Goal: Task Accomplishment & Management: Complete application form

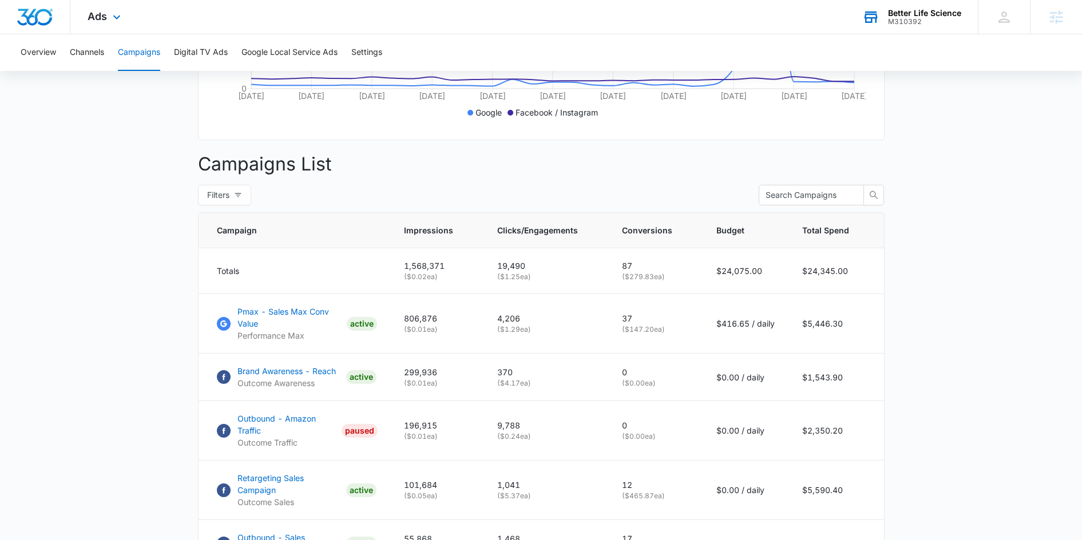
click at [893, 26] on div "Better Life Science M310392 Your Accounts View All" at bounding box center [911, 17] width 133 height 34
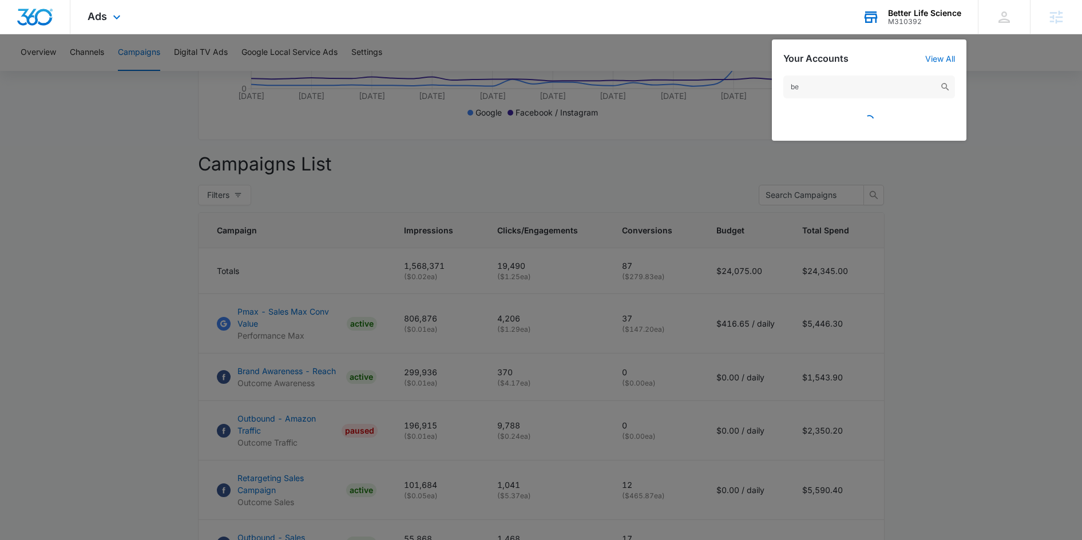
type input "b"
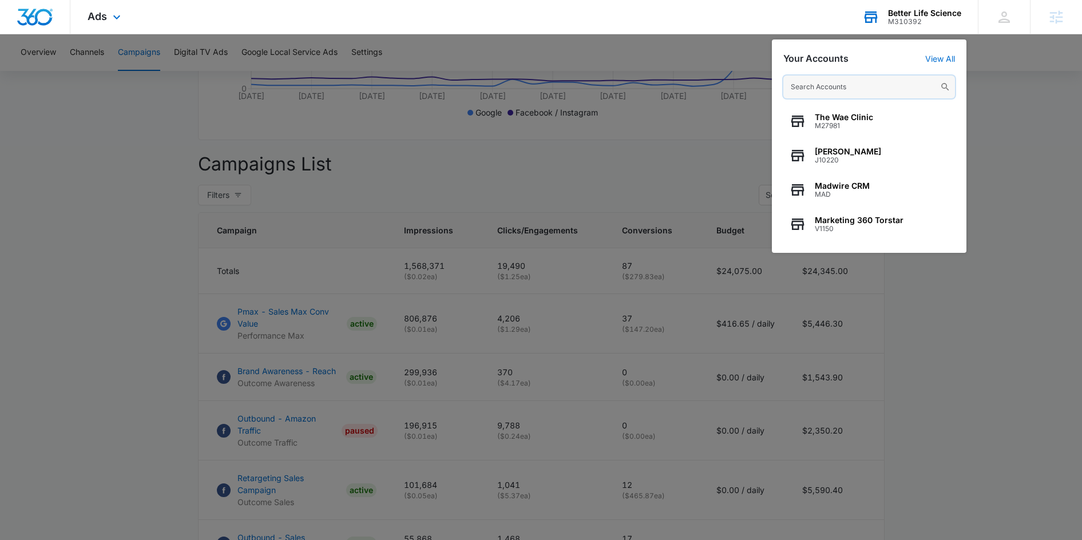
click at [868, 88] on input "text" at bounding box center [869, 87] width 172 height 23
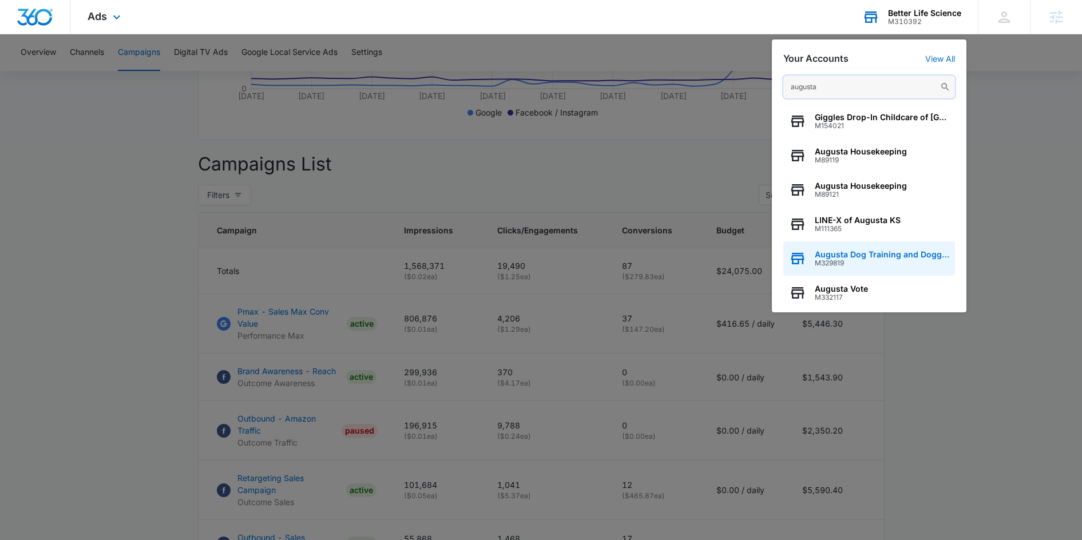
type input "augusta"
click at [880, 250] on span "Augusta Dog Training and Doggy Daycare" at bounding box center [882, 254] width 134 height 9
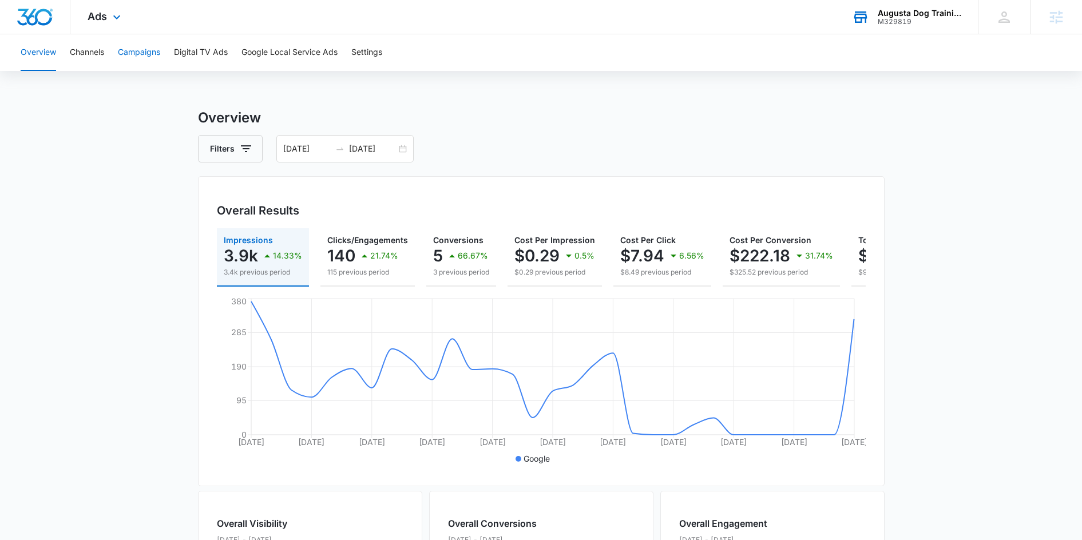
click at [138, 56] on button "Campaigns" at bounding box center [139, 52] width 42 height 37
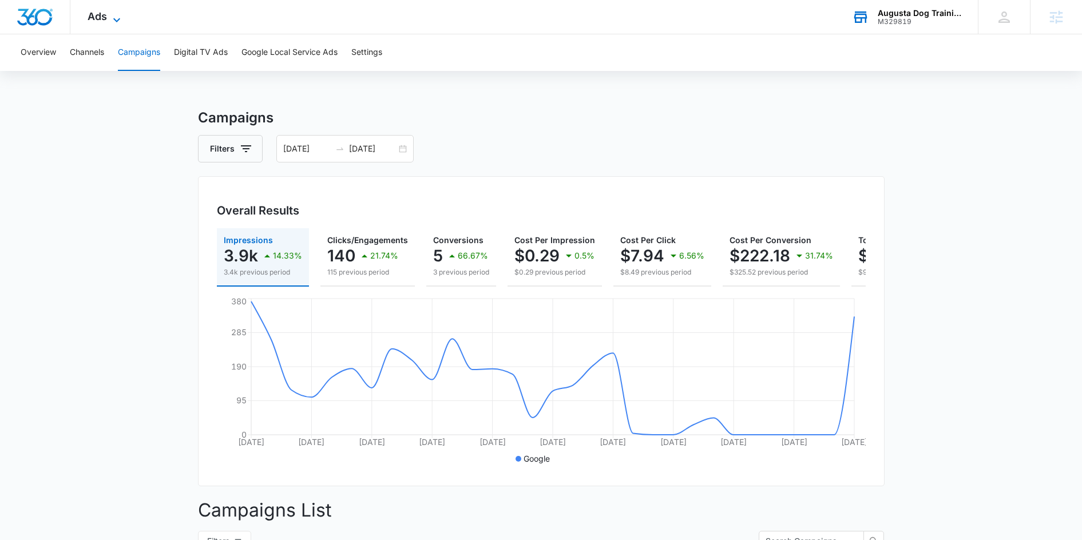
click at [110, 22] on icon at bounding box center [117, 20] width 14 height 14
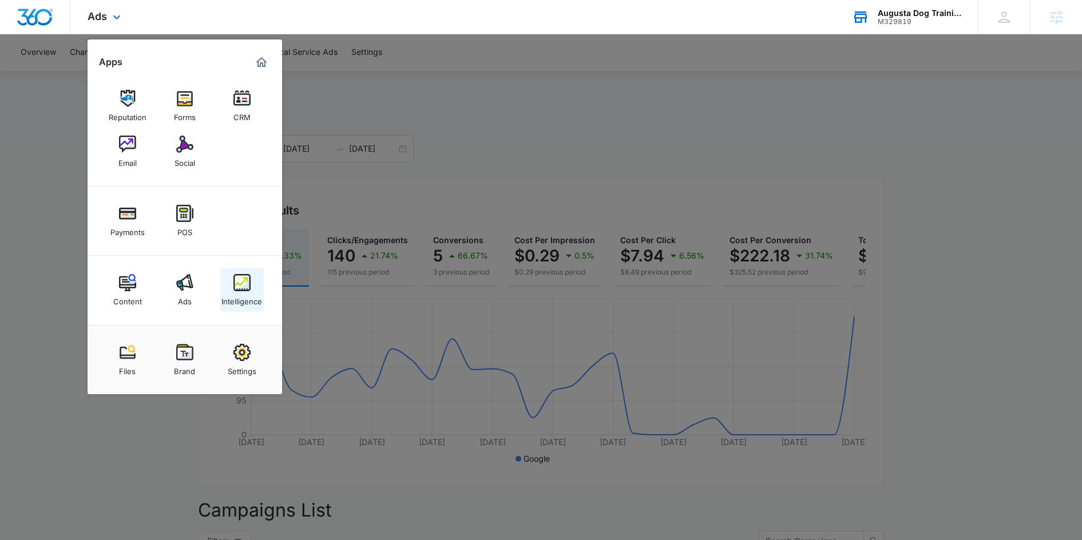
click at [235, 286] on img at bounding box center [241, 282] width 17 height 17
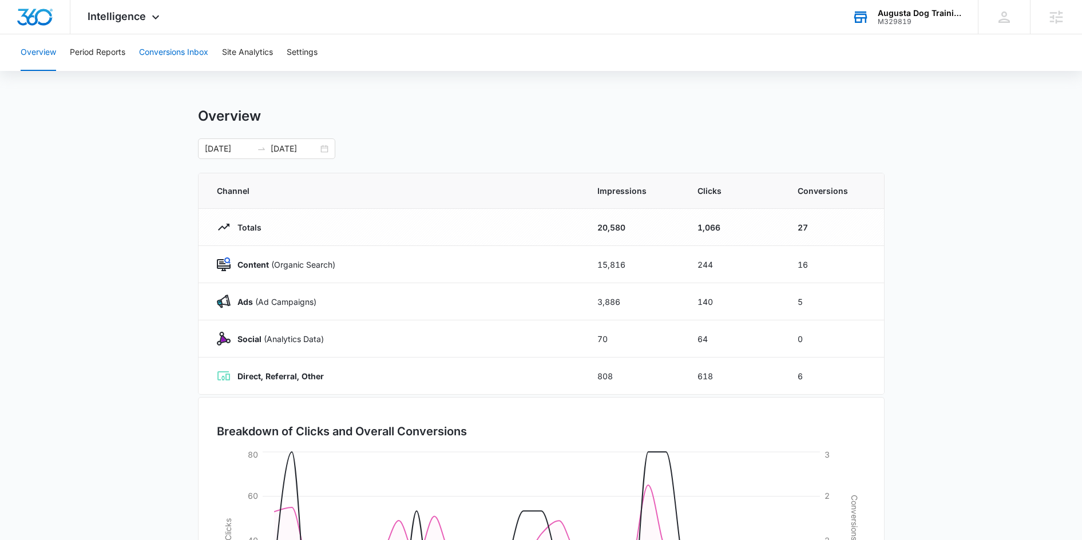
click at [178, 55] on button "Conversions Inbox" at bounding box center [173, 52] width 69 height 37
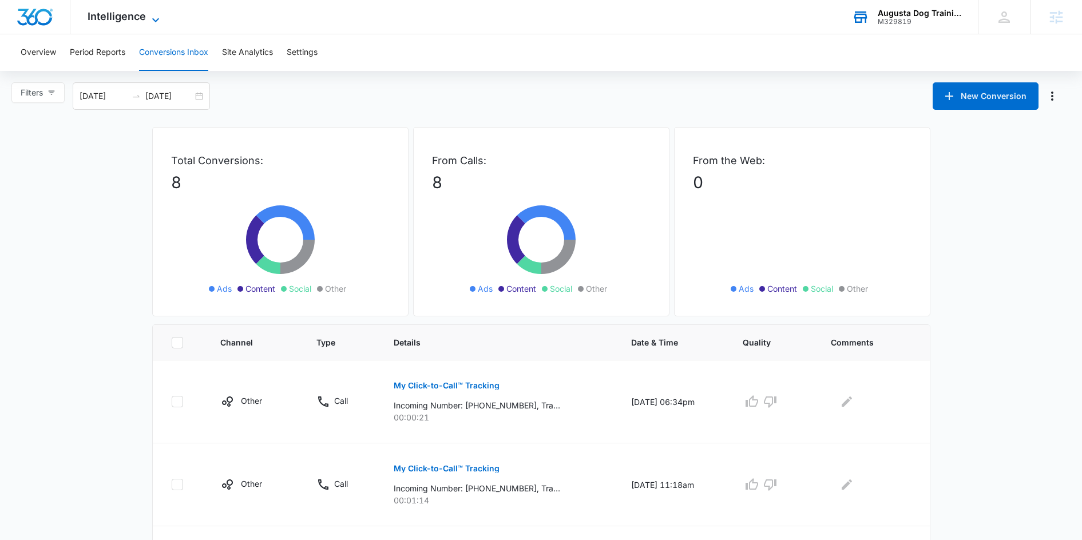
click at [123, 20] on span "Intelligence" at bounding box center [117, 16] width 58 height 12
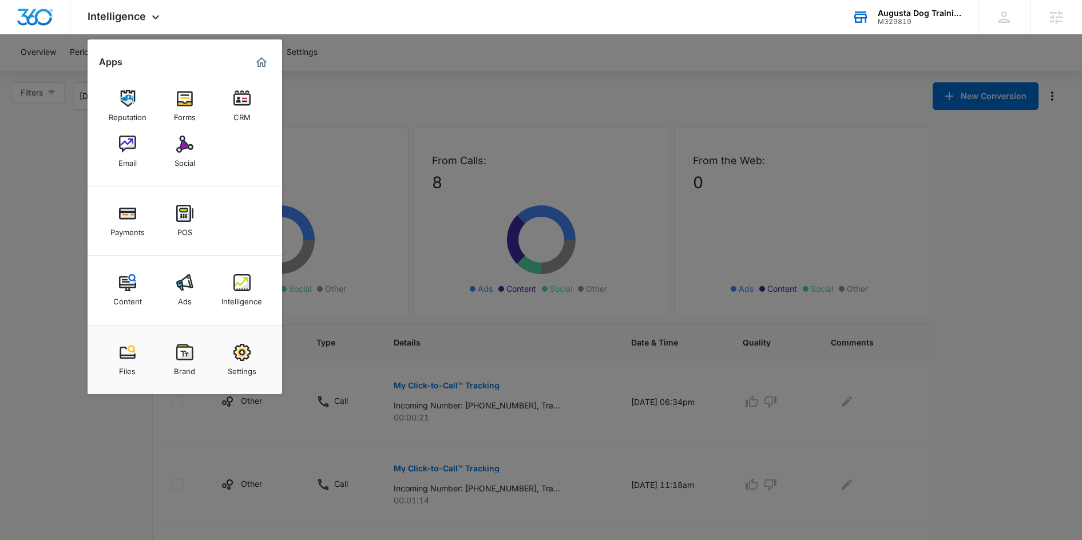
click at [549, 168] on div at bounding box center [541, 270] width 1082 height 540
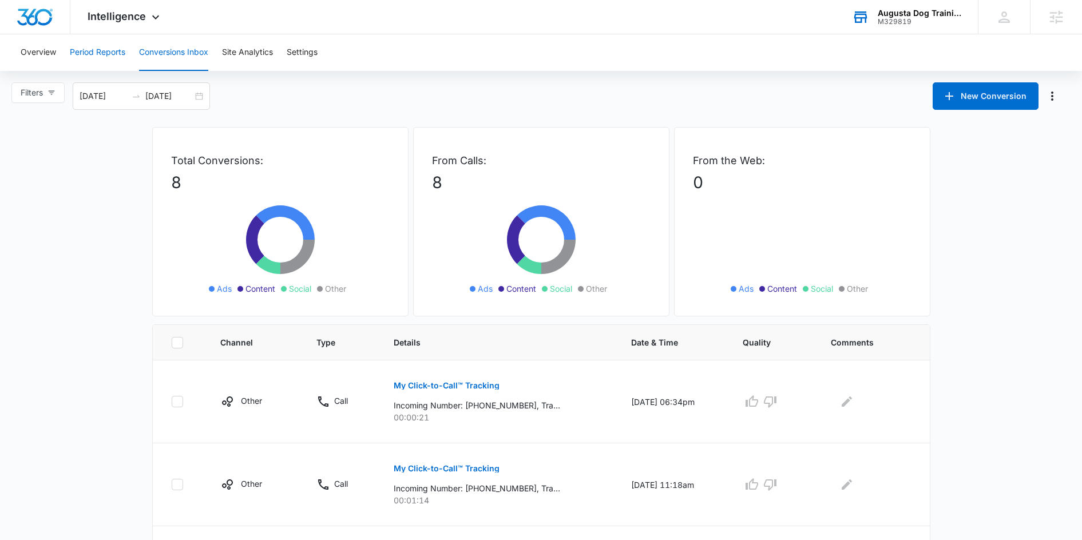
click at [121, 51] on button "Period Reports" at bounding box center [97, 52] width 55 height 37
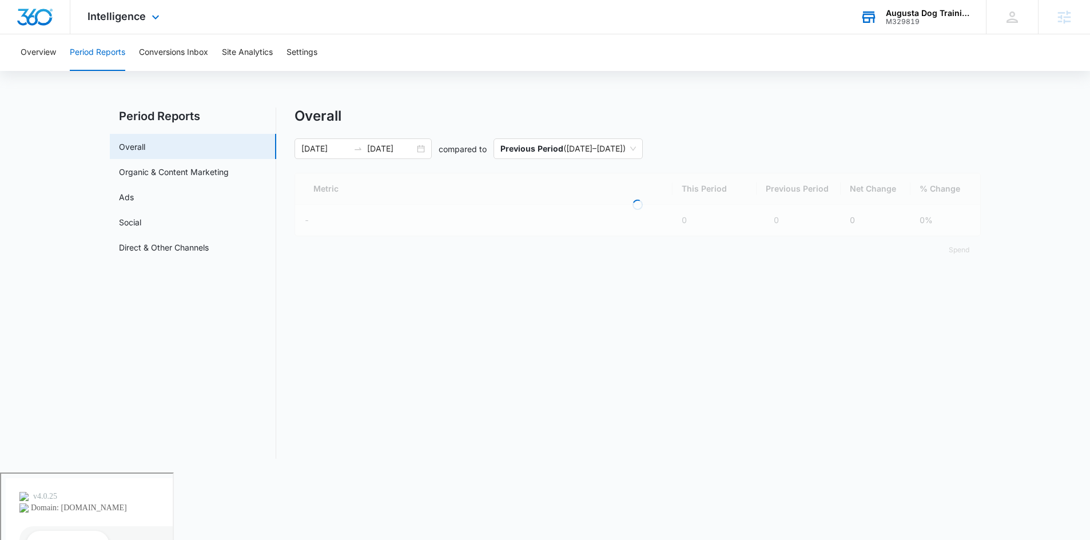
click at [126, 25] on div "Intelligence Apps Reputation Forms CRM Email Social Payments POS Content Ads In…" at bounding box center [124, 17] width 109 height 34
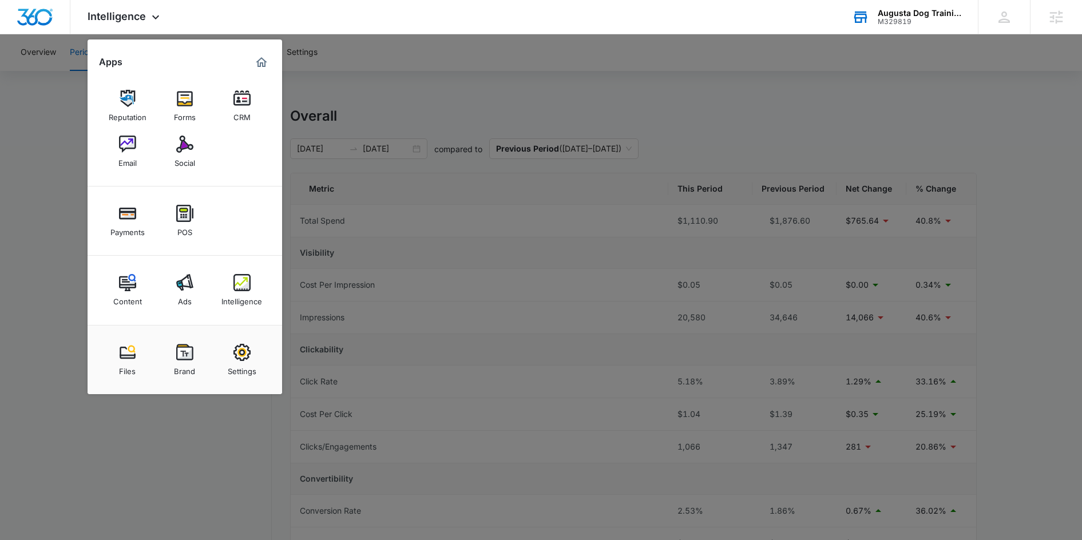
click at [46, 191] on div at bounding box center [541, 270] width 1082 height 540
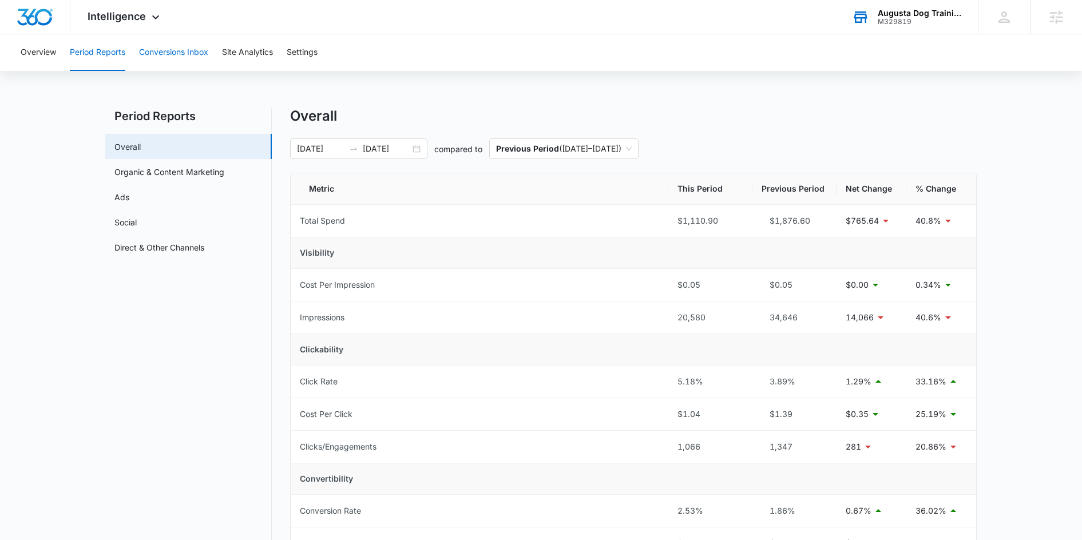
click at [180, 48] on button "Conversions Inbox" at bounding box center [173, 52] width 69 height 37
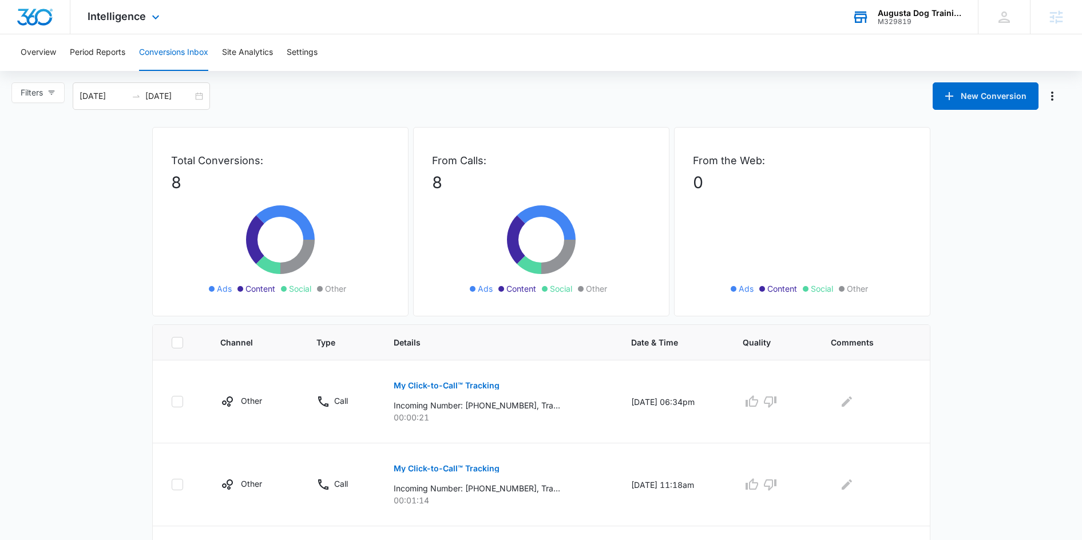
click at [133, 4] on div "Intelligence Apps Reputation Forms CRM Email Social Payments POS Content Ads In…" at bounding box center [124, 17] width 109 height 34
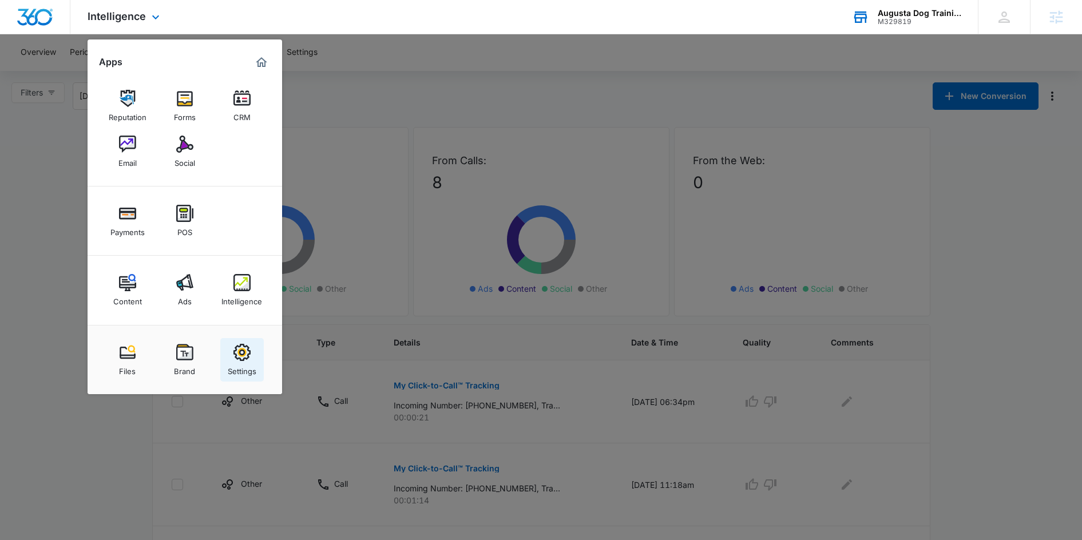
click at [246, 351] on img at bounding box center [241, 352] width 17 height 17
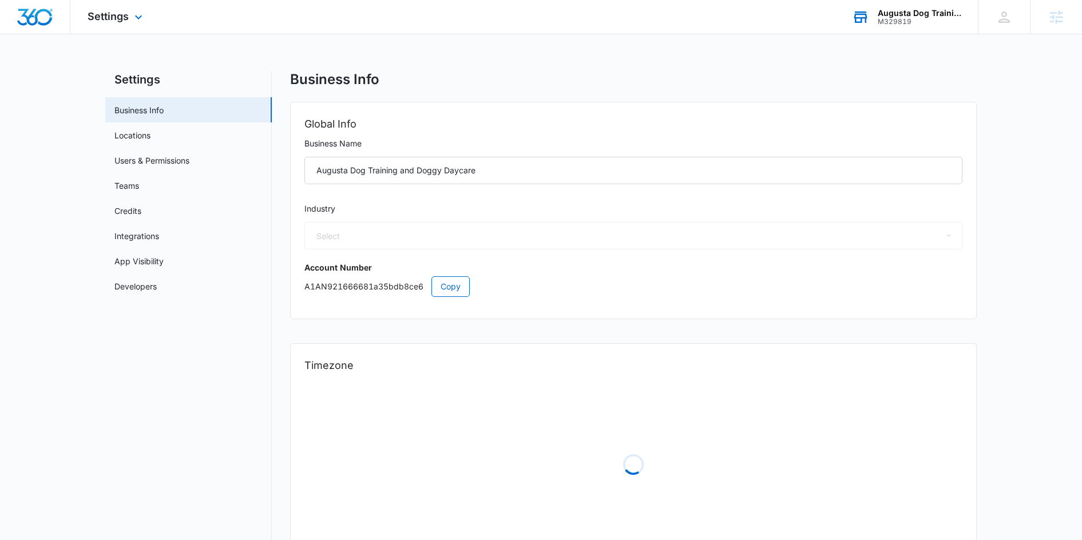
select select "52"
select select "US"
select select "America/Denver"
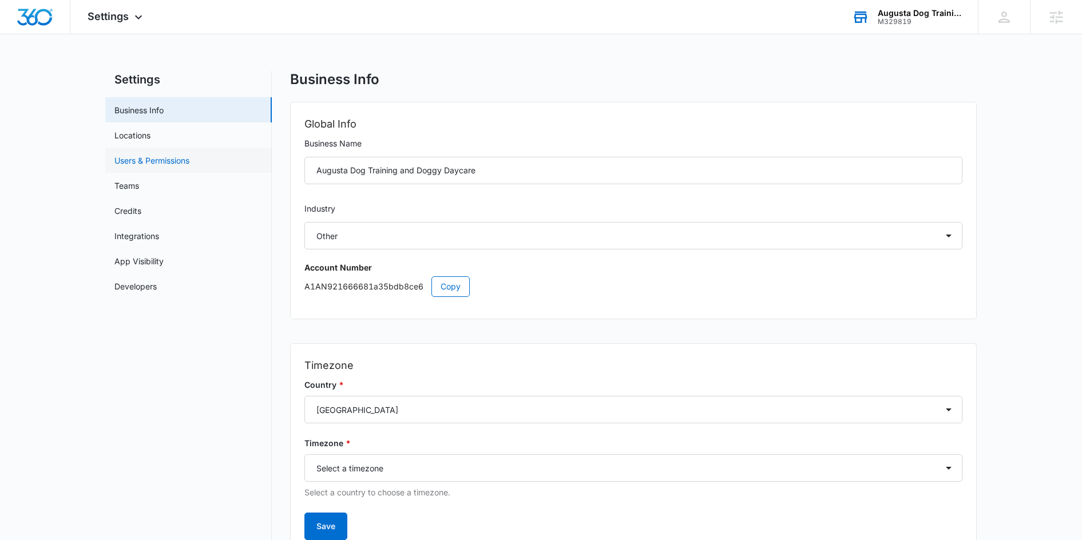
click at [171, 165] on link "Users & Permissions" at bounding box center [151, 160] width 75 height 12
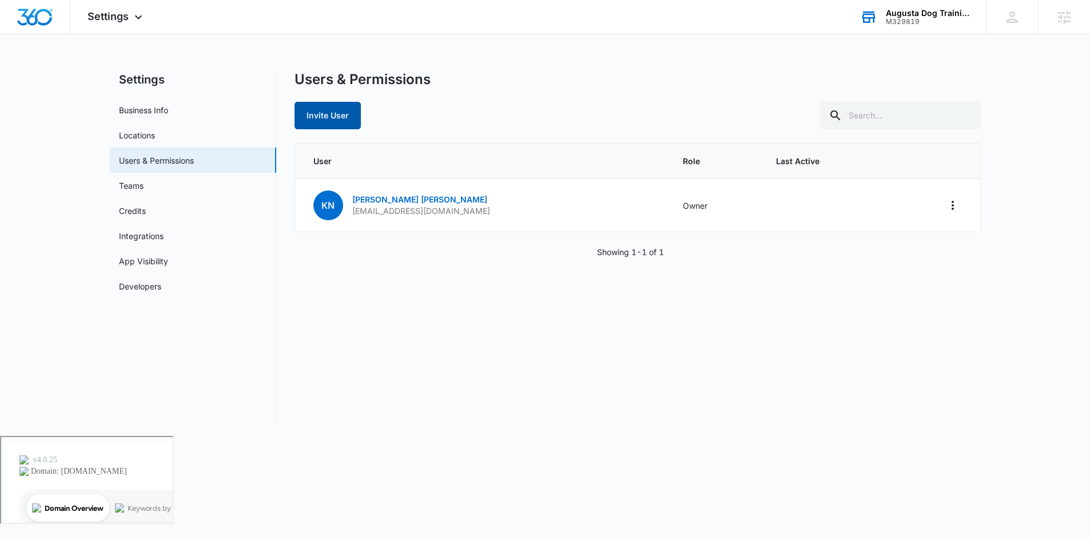
click at [310, 114] on button "Invite User" at bounding box center [328, 115] width 66 height 27
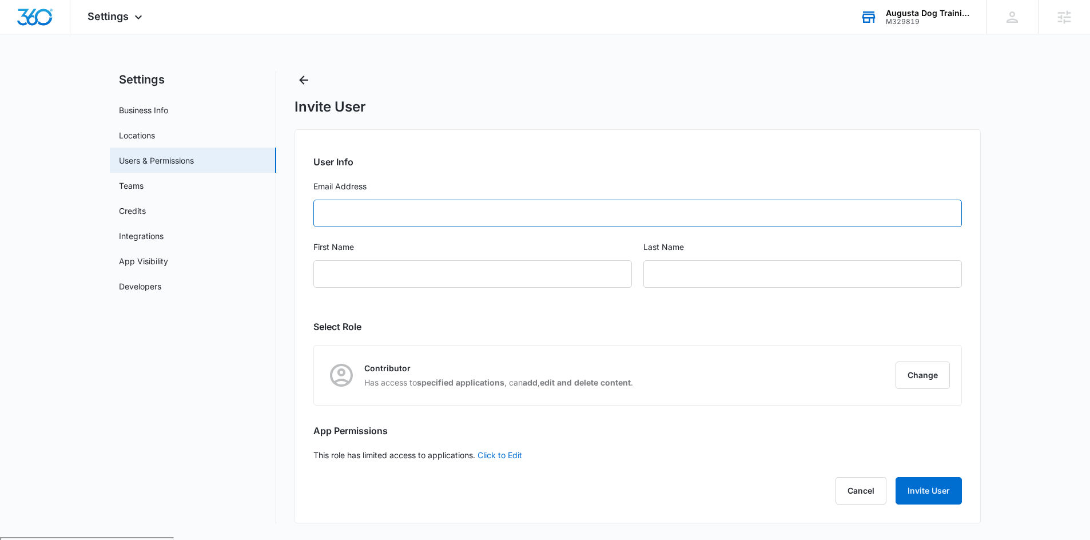
click at [414, 220] on input "Email Address" at bounding box center [638, 213] width 649 height 27
paste input "augusta.tinakreger@gmail.com>"
type input "augusta.tinakreger@gmail.com"
type input "Tina"
type input "Kreger"
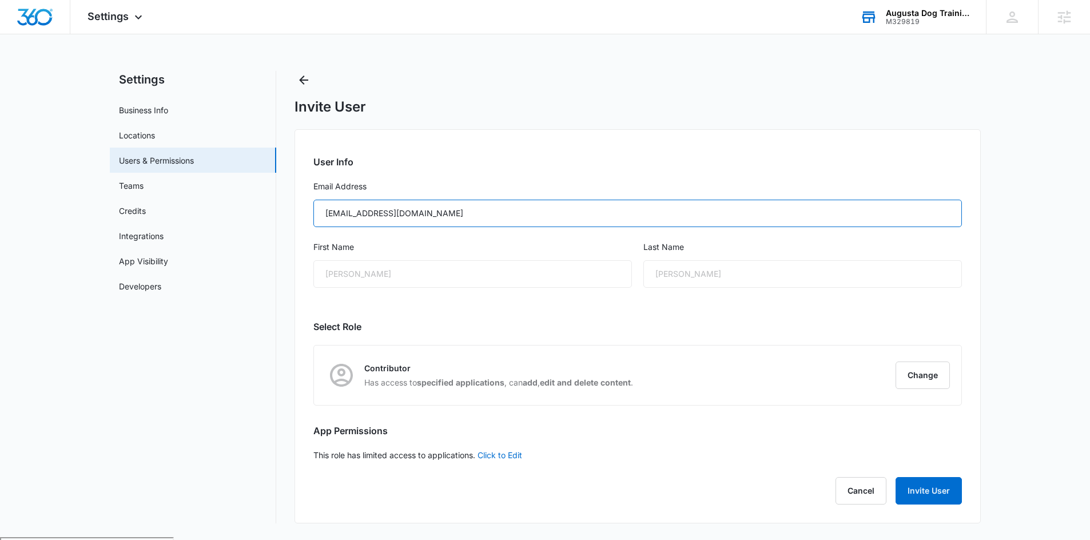
type input "augusta.tinakreger@gmail.com"
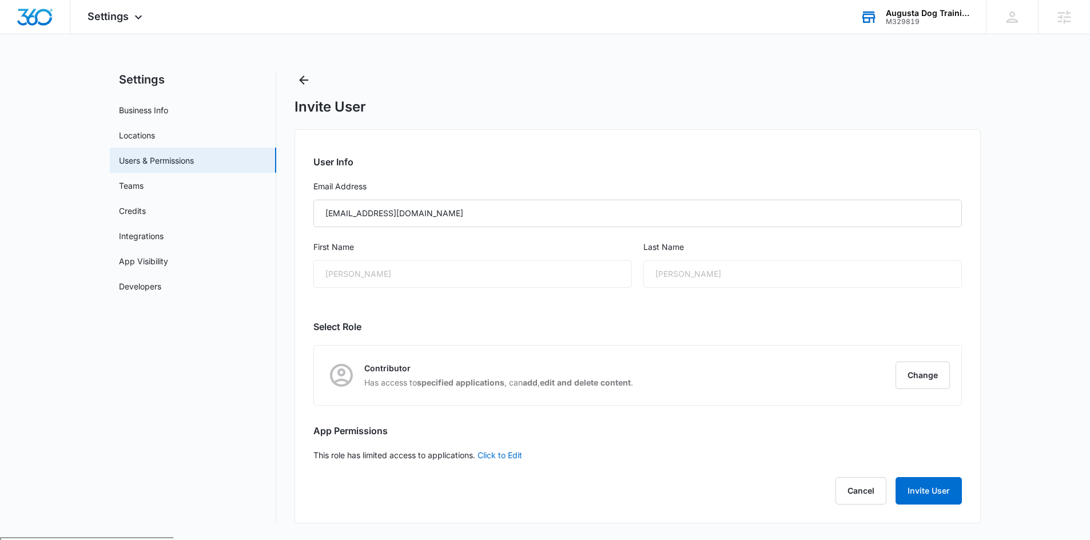
click at [496, 269] on div "Tina" at bounding box center [473, 273] width 319 height 27
click at [482, 279] on div "Tina" at bounding box center [473, 273] width 319 height 27
click at [931, 378] on button "Change" at bounding box center [923, 375] width 54 height 27
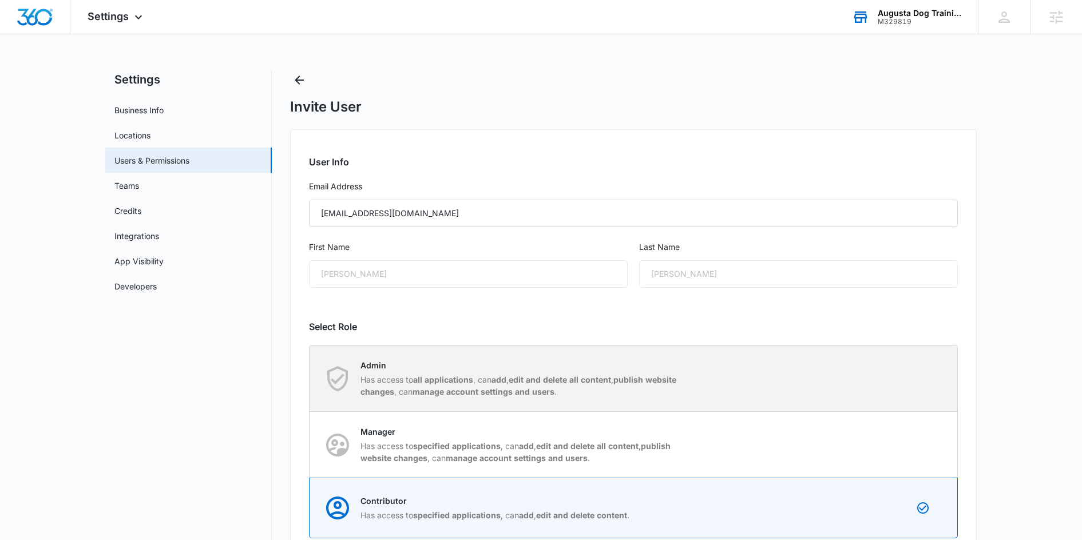
click at [704, 384] on div "Admin Has access to all applications , can add , edit and delete all content , …" at bounding box center [633, 379] width 647 height 66
click at [310, 379] on input "Admin Has access to all applications , can add , edit and delete all content , …" at bounding box center [310, 378] width 1 height 1
radio input "true"
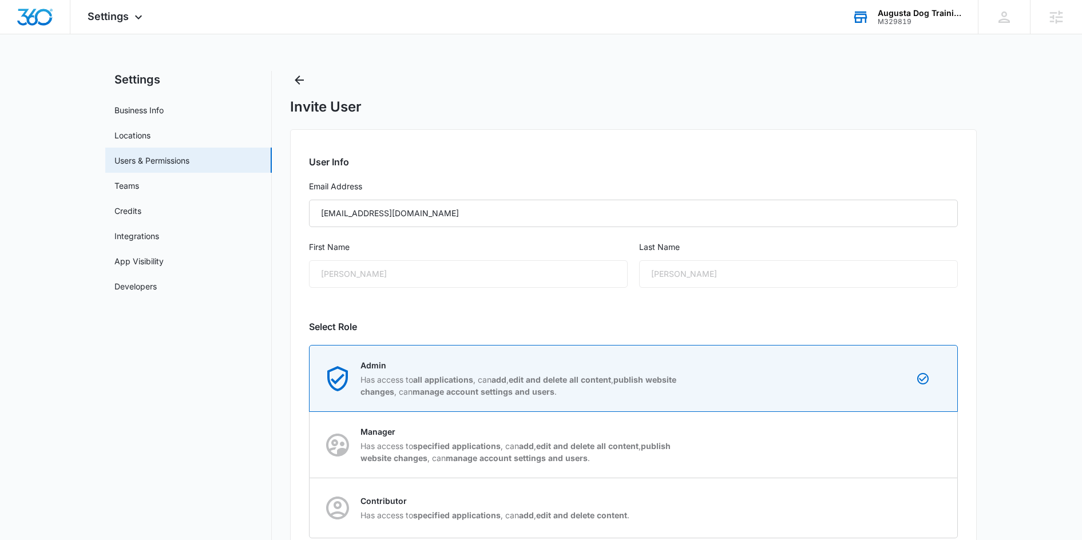
click at [493, 328] on h2 "Select Role" at bounding box center [633, 327] width 649 height 14
click at [1034, 359] on main "Settings Business Info Locations Users & Permissions Teams Credits Integrations…" at bounding box center [541, 370] width 1082 height 599
click at [941, 322] on h2 "Select Role" at bounding box center [633, 327] width 649 height 14
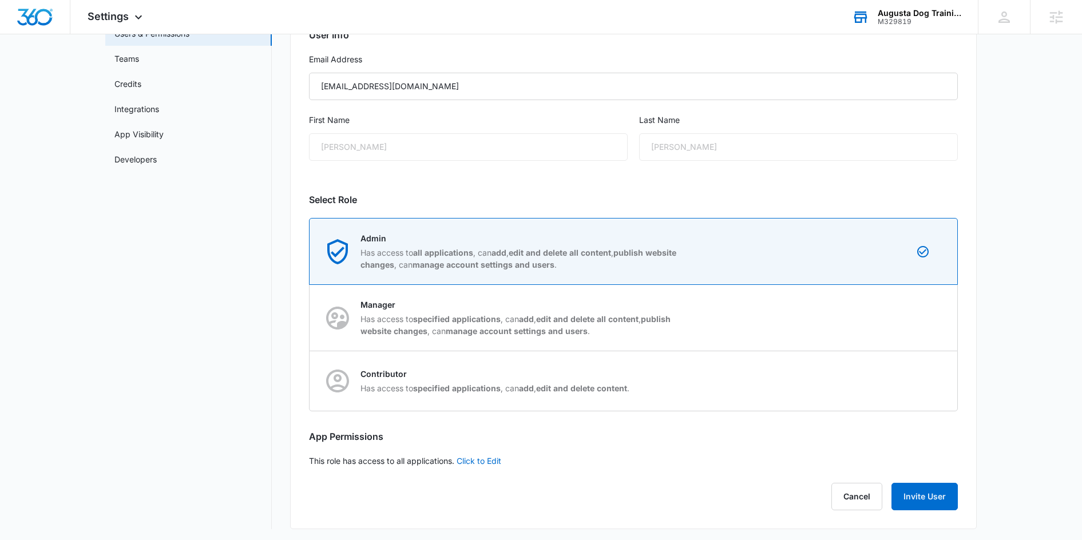
scroll to position [130, 0]
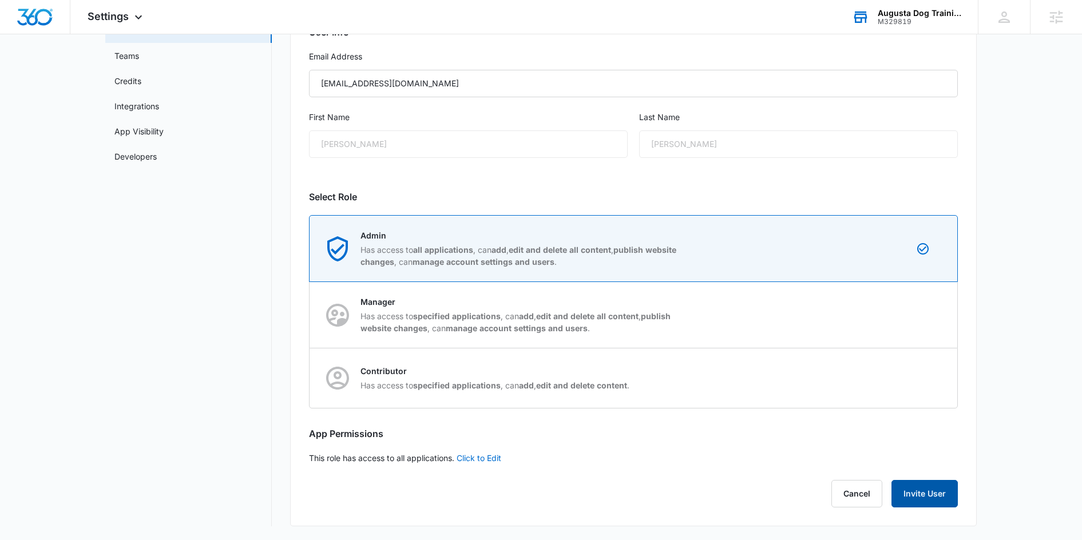
click at [940, 501] on button "Invite User" at bounding box center [924, 493] width 66 height 27
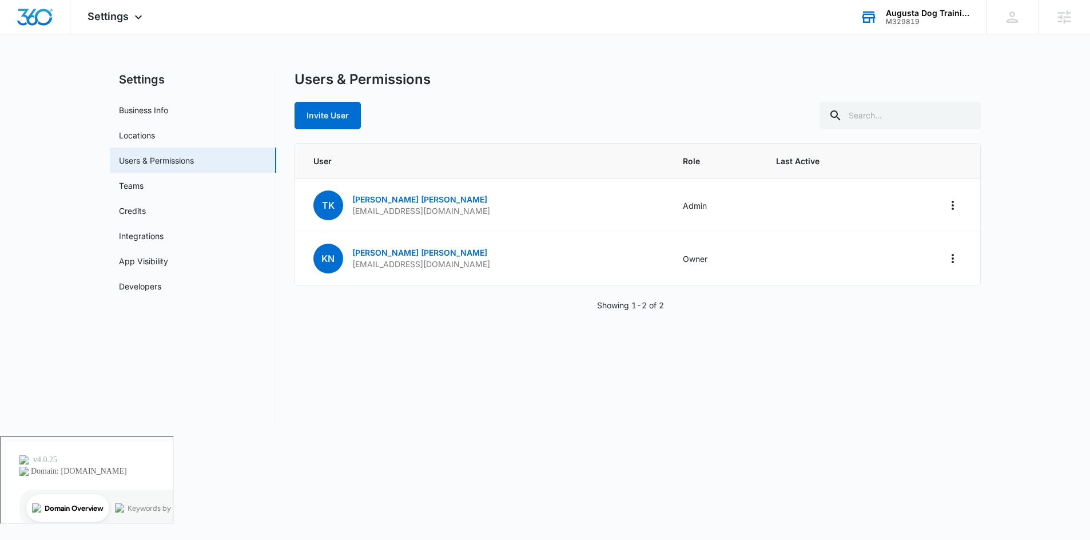
click at [915, 27] on div "Augusta Dog Training and Doggy Daycare M329819 Your Accounts View All" at bounding box center [914, 17] width 143 height 34
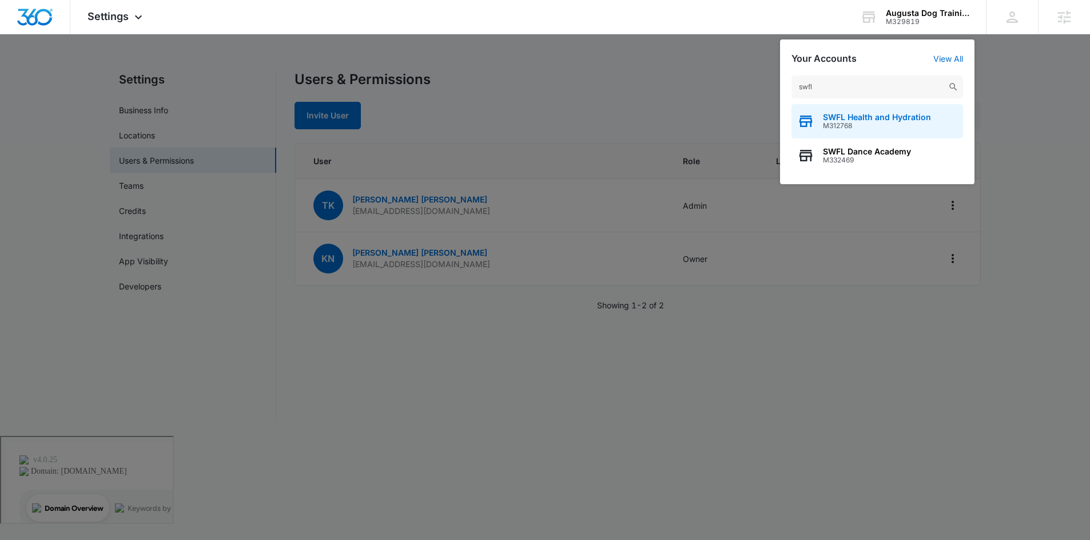
type input "swfl"
click at [838, 111] on div "SWFL Health and Hydration M312768" at bounding box center [878, 121] width 172 height 34
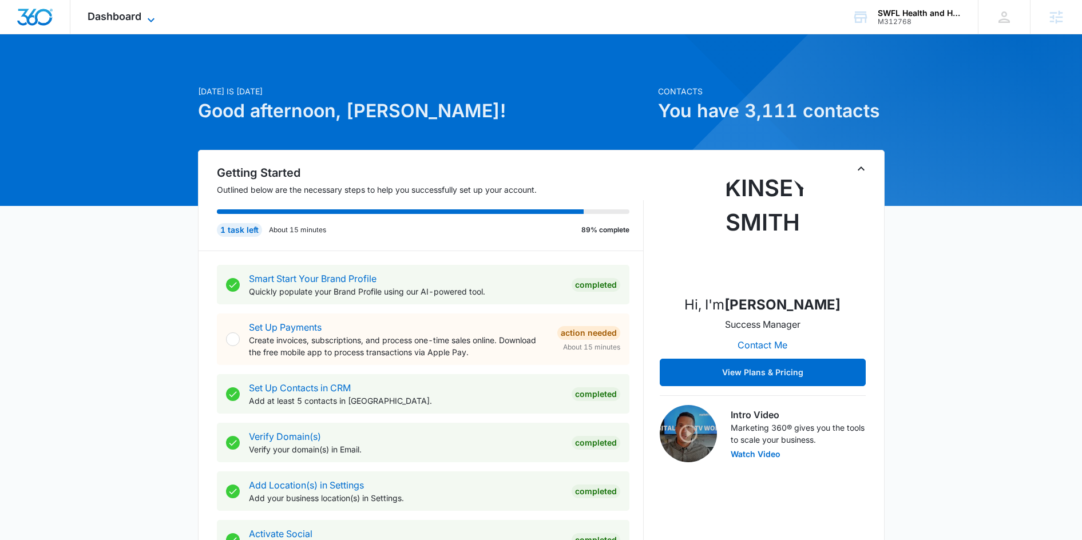
click at [96, 12] on span "Dashboard" at bounding box center [115, 16] width 54 height 12
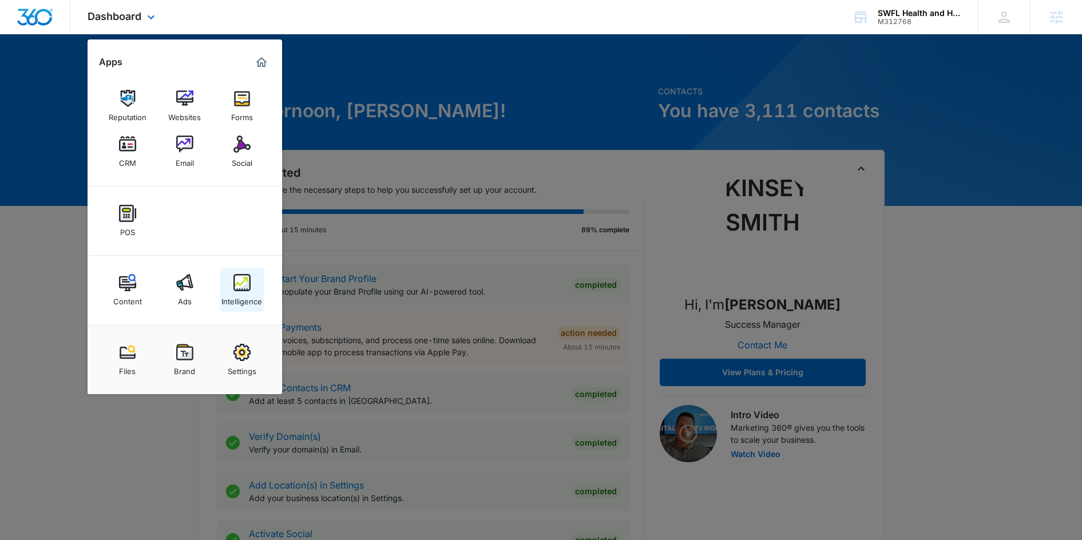
click at [250, 292] on div "Intelligence" at bounding box center [241, 298] width 41 height 15
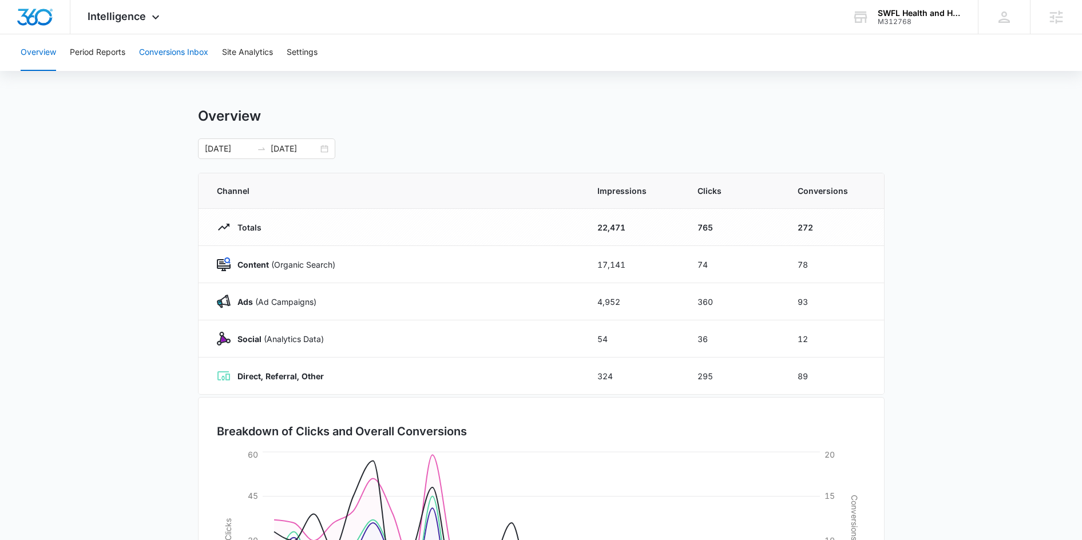
click at [181, 54] on button "Conversions Inbox" at bounding box center [173, 52] width 69 height 37
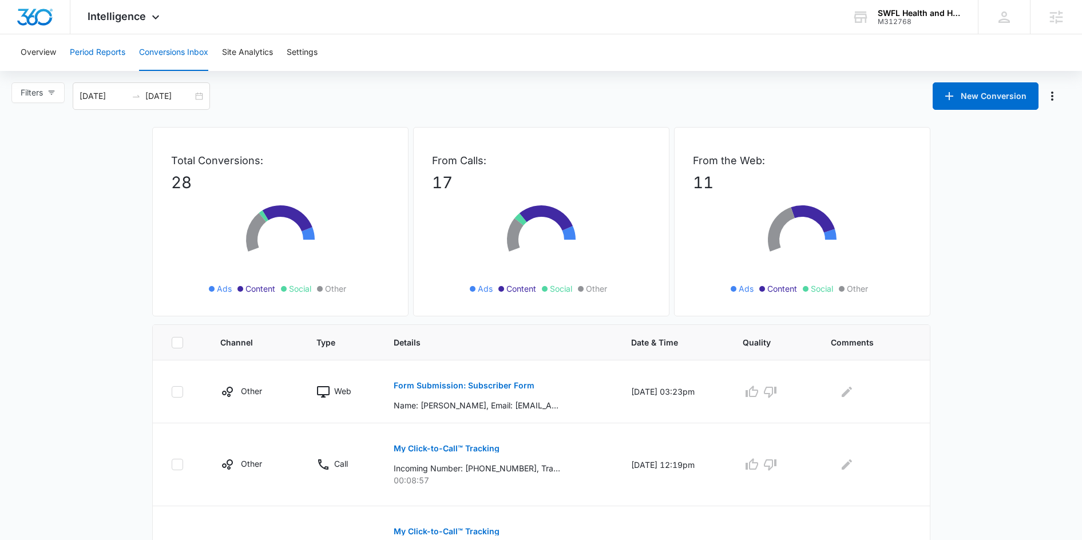
click at [96, 61] on button "Period Reports" at bounding box center [97, 52] width 55 height 37
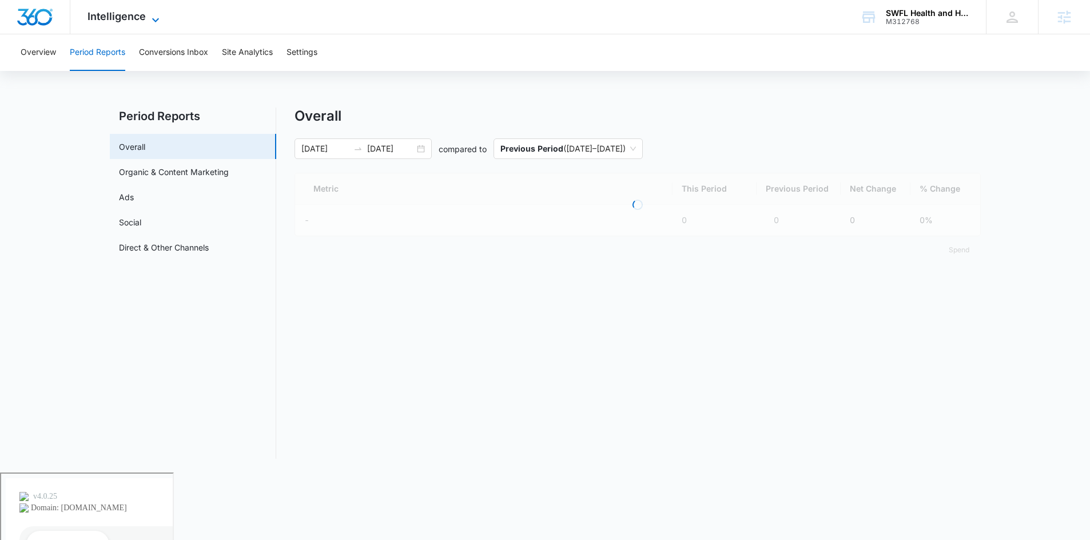
click at [105, 13] on span "Intelligence" at bounding box center [117, 16] width 58 height 12
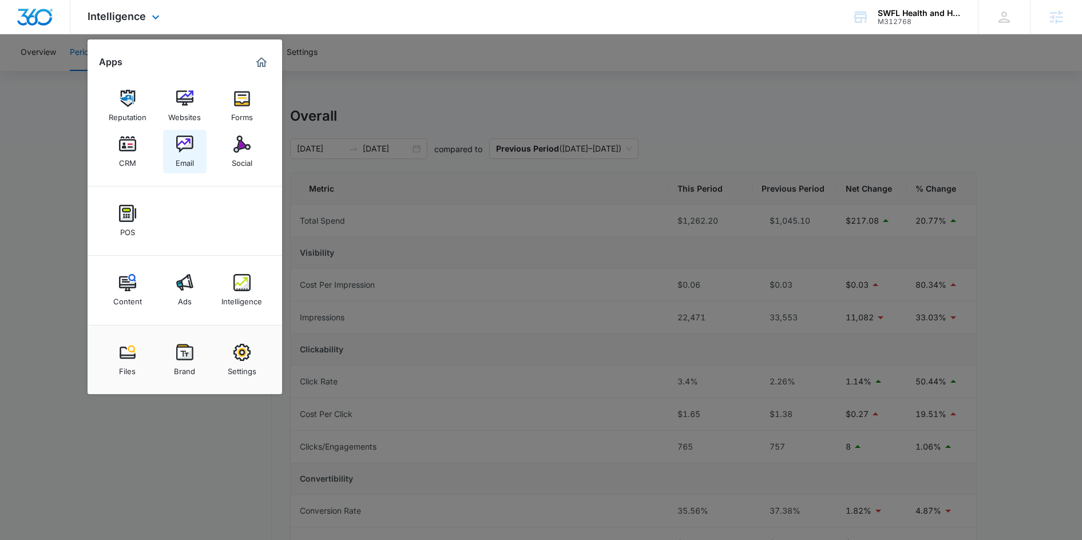
click at [185, 148] on img at bounding box center [184, 144] width 17 height 17
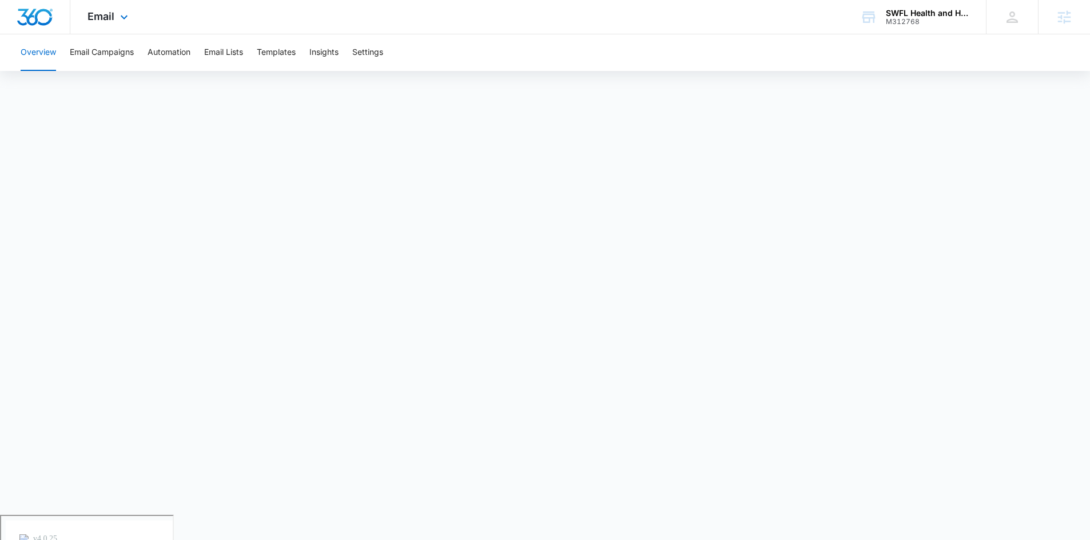
click at [111, 23] on div "Email Apps Reputation Websites Forms CRM Email Social POS Content Ads Intellige…" at bounding box center [109, 17] width 78 height 34
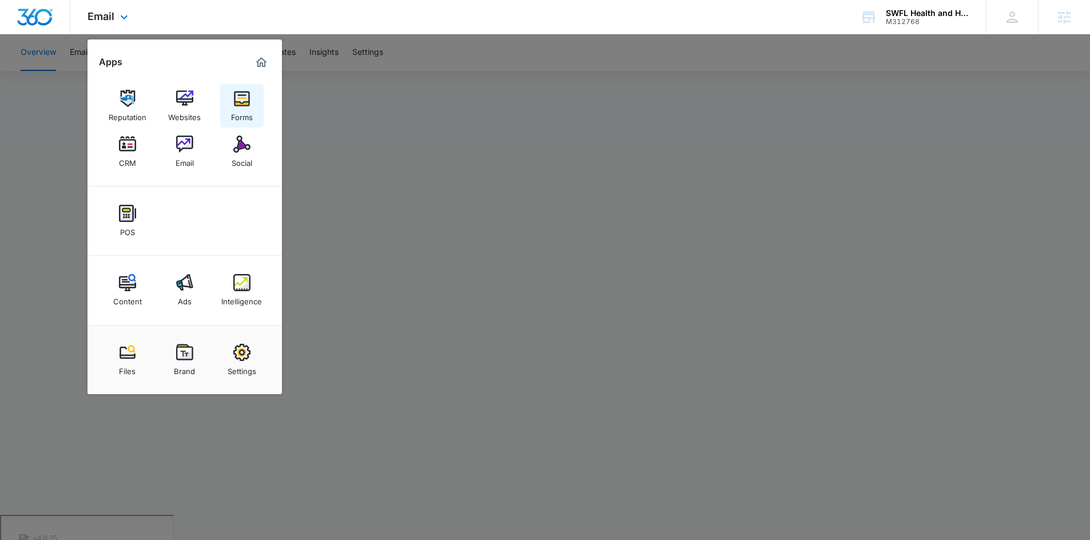
click at [241, 98] on img at bounding box center [241, 98] width 17 height 17
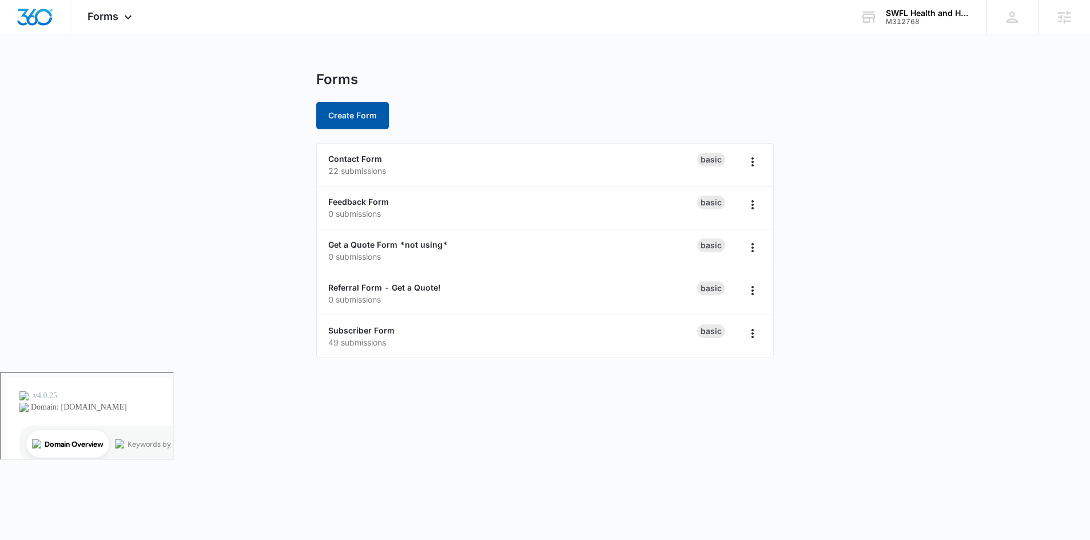
click at [344, 106] on button "Create Form" at bounding box center [352, 115] width 73 height 27
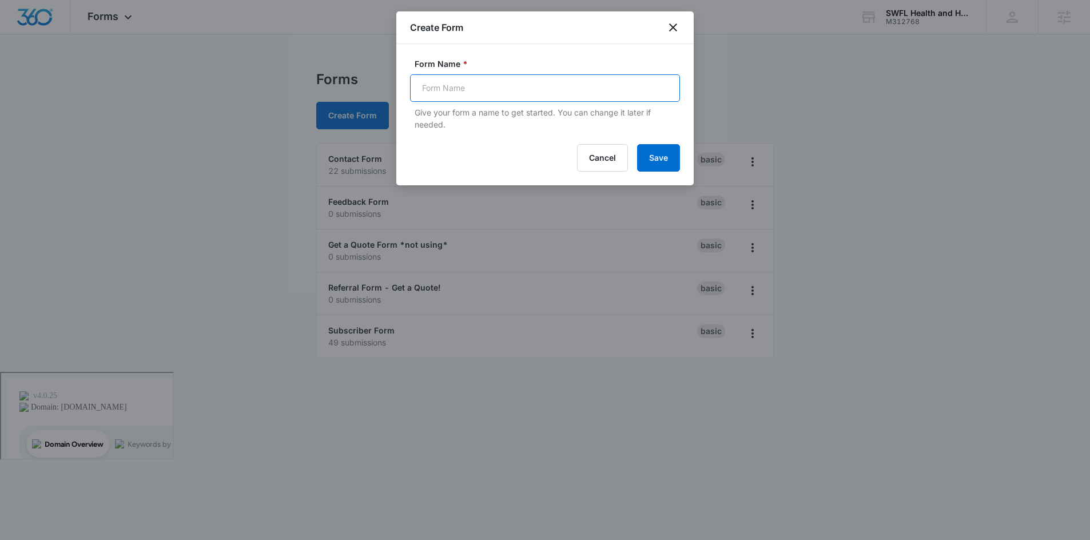
click at [608, 91] on input "Form Name *" at bounding box center [545, 87] width 270 height 27
type input "Peptides Form"
click at [669, 170] on button "Save" at bounding box center [658, 157] width 43 height 27
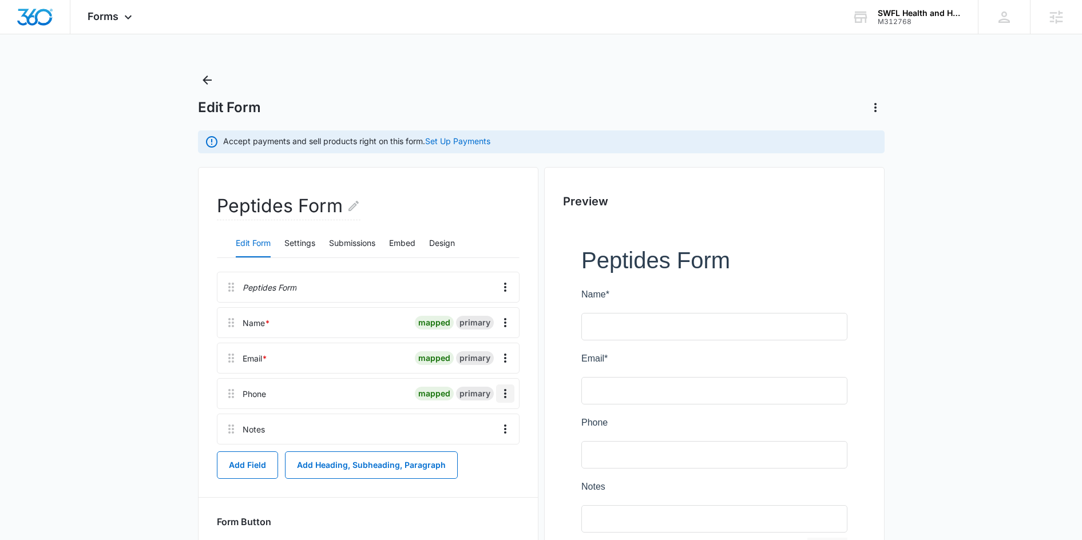
click at [503, 394] on icon "Overflow Menu" at bounding box center [505, 394] width 14 height 14
click at [472, 422] on div "Edit" at bounding box center [474, 426] width 24 height 8
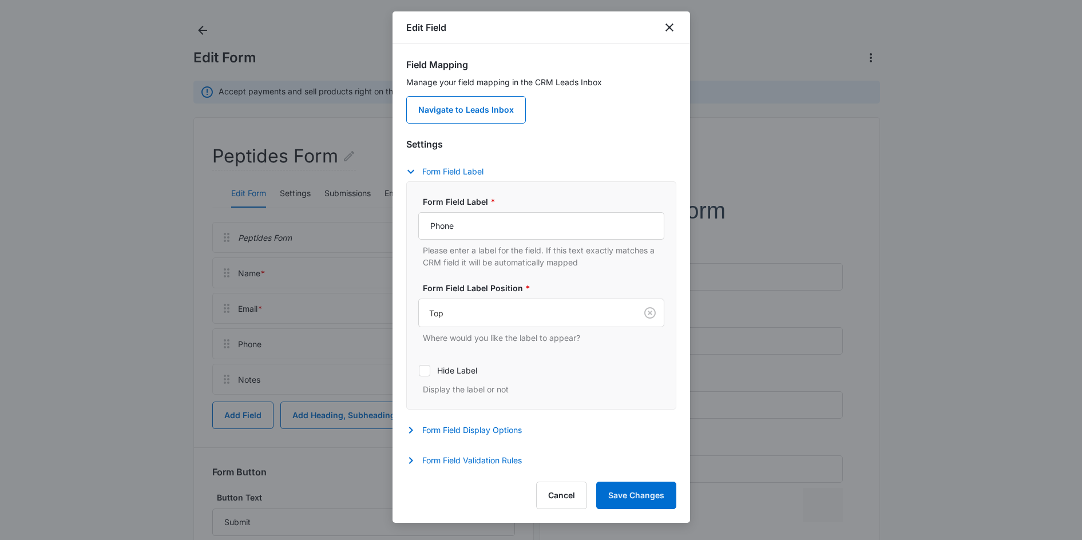
scroll to position [105, 0]
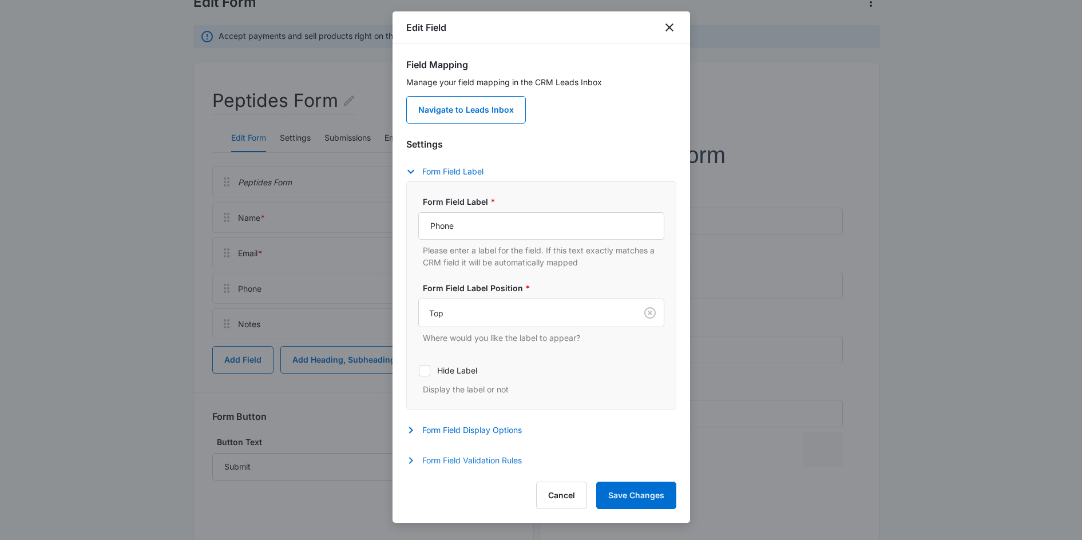
click at [448, 466] on button "Form Field Validation Rules" at bounding box center [469, 461] width 127 height 14
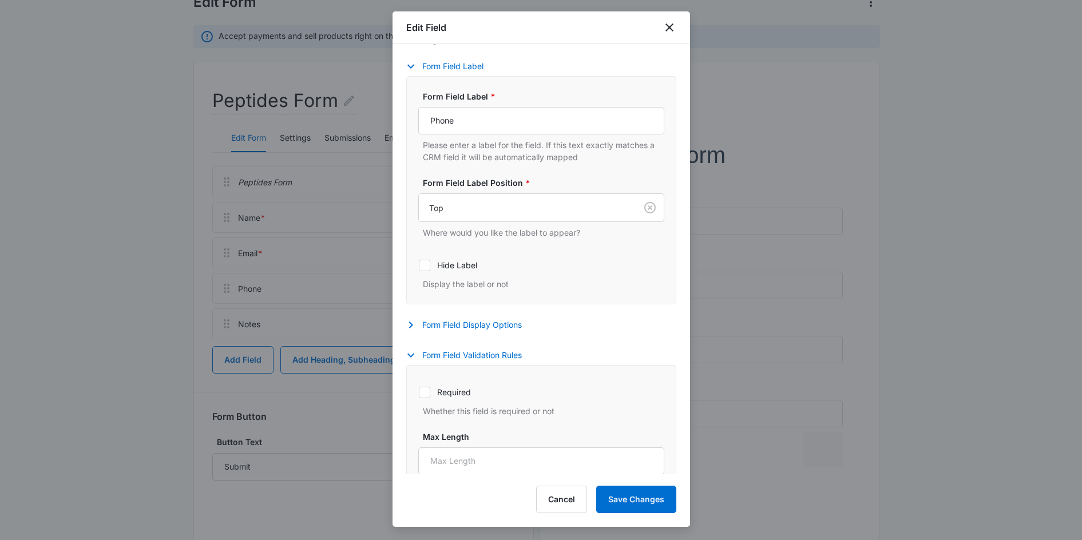
click at [428, 388] on icon at bounding box center [424, 392] width 10 height 10
click at [419, 392] on input "Required" at bounding box center [418, 392] width 1 height 1
checkbox input "true"
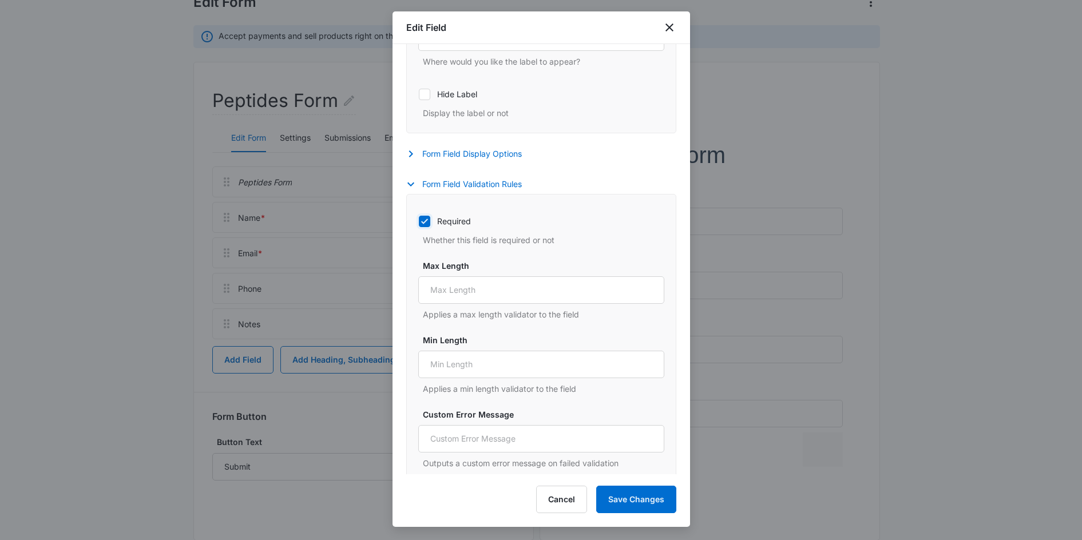
scroll to position [372, 0]
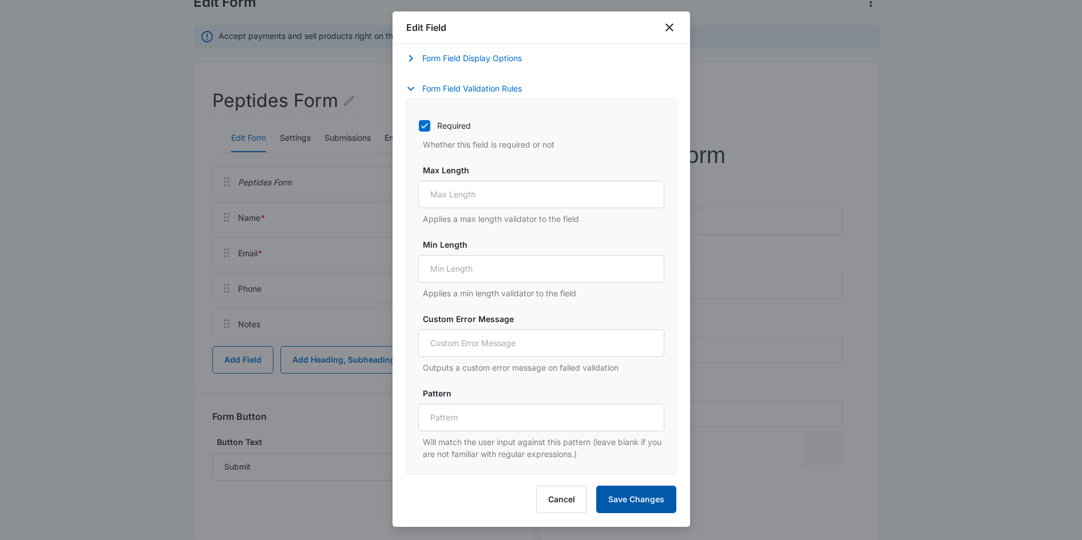
click at [634, 497] on button "Save Changes" at bounding box center [636, 499] width 80 height 27
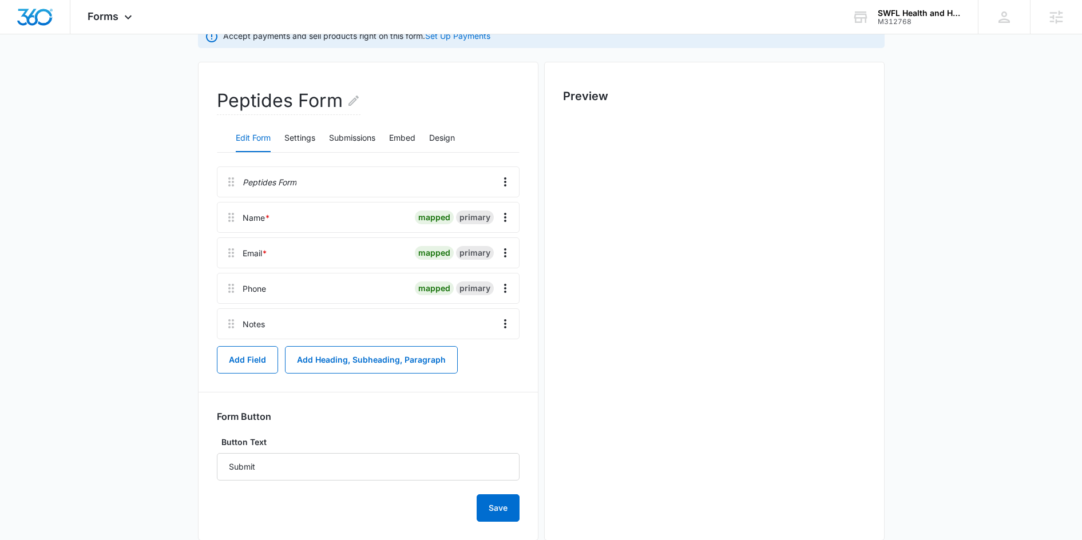
scroll to position [0, 0]
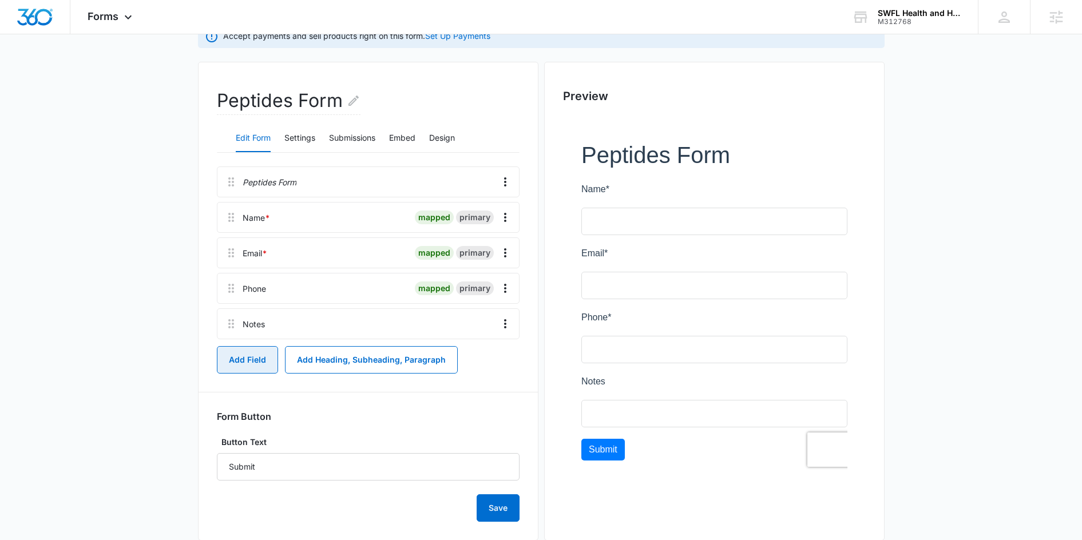
click at [252, 356] on button "Add Field" at bounding box center [247, 359] width 61 height 27
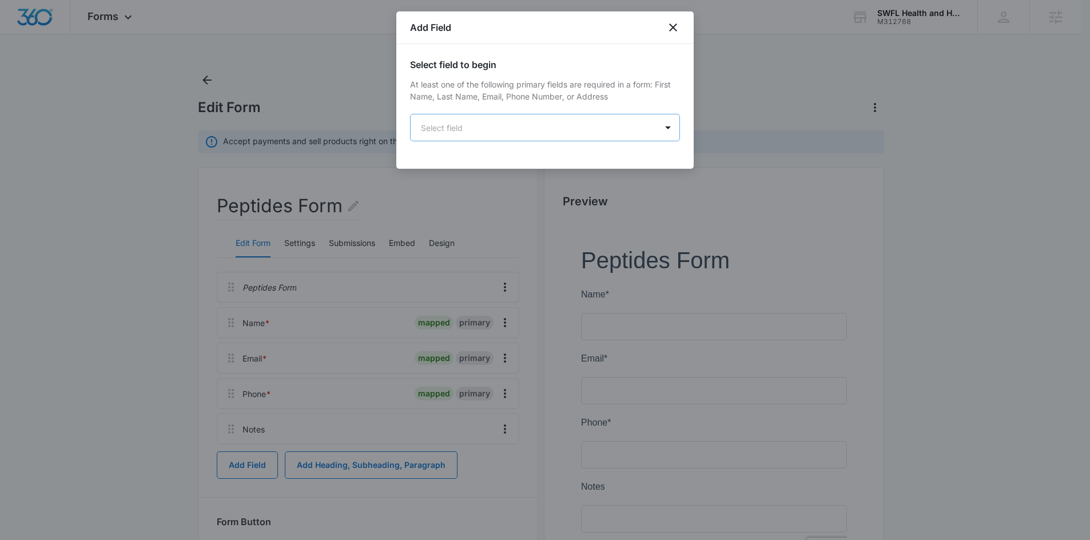
click at [476, 120] on body "Forms Apps Reputation Websites Forms CRM Email Social POS Content Ads Intellige…" at bounding box center [545, 380] width 1090 height 760
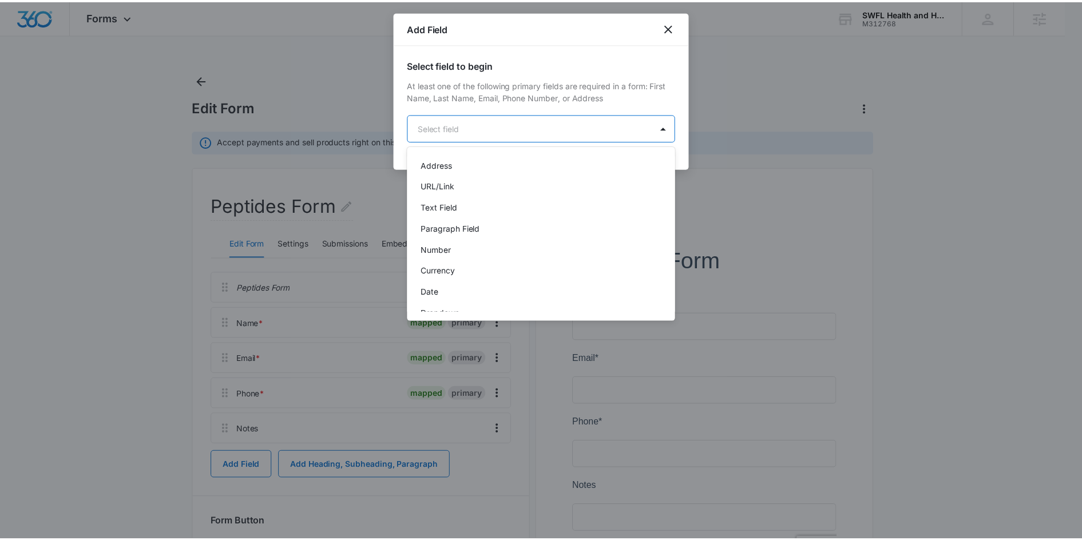
scroll to position [235, 0]
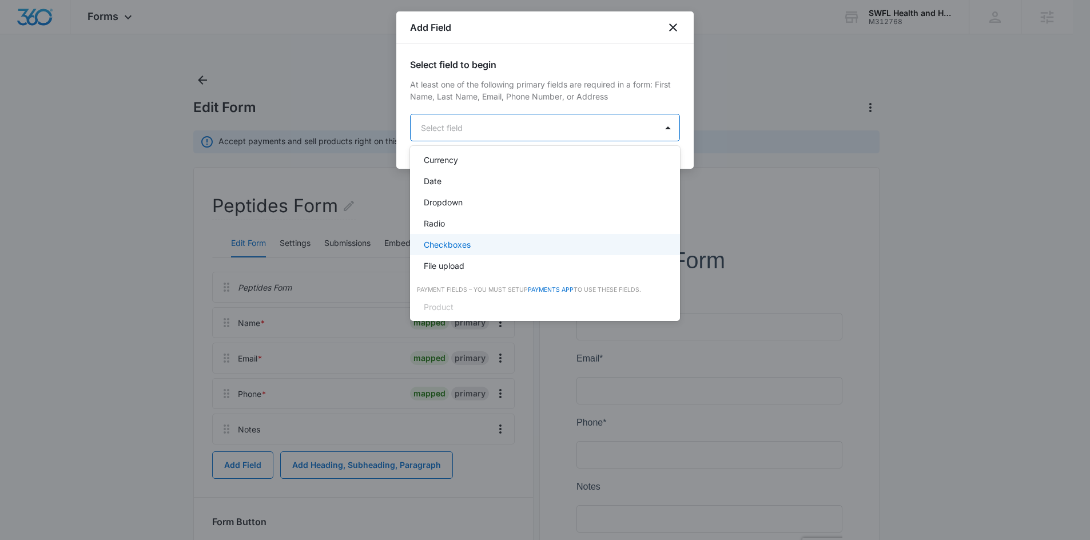
click at [455, 251] on div "Checkboxes" at bounding box center [545, 244] width 270 height 21
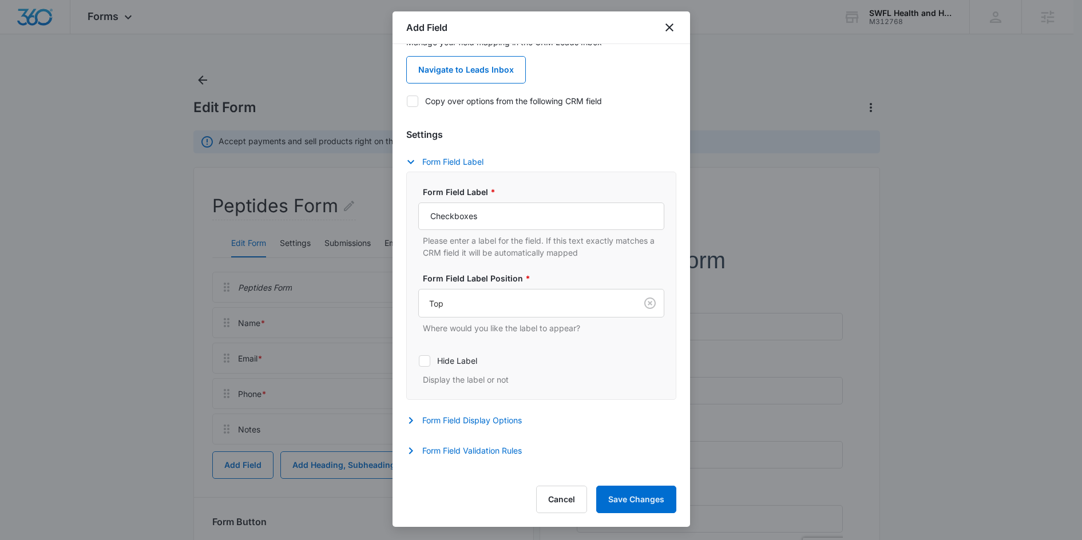
scroll to position [0, 0]
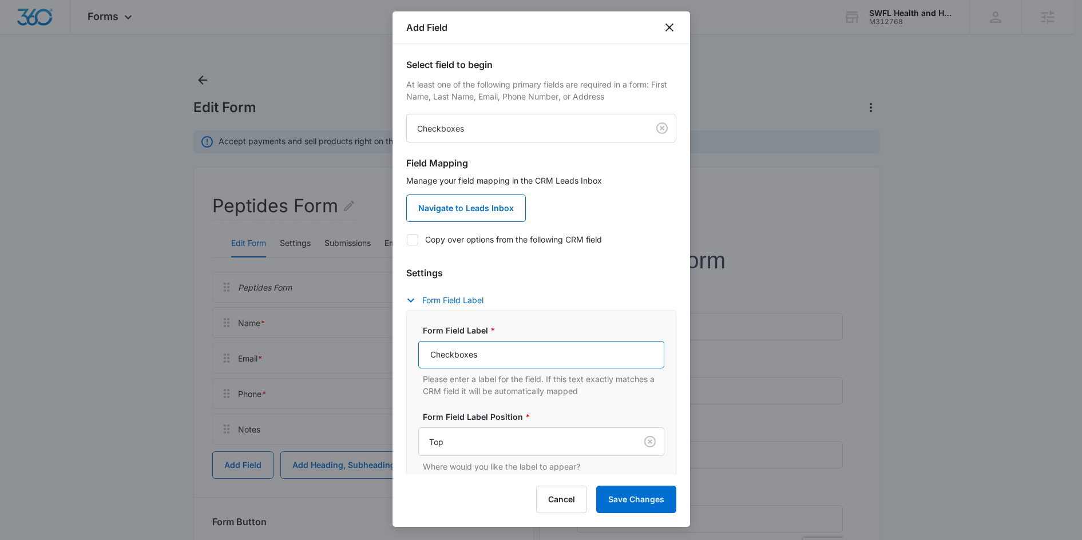
drag, startPoint x: 509, startPoint y: 356, endPoint x: 348, endPoint y: 338, distance: 161.8
click at [354, 338] on body "Forms Apps Reputation Websites Forms CRM Email Social POS Content Ads Intellige…" at bounding box center [541, 380] width 1082 height 760
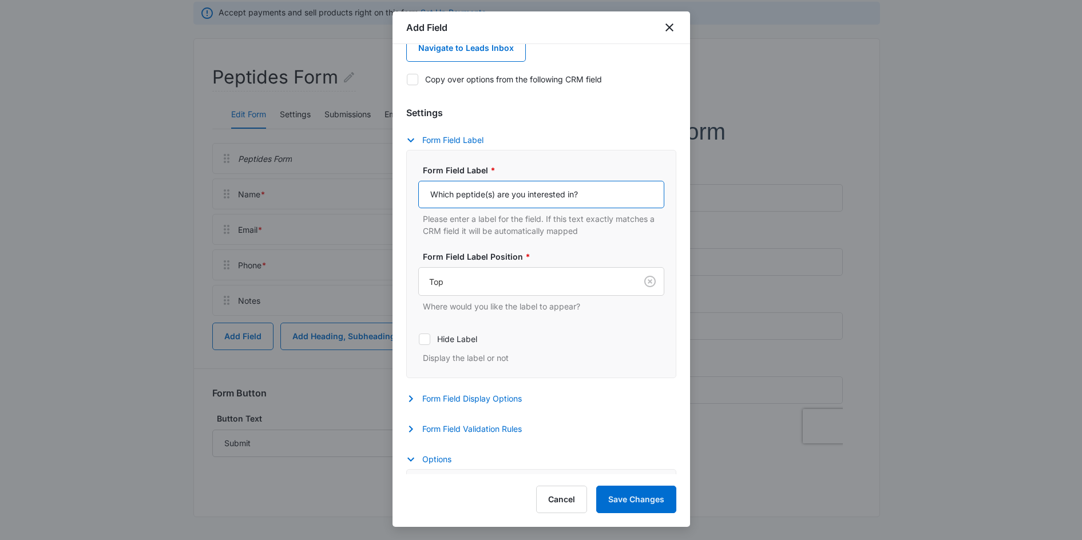
scroll to position [297, 0]
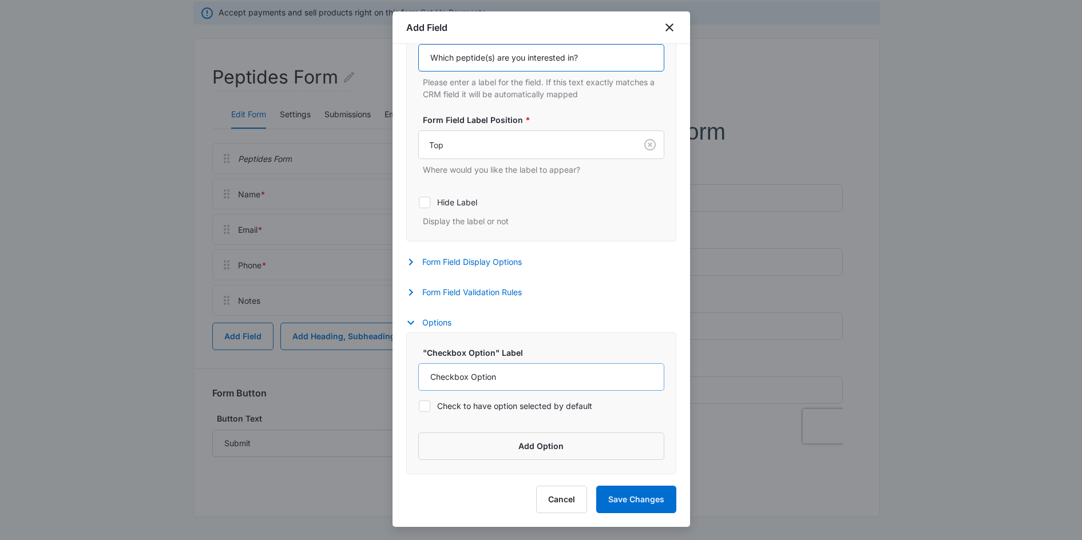
type input "Which peptide(s) are you interested in?"
drag, startPoint x: 514, startPoint y: 377, endPoint x: 409, endPoint y: 370, distance: 105.5
click at [409, 370] on div ""Checkbox Option" Label Checkbox Option Check to have option selected by defaul…" at bounding box center [541, 403] width 270 height 142
paste input "BPC-157"
type input "BPC-157"
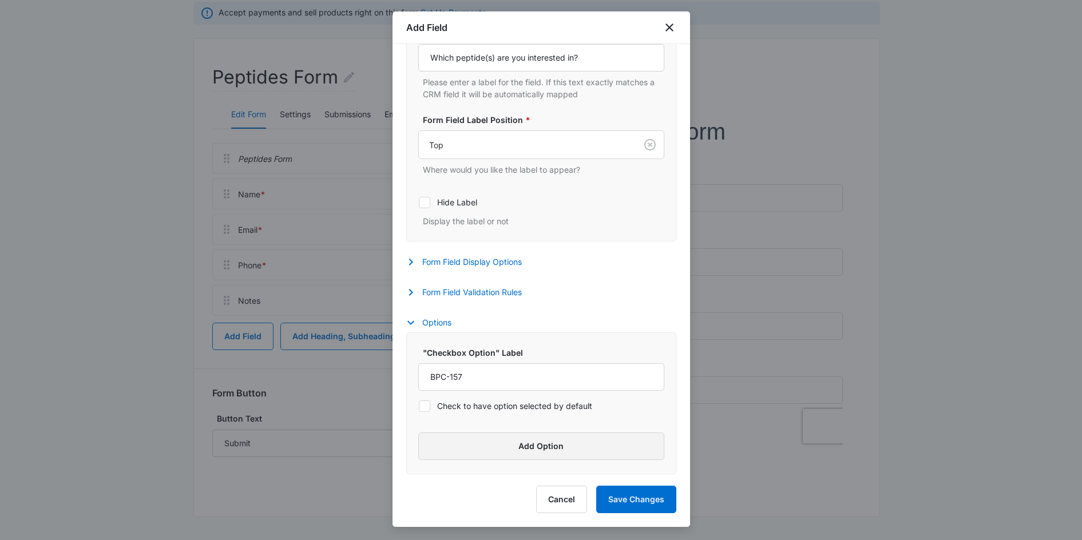
click at [500, 444] on button "Add Option" at bounding box center [541, 446] width 246 height 27
click at [471, 451] on input "Label" at bounding box center [530, 462] width 225 height 27
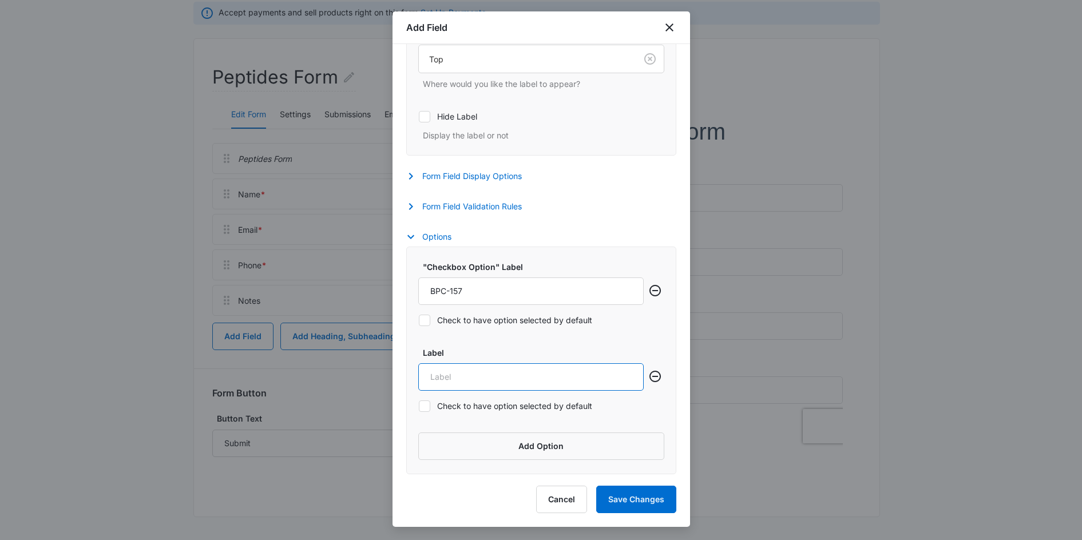
paste input "TB-500"
type input "TB-500"
click at [522, 438] on button "Add Option" at bounding box center [541, 446] width 246 height 27
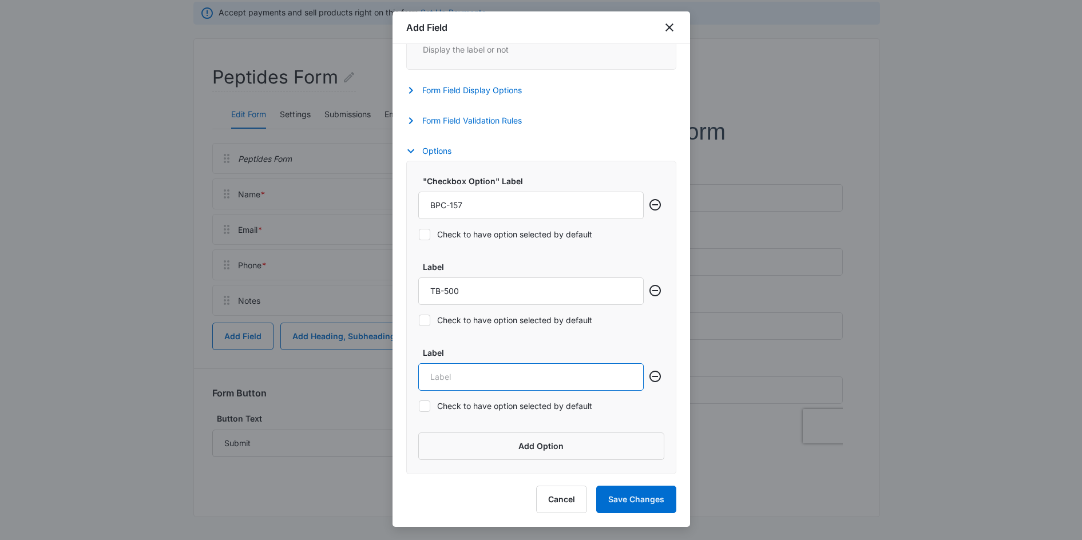
click at [467, 370] on input "Label" at bounding box center [530, 376] width 225 height 27
paste input "Fat Burn + Muscle Recovery (Tesamorelin + Ipamorelin)"
type input "Fat Burn + Muscle Recovery (Tesamorelin + Ipamorelin)"
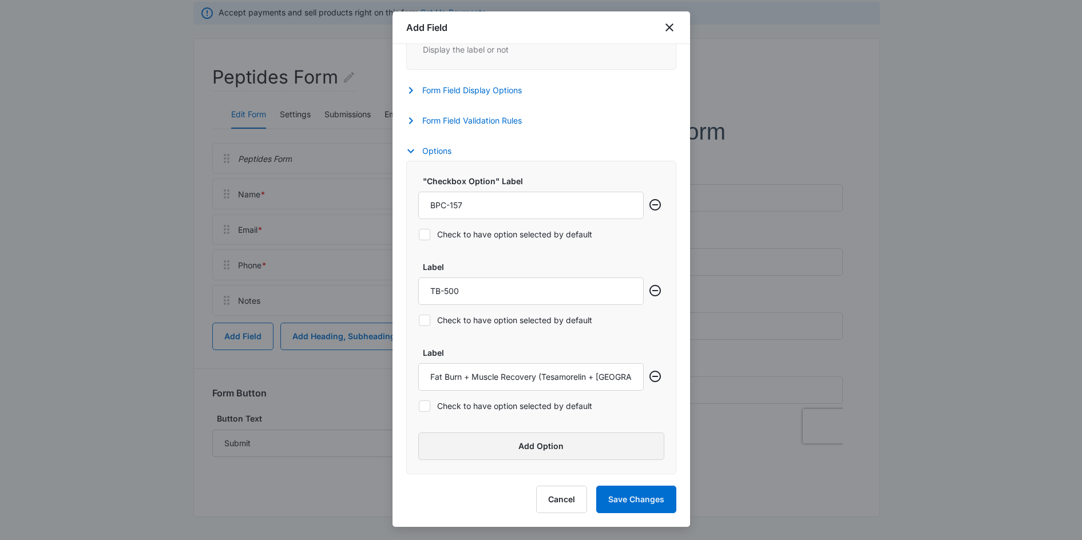
click at [524, 441] on button "Add Option" at bounding box center [541, 446] width 246 height 27
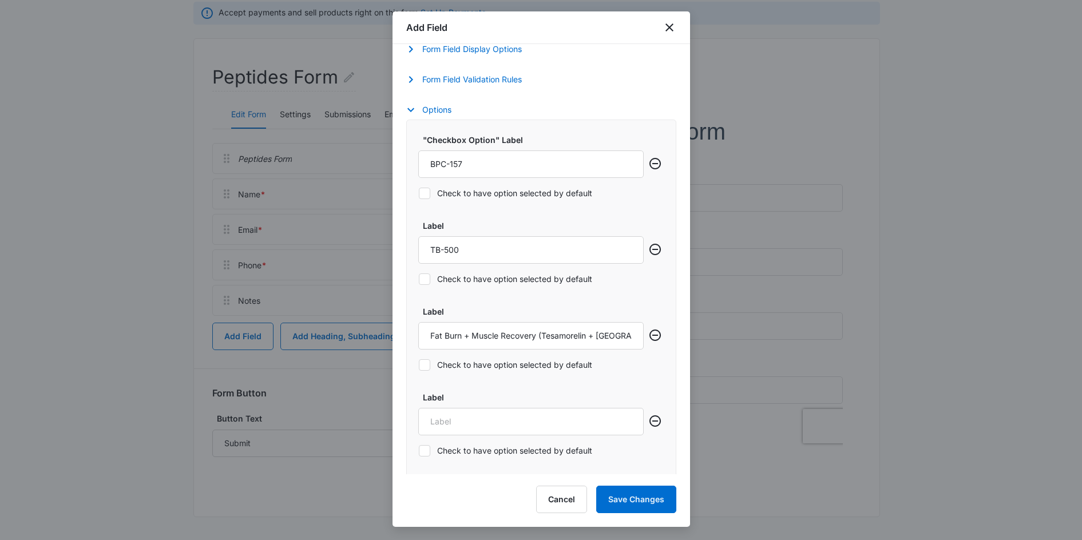
scroll to position [554, 0]
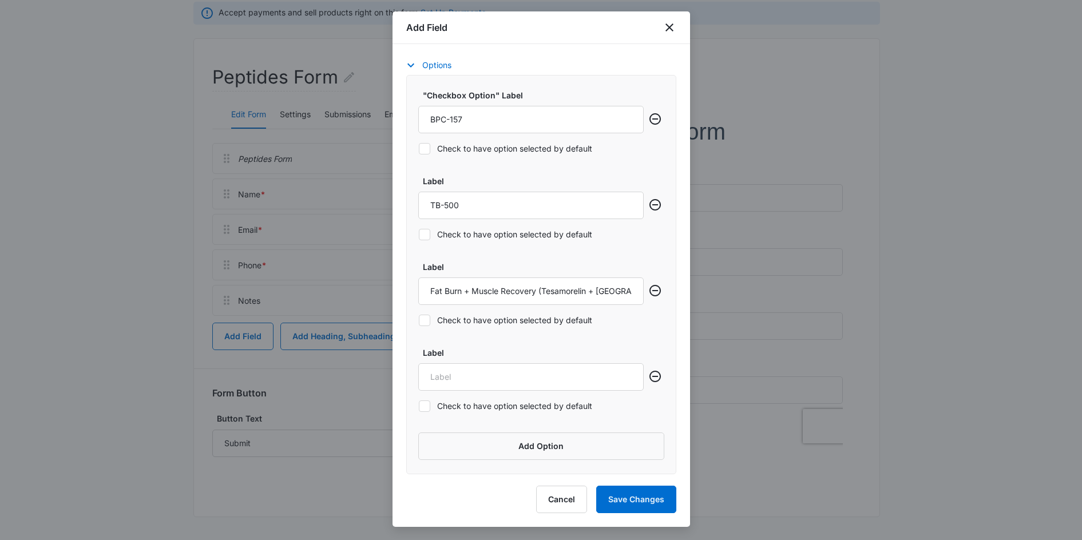
click at [473, 362] on div "Label" at bounding box center [530, 369] width 225 height 44
click at [473, 371] on input "Label" at bounding box center [530, 376] width 225 height 27
paste input "Vibrant Peptide (GHK-Cu + Epitalon)"
type input "Vibrant Peptide (GHK-Cu + Epitalon)"
click at [538, 447] on button "Add Option" at bounding box center [541, 446] width 246 height 27
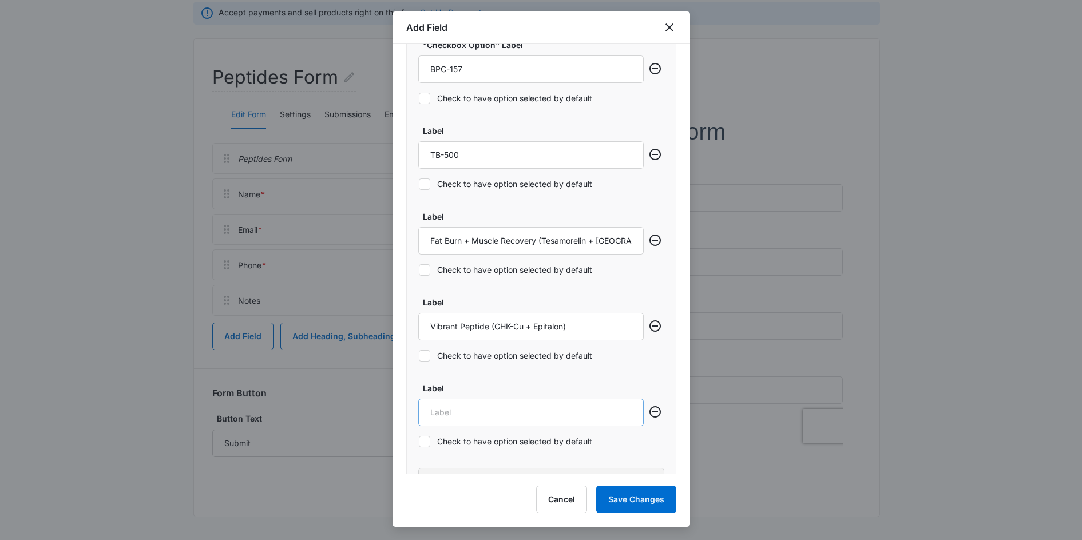
scroll to position [640, 0]
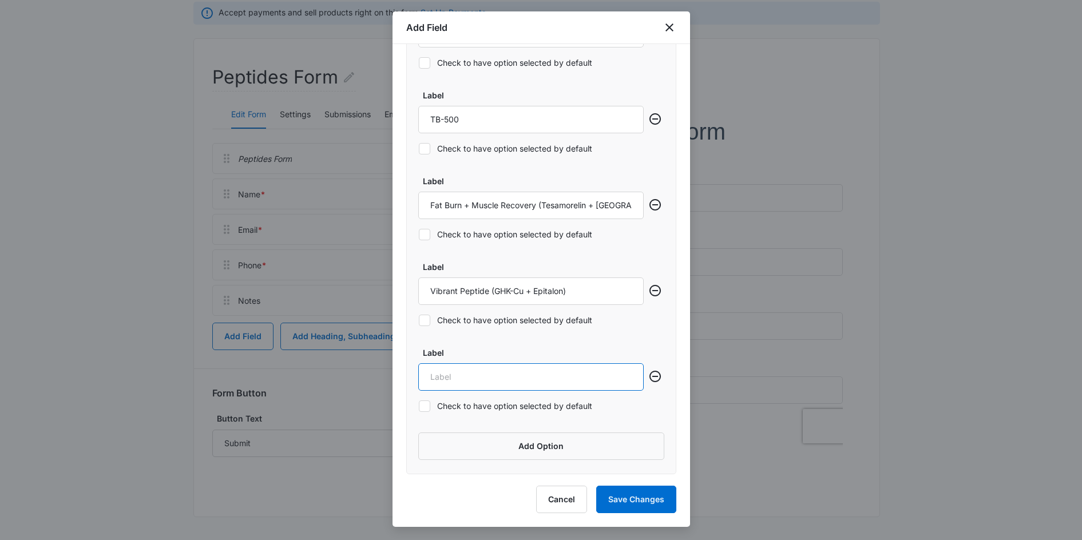
click at [447, 380] on input "Label" at bounding box center [530, 376] width 225 height 27
paste input "Wolverine Peptide (BPC-157 + TB-500 + KPV + MGF)"
type input "Wolverine Peptide (BPC-157 + TB-500 + KPV + MGF)"
click at [569, 449] on button "Add Option" at bounding box center [541, 446] width 246 height 27
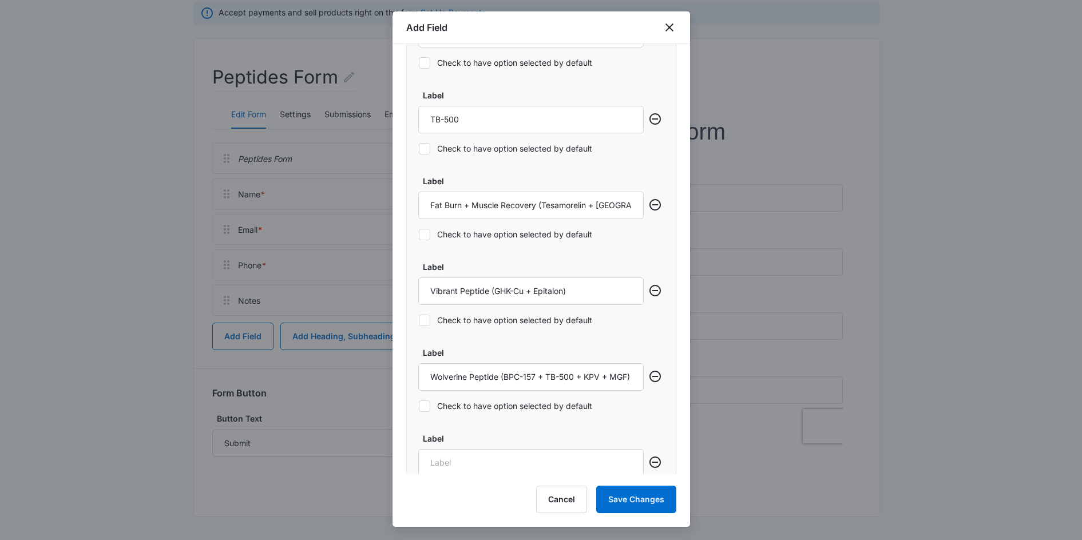
scroll to position [715, 0]
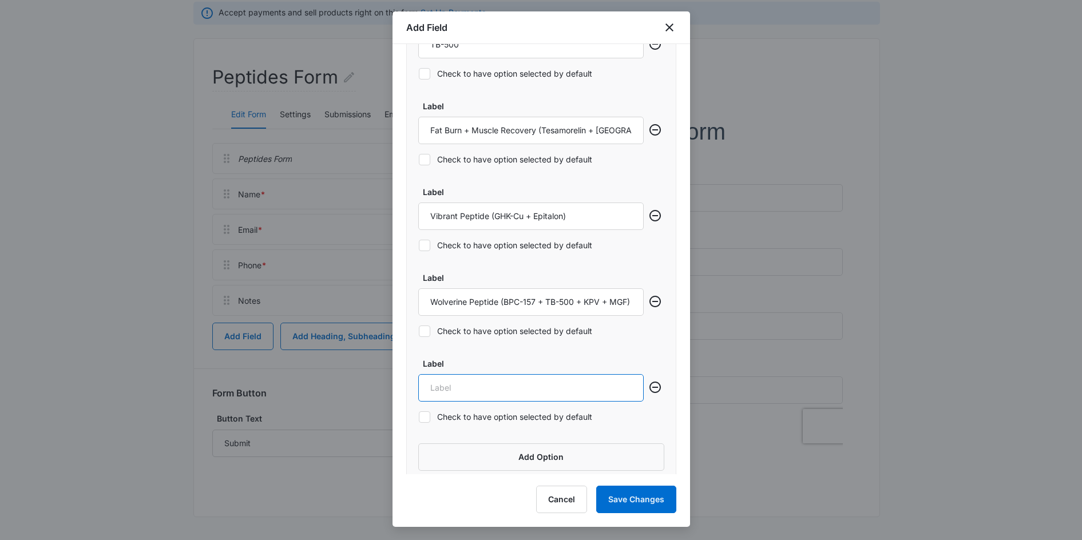
click at [506, 389] on input "Label" at bounding box center [530, 387] width 225 height 27
type input "N"
type input "Unsure"
click at [621, 494] on button "Save Changes" at bounding box center [636, 499] width 80 height 27
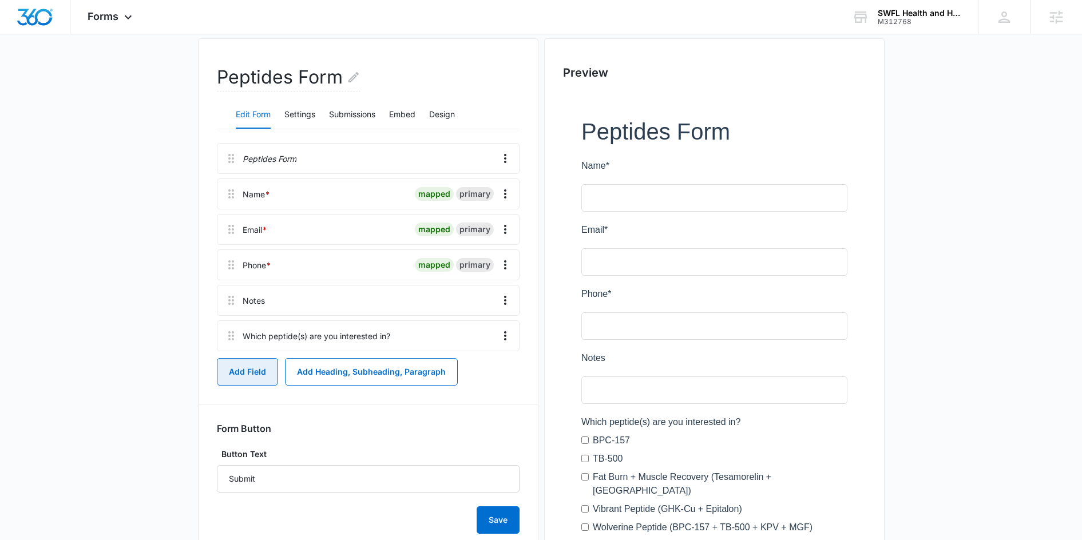
scroll to position [229, 0]
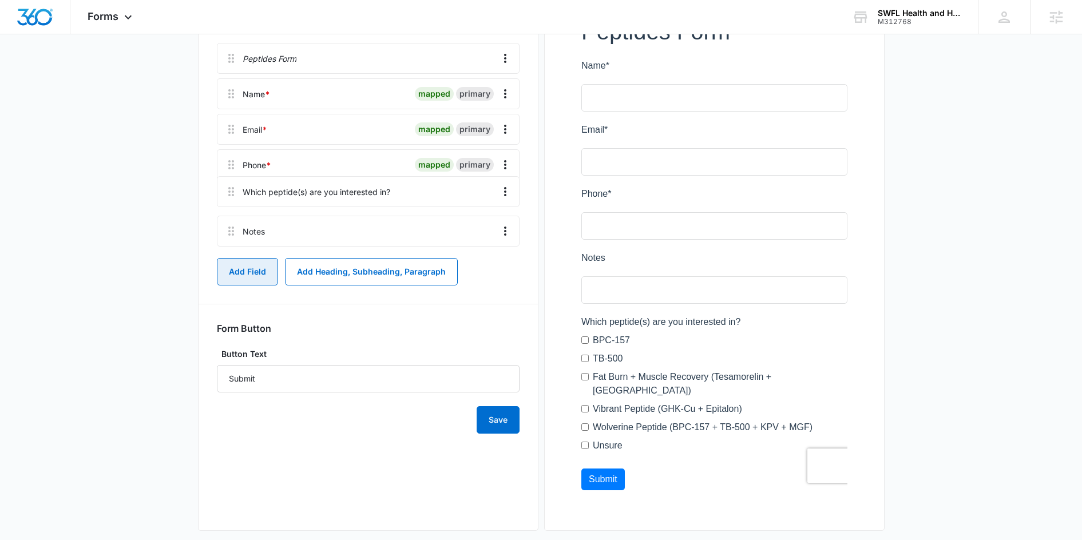
drag, startPoint x: 231, startPoint y: 238, endPoint x: 231, endPoint y: 187, distance: 51.5
click at [231, 187] on div "Peptides Form Name * mapped primary Email * mapped primary Phone * mapped prima…" at bounding box center [368, 147] width 303 height 208
click at [506, 198] on icon "Overflow Menu" at bounding box center [505, 200] width 14 height 14
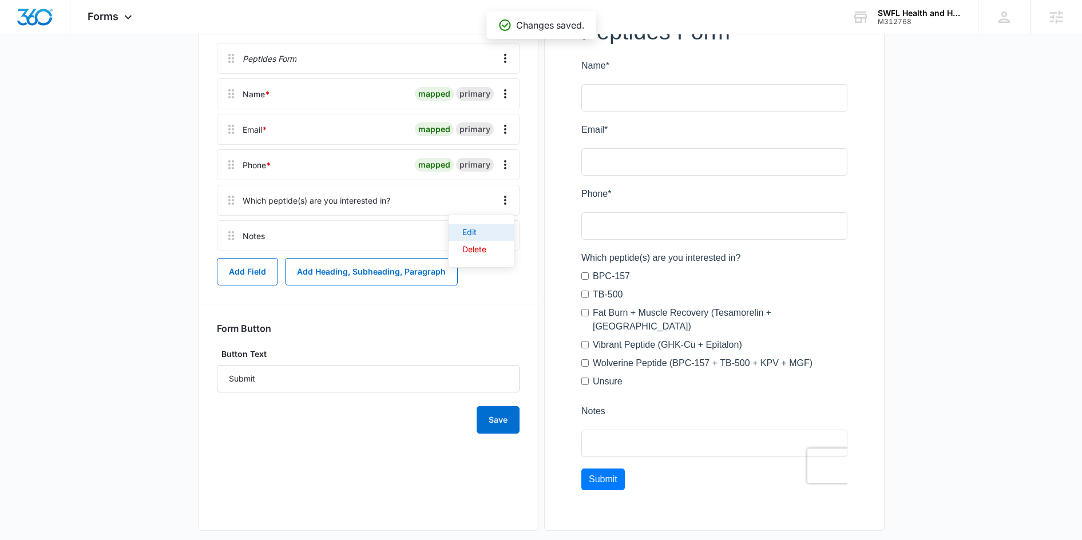
click at [488, 227] on button "Edit" at bounding box center [481, 232] width 65 height 17
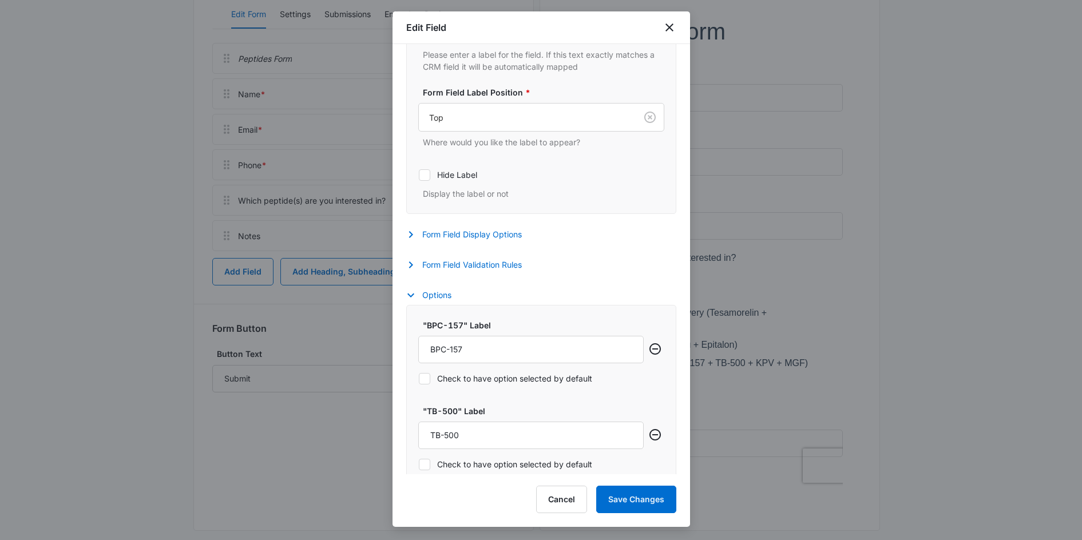
scroll to position [325, 0]
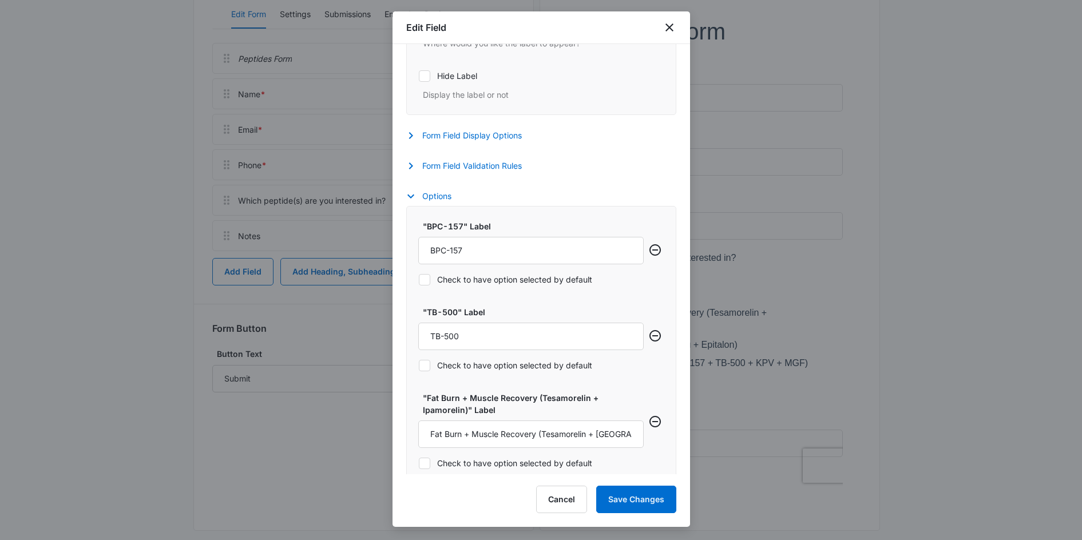
click at [466, 174] on div "Form Field Validation Rules Required Whether this field is required or not Max …" at bounding box center [541, 167] width 270 height 17
click at [466, 170] on button "Form Field Validation Rules" at bounding box center [469, 166] width 127 height 14
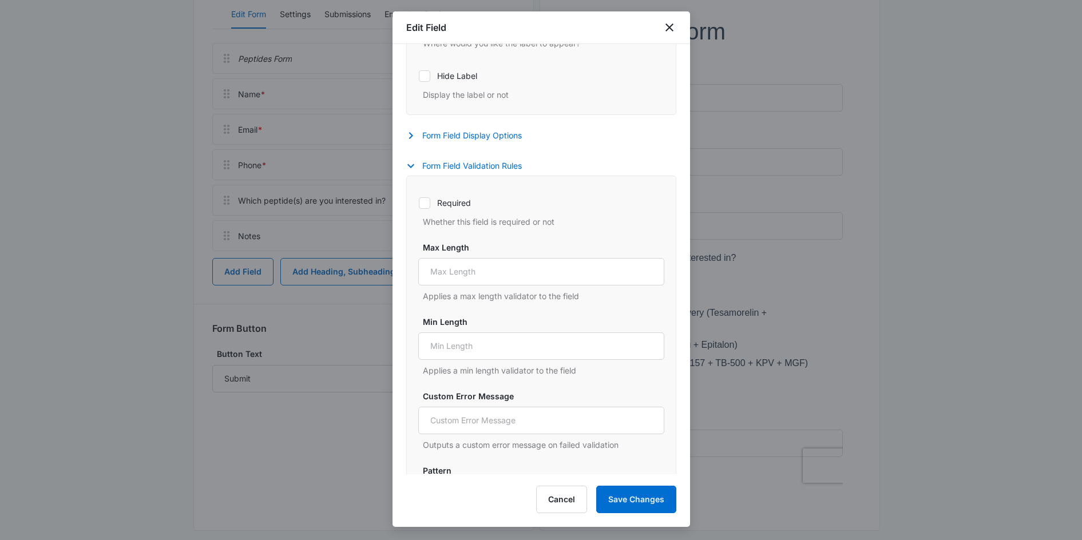
click at [427, 202] on icon at bounding box center [424, 203] width 10 height 10
click at [419, 203] on input "Required" at bounding box center [418, 203] width 1 height 1
checkbox input "true"
click at [645, 502] on button "Save Changes" at bounding box center [636, 499] width 80 height 27
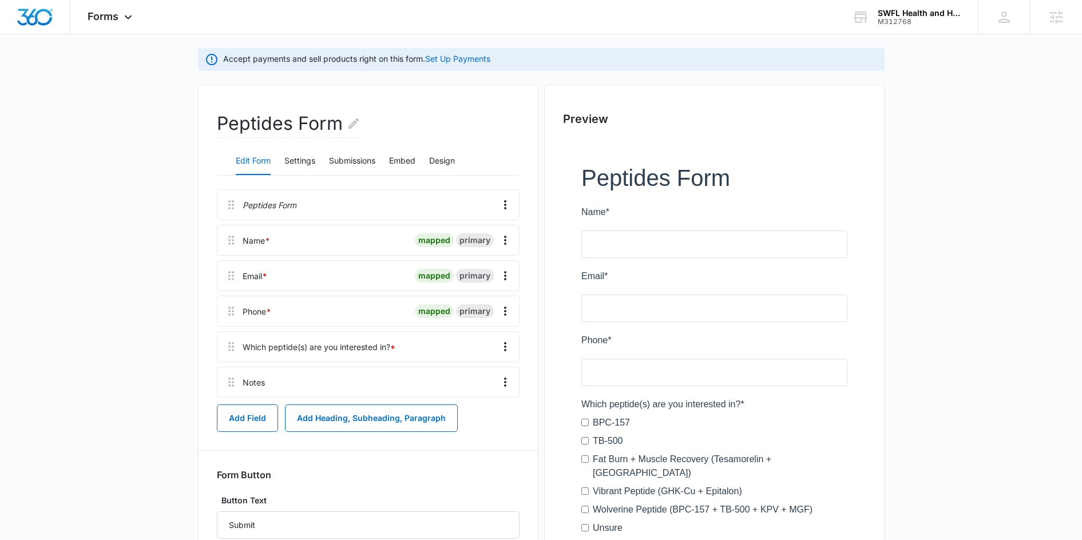
scroll to position [80, 0]
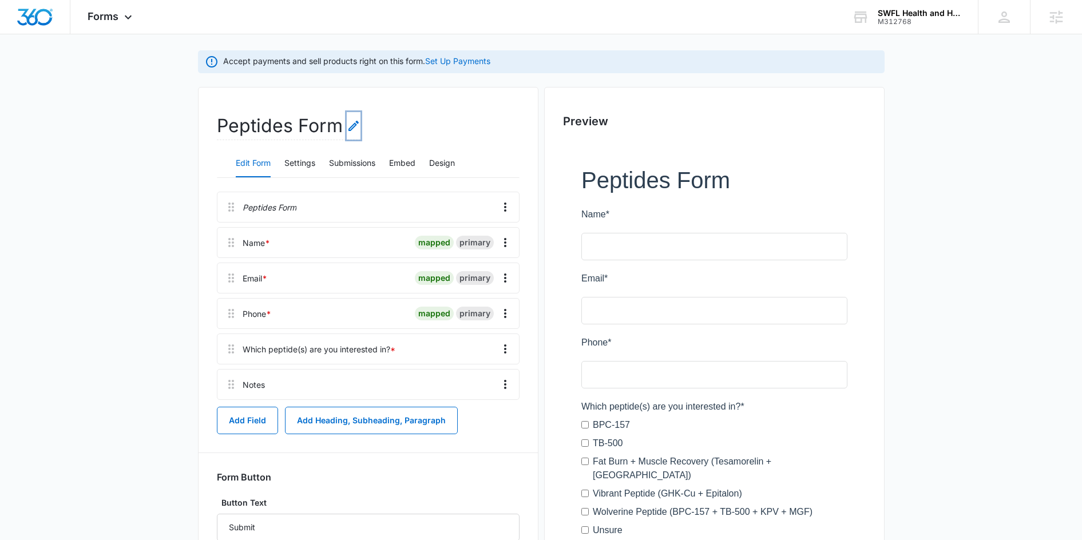
click at [347, 124] on icon "Edit Form Name" at bounding box center [354, 126] width 14 height 14
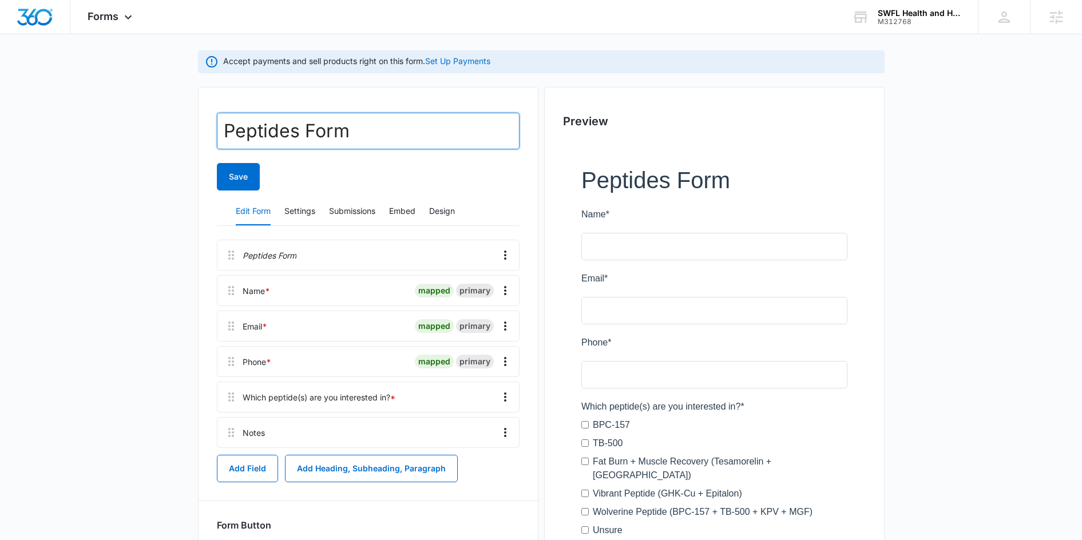
drag, startPoint x: 367, startPoint y: 132, endPoint x: 213, endPoint y: 122, distance: 154.2
click at [213, 122] on div "Peptides Form Save Edit Form Settings Submissions Embed Design Peptides Form Na…" at bounding box center [368, 383] width 340 height 593
type input "Schedule a Peptide Consultation"
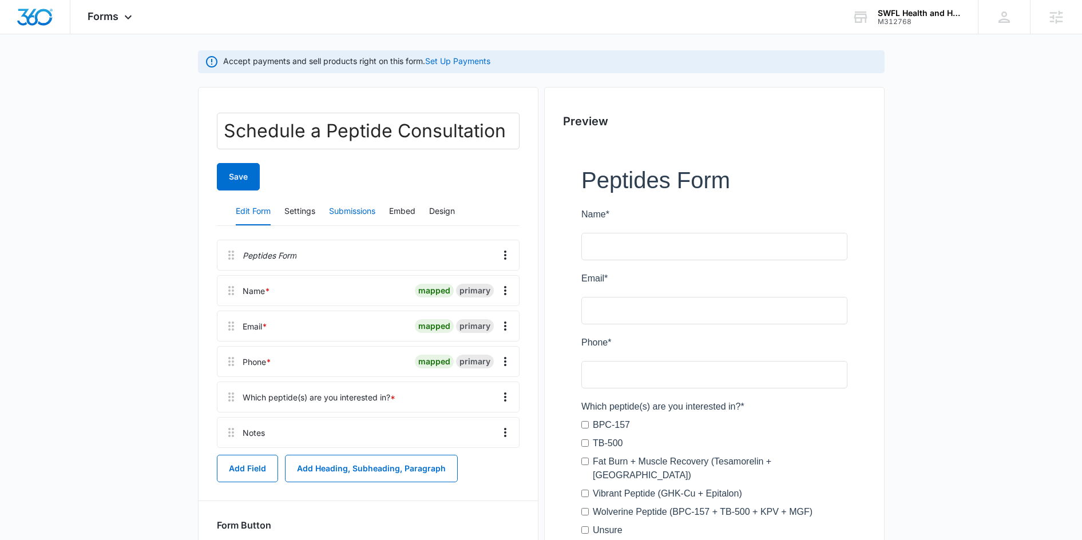
click at [344, 206] on button "Submissions" at bounding box center [352, 211] width 46 height 27
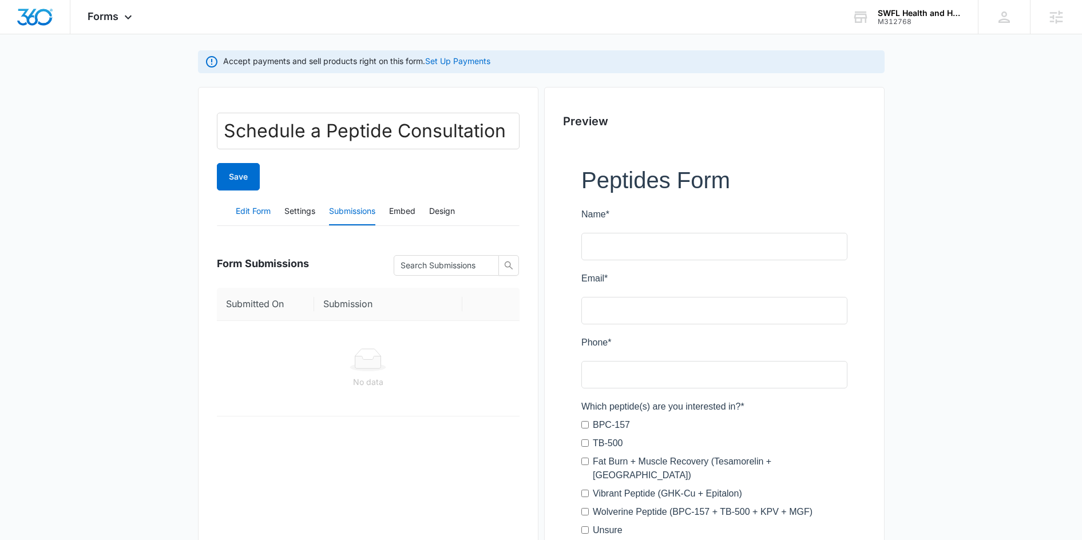
click at [244, 211] on button "Edit Form" at bounding box center [253, 211] width 35 height 27
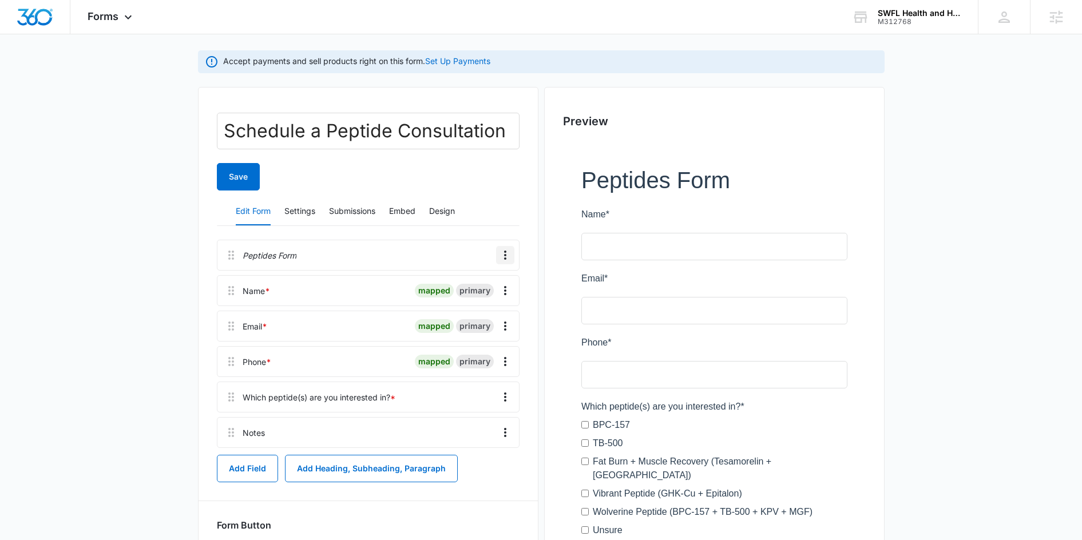
click at [510, 250] on icon "Overflow Menu" at bounding box center [505, 255] width 14 height 14
click at [480, 284] on div "Edit" at bounding box center [474, 287] width 24 height 8
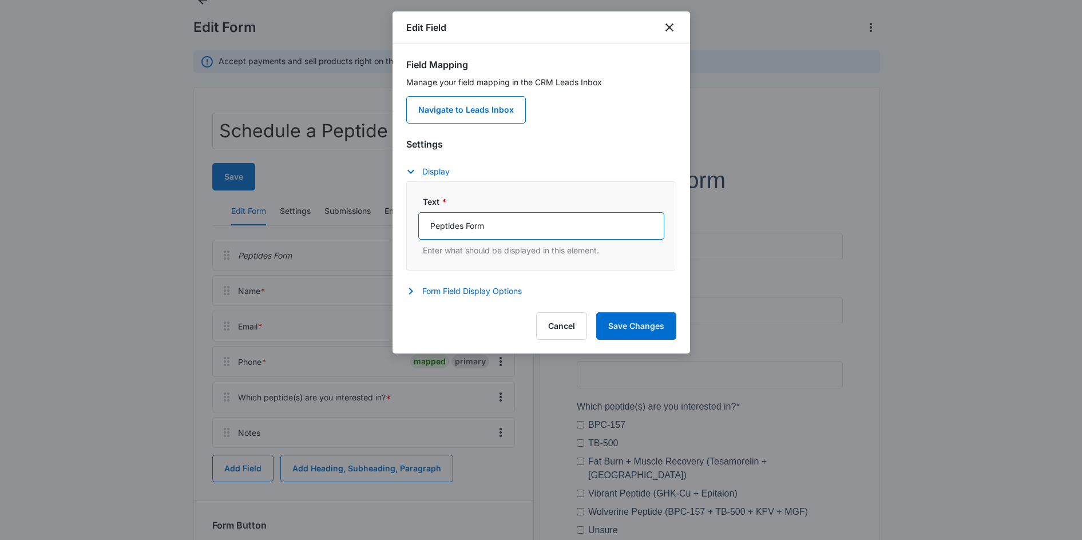
drag, startPoint x: 494, startPoint y: 223, endPoint x: 375, endPoint y: 223, distance: 118.4
click at [375, 223] on body "Forms Apps Reputation Websites Forms CRM Email Social POS Content Ads Intellige…" at bounding box center [541, 357] width 1082 height 874
type input "Schedule a Peptide Consultation"
click at [643, 322] on button "Save Changes" at bounding box center [636, 325] width 80 height 27
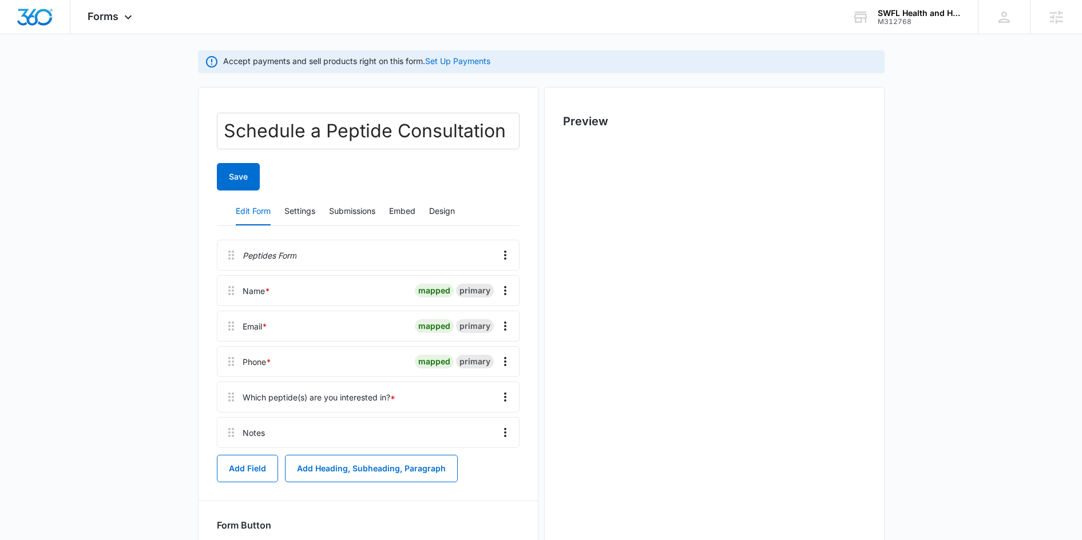
scroll to position [0, 0]
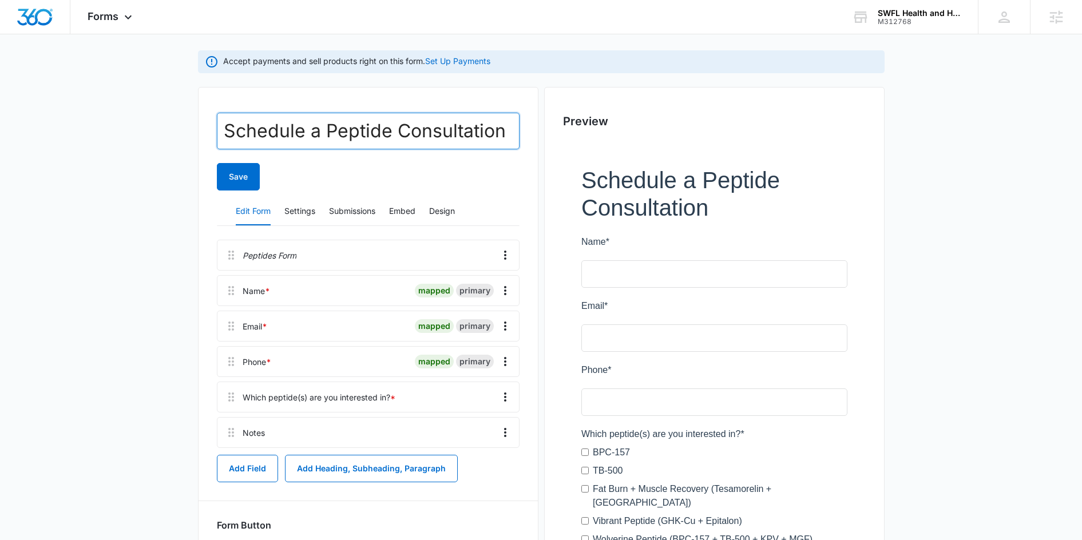
click at [494, 129] on input "Schedule a Peptide Consultation" at bounding box center [368, 131] width 303 height 37
drag, startPoint x: 512, startPoint y: 130, endPoint x: 149, endPoint y: 125, distance: 362.8
click at [149, 125] on main "Edit Form Accept payments and sell products right on this form. Set Up Payments…" at bounding box center [541, 360] width 1082 height 739
type input "Peptides Form"
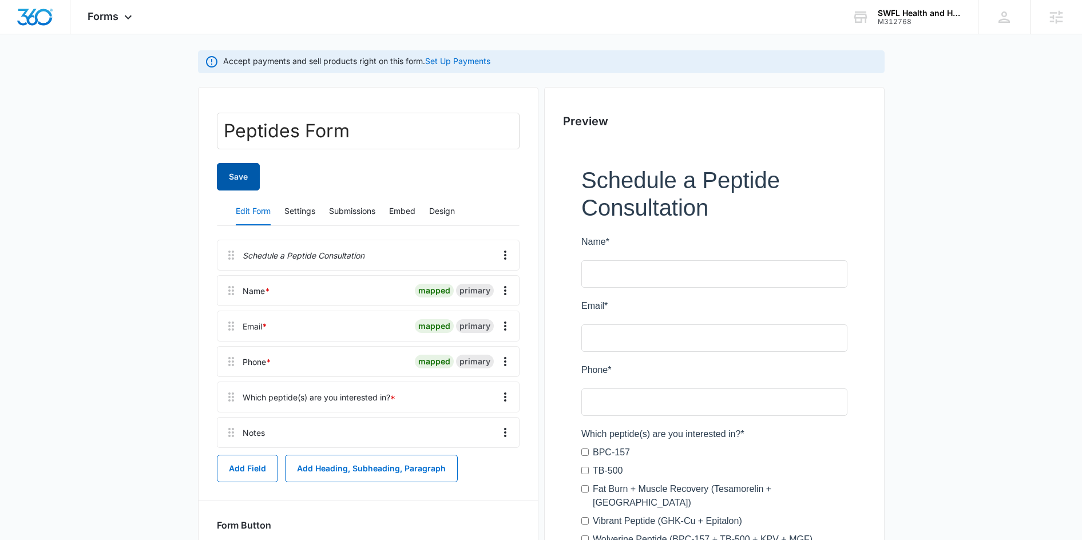
click at [245, 189] on button "Save" at bounding box center [238, 176] width 43 height 27
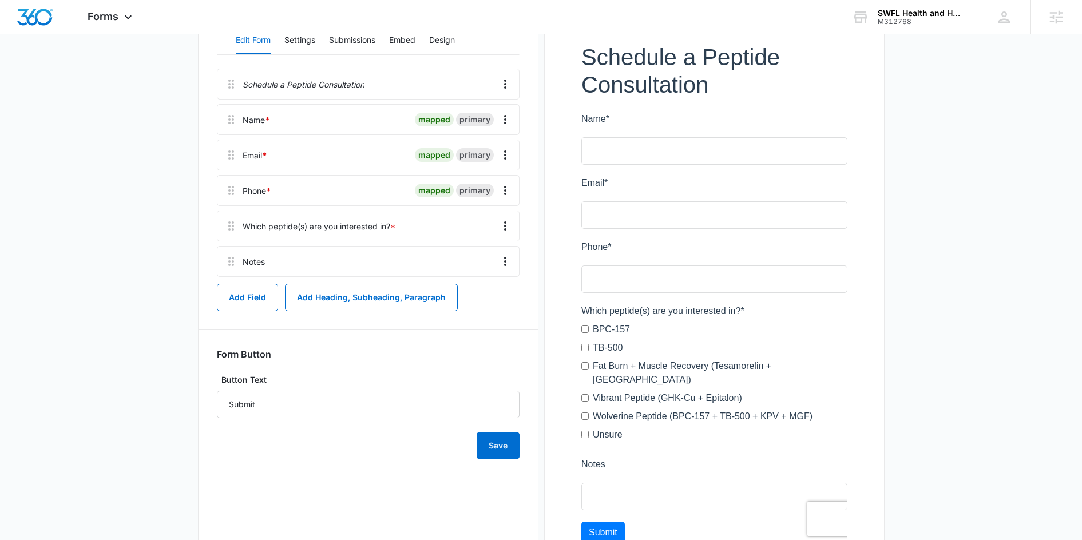
scroll to position [184, 0]
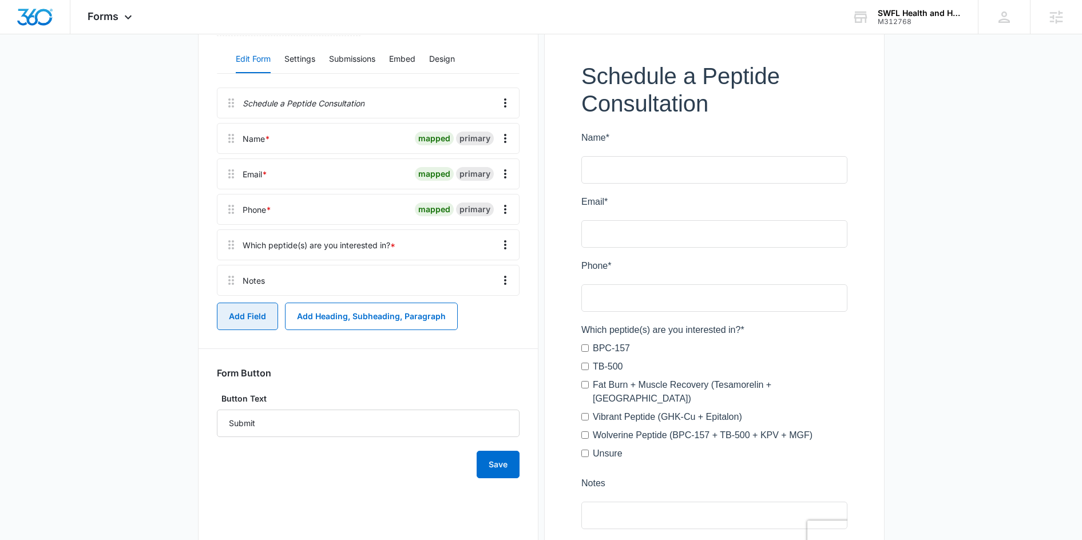
click at [239, 320] on button "Add Field" at bounding box center [247, 316] width 61 height 27
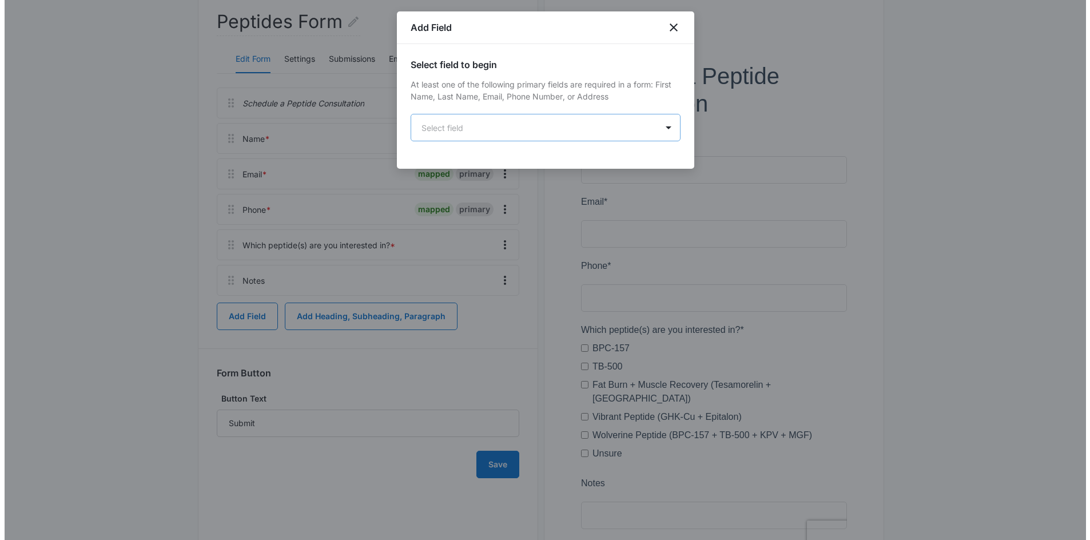
scroll to position [0, 0]
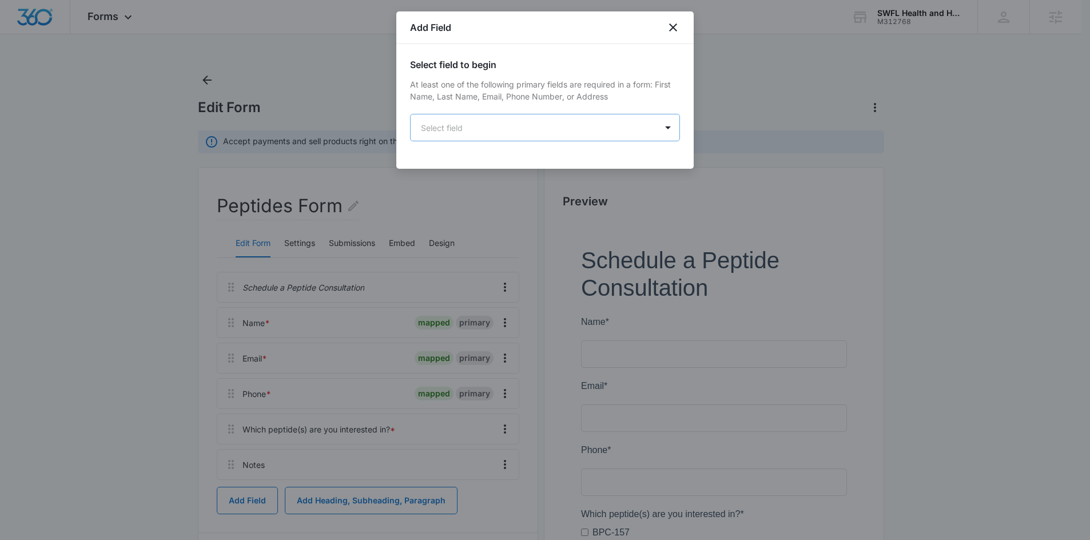
click at [553, 127] on body "Forms Apps Reputation Websites Forms CRM Email Social POS Content Ads Intellige…" at bounding box center [545, 450] width 1090 height 901
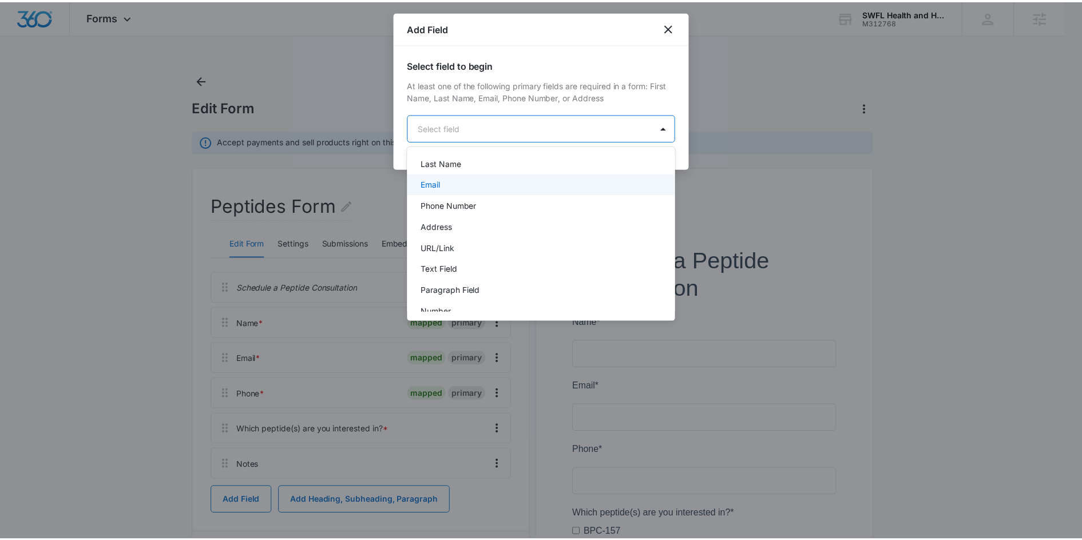
scroll to position [66, 0]
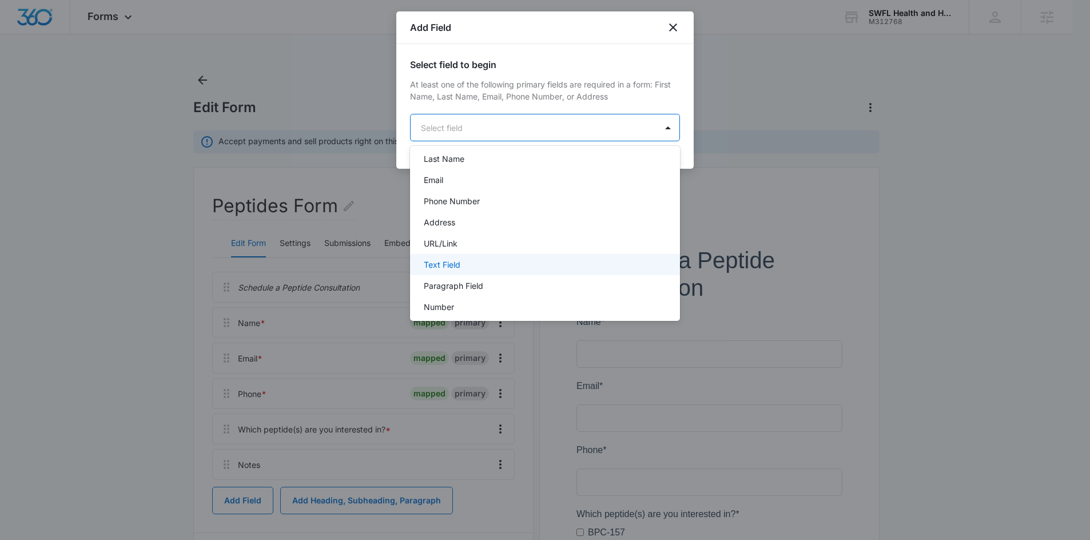
click at [486, 261] on div "Text Field" at bounding box center [544, 265] width 240 height 12
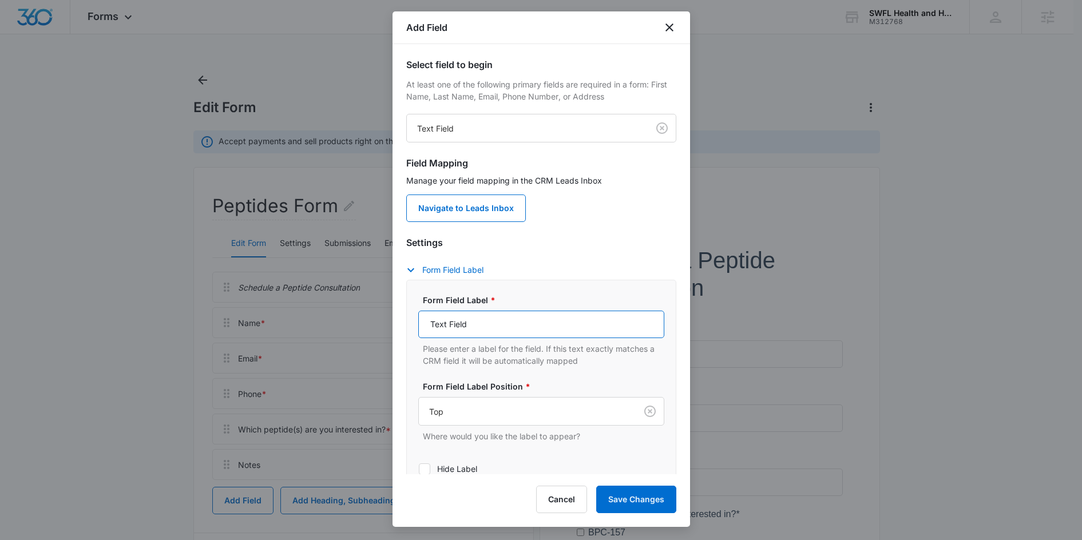
drag, startPoint x: 477, startPoint y: 325, endPoint x: 371, endPoint y: 310, distance: 107.4
click at [372, 311] on body "Forms Apps Reputation Websites Forms CRM Email Social POS Content Ads Intellige…" at bounding box center [541, 450] width 1082 height 901
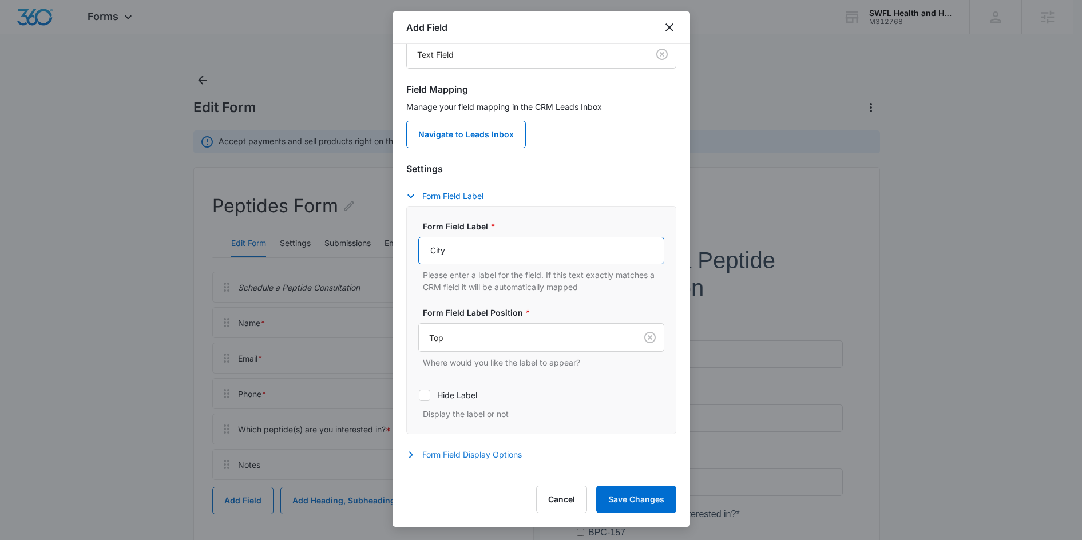
type input "City"
drag, startPoint x: 438, startPoint y: 458, endPoint x: 446, endPoint y: 449, distance: 12.2
click at [438, 458] on button "Form Field Display Options" at bounding box center [469, 455] width 127 height 14
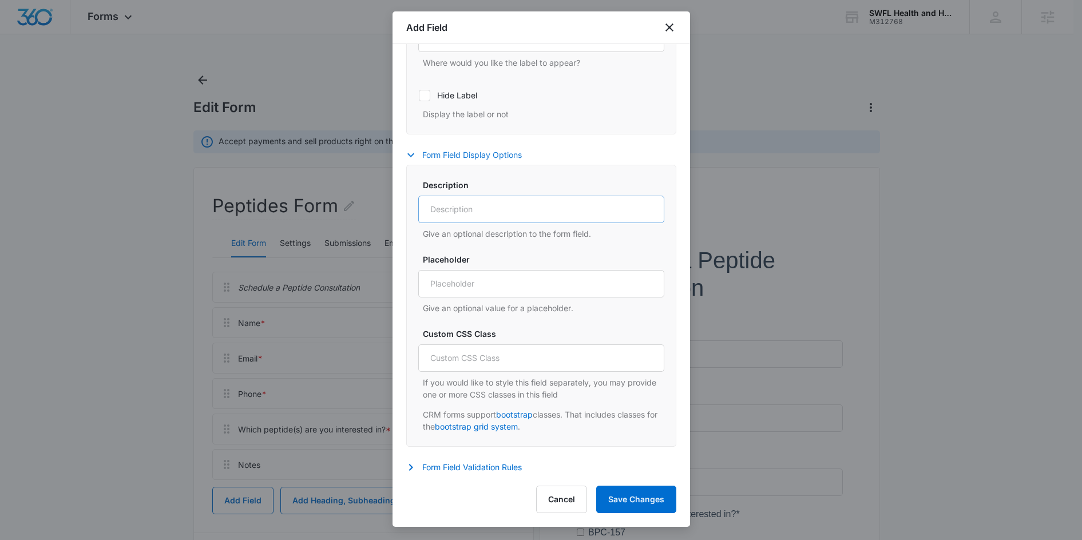
scroll to position [376, 0]
click at [450, 464] on button "Form Field Validation Rules" at bounding box center [469, 465] width 127 height 14
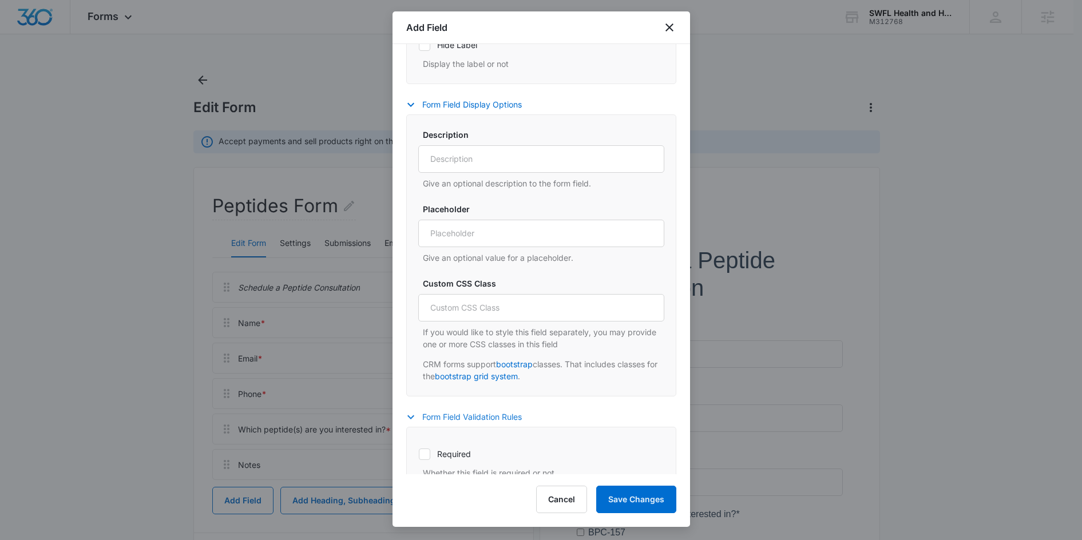
scroll to position [482, 0]
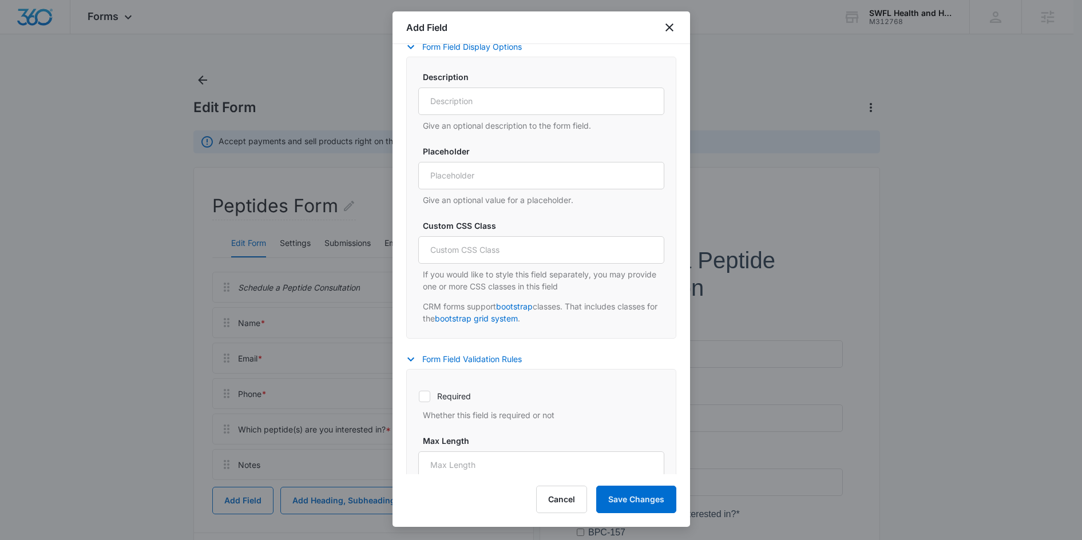
click at [421, 396] on icon at bounding box center [424, 396] width 7 height 5
click at [419, 396] on input "Required" at bounding box center [418, 396] width 1 height 1
checkbox input "true"
click at [669, 507] on button "Save Changes" at bounding box center [636, 499] width 80 height 27
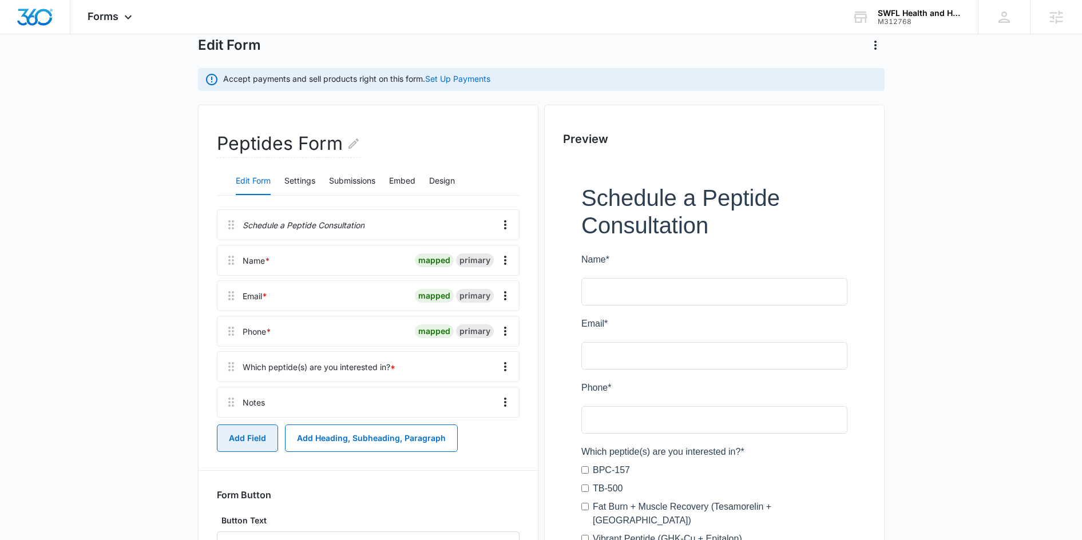
scroll to position [112, 0]
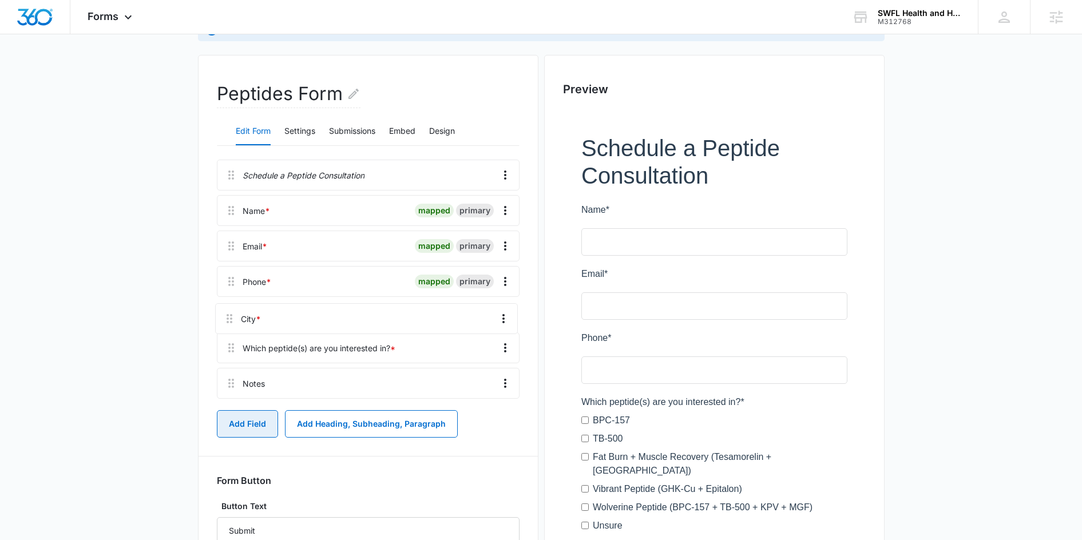
drag, startPoint x: 228, startPoint y: 390, endPoint x: 228, endPoint y: 313, distance: 76.7
click at [228, 313] on div "Schedule a Peptide Consultation Name * mapped primary Email * mapped primary Ph…" at bounding box center [368, 282] width 303 height 244
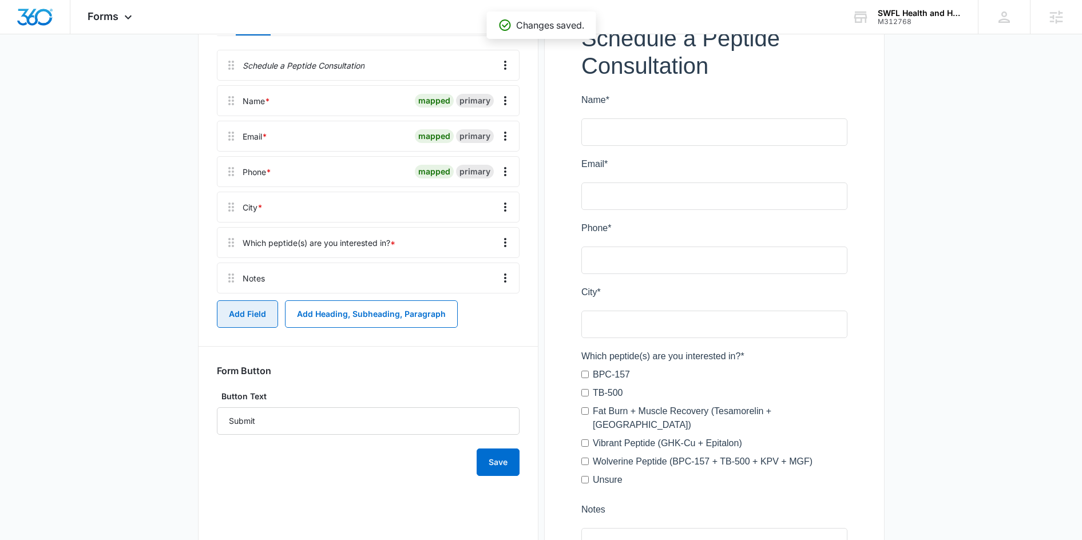
scroll to position [334, 0]
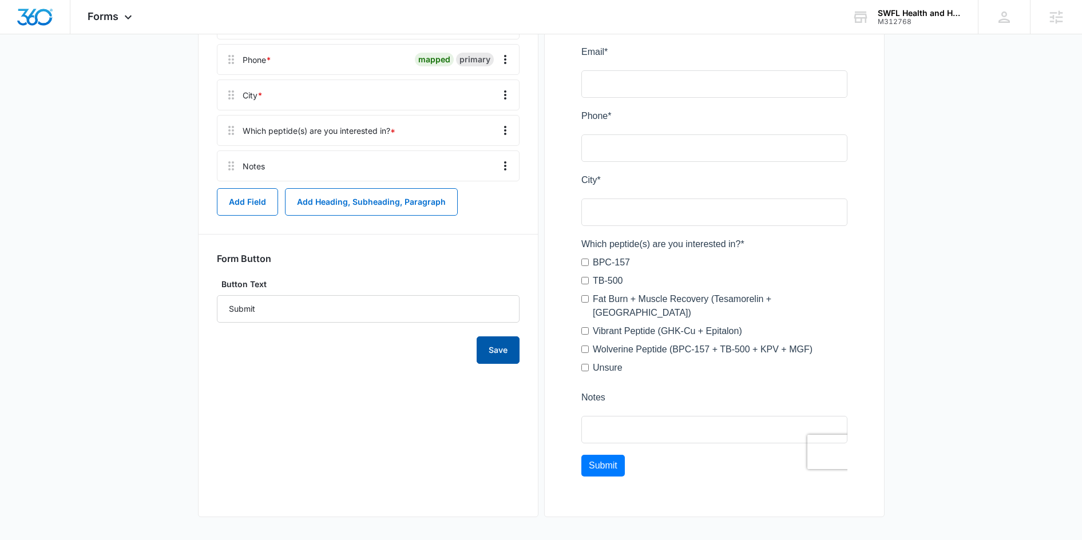
click at [491, 360] on button "Save" at bounding box center [498, 349] width 43 height 27
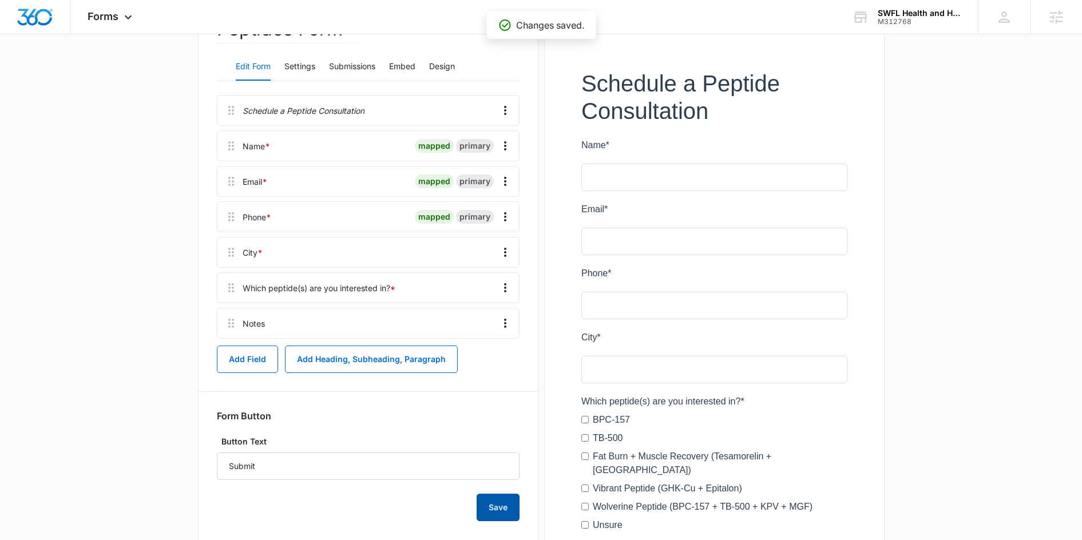
scroll to position [0, 0]
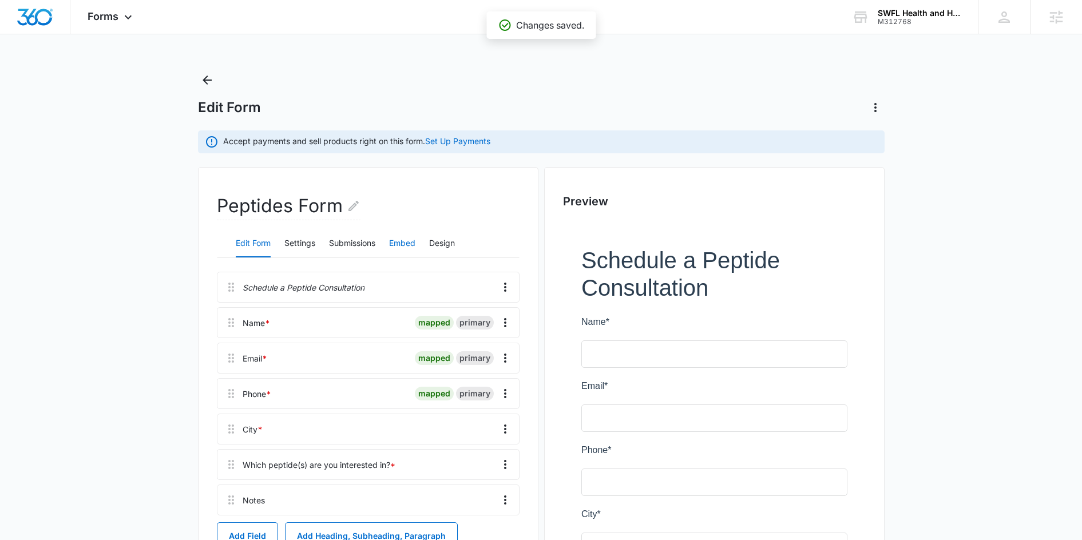
click at [405, 245] on button "Embed" at bounding box center [402, 243] width 26 height 27
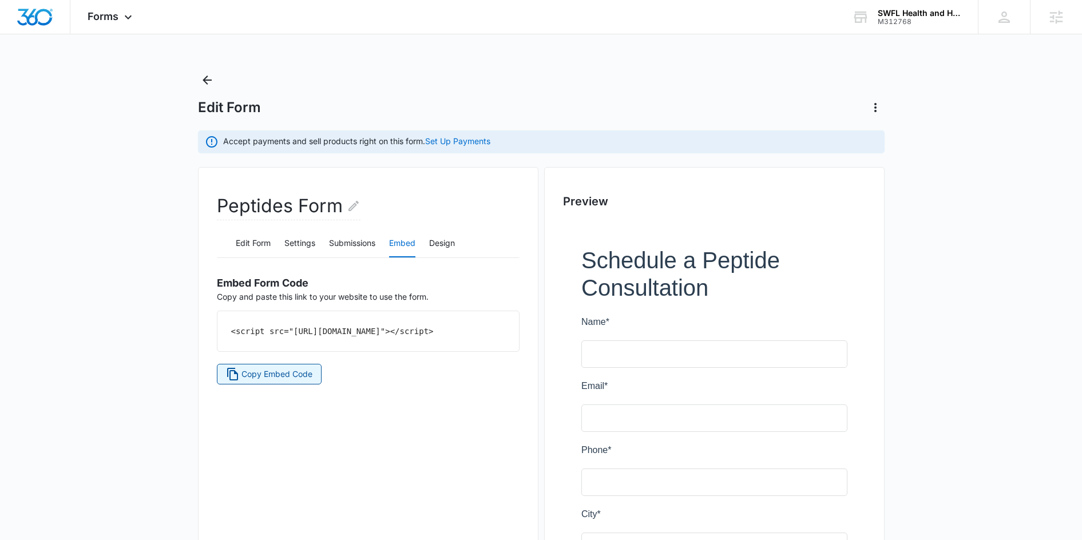
click at [265, 380] on span "Copy Embed Code" at bounding box center [276, 374] width 71 height 13
click at [118, 30] on div "Forms Apps Reputation Websites Forms CRM Email Social POS Content Ads Intellige…" at bounding box center [111, 17] width 82 height 34
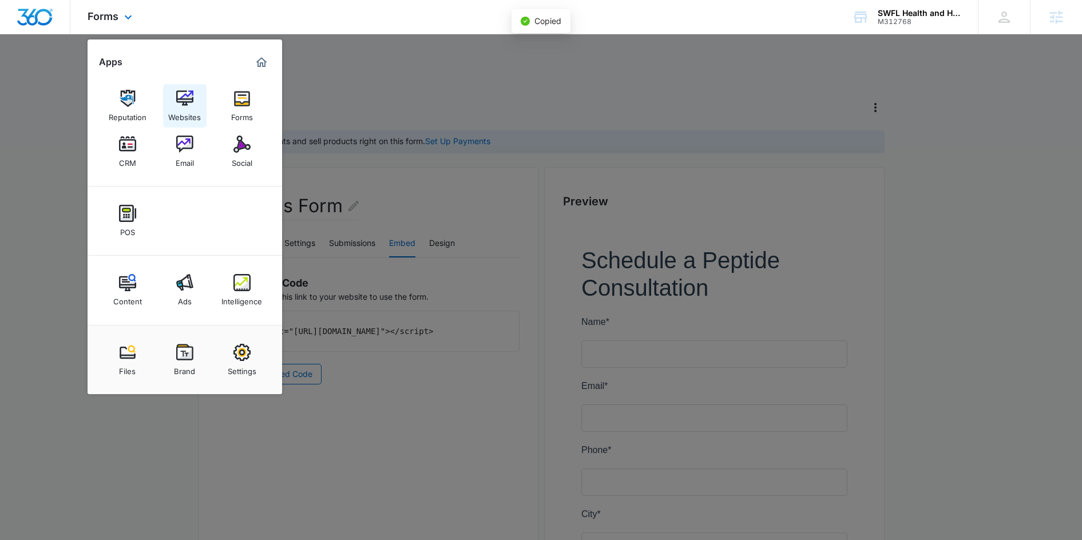
click at [181, 98] on img at bounding box center [184, 98] width 17 height 17
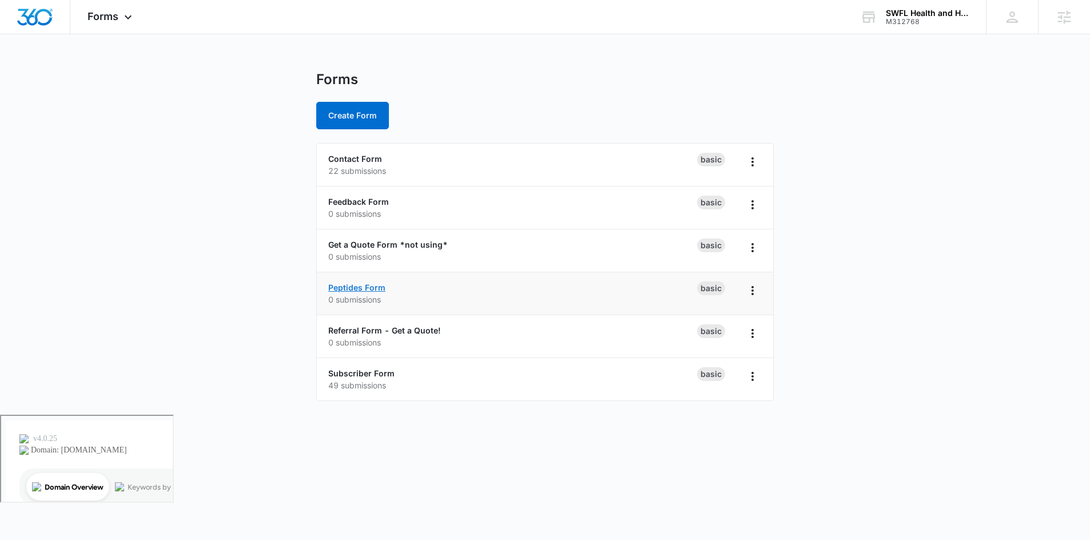
click at [371, 289] on link "Peptides Form" at bounding box center [356, 288] width 57 height 10
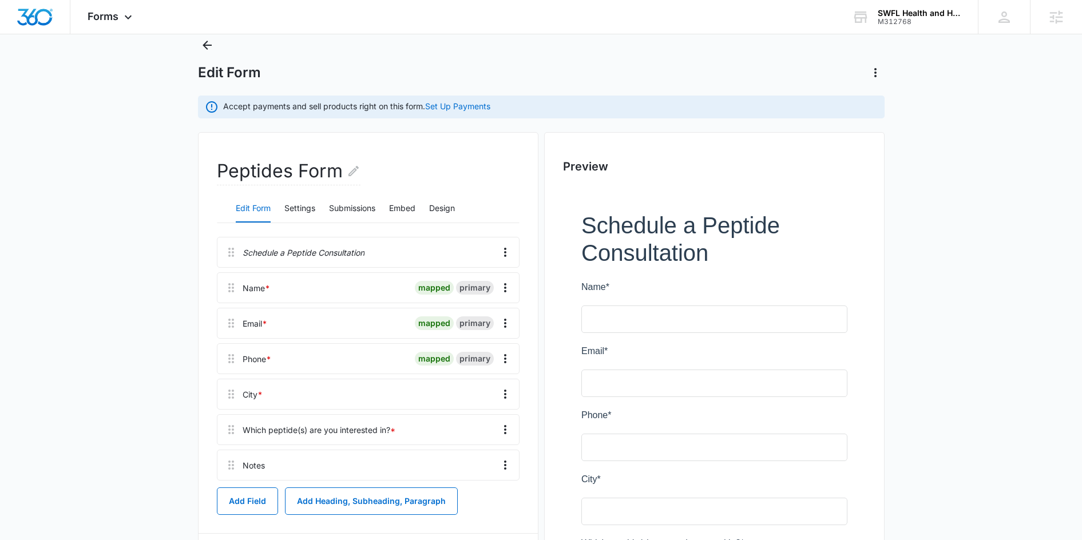
scroll to position [90, 0]
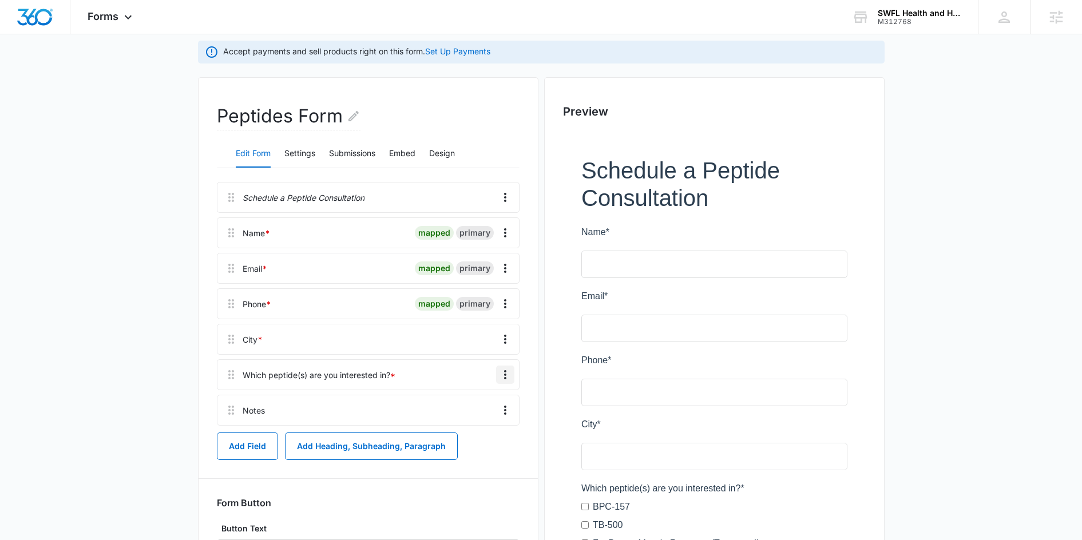
click at [507, 374] on icon "Overflow Menu" at bounding box center [505, 375] width 14 height 14
click at [481, 410] on div "Edit" at bounding box center [474, 407] width 24 height 8
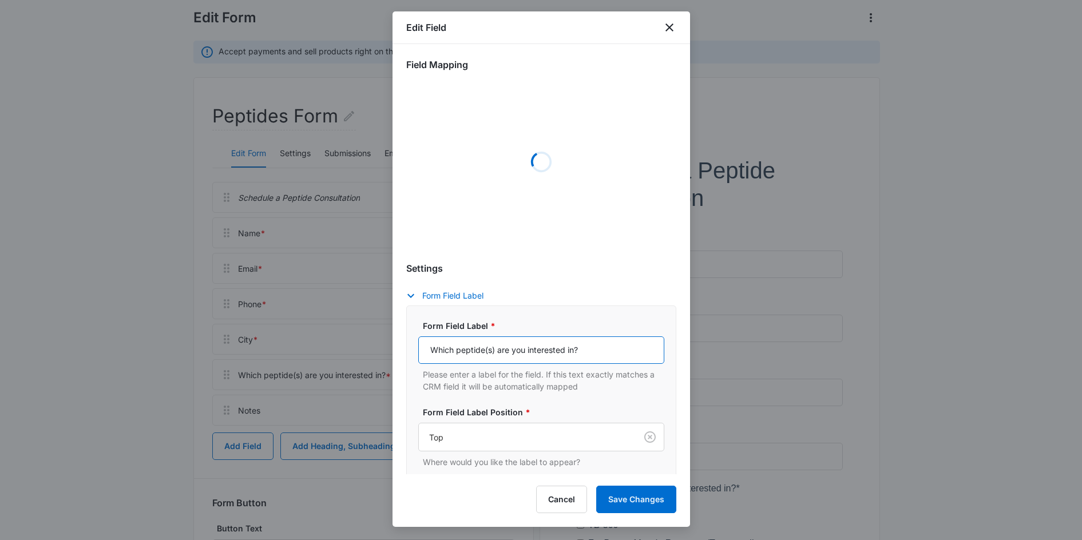
drag, startPoint x: 591, startPoint y: 352, endPoint x: 442, endPoint y: 344, distance: 149.5
click at [442, 344] on input "Which peptide(s) are you interested in?" at bounding box center [541, 349] width 246 height 27
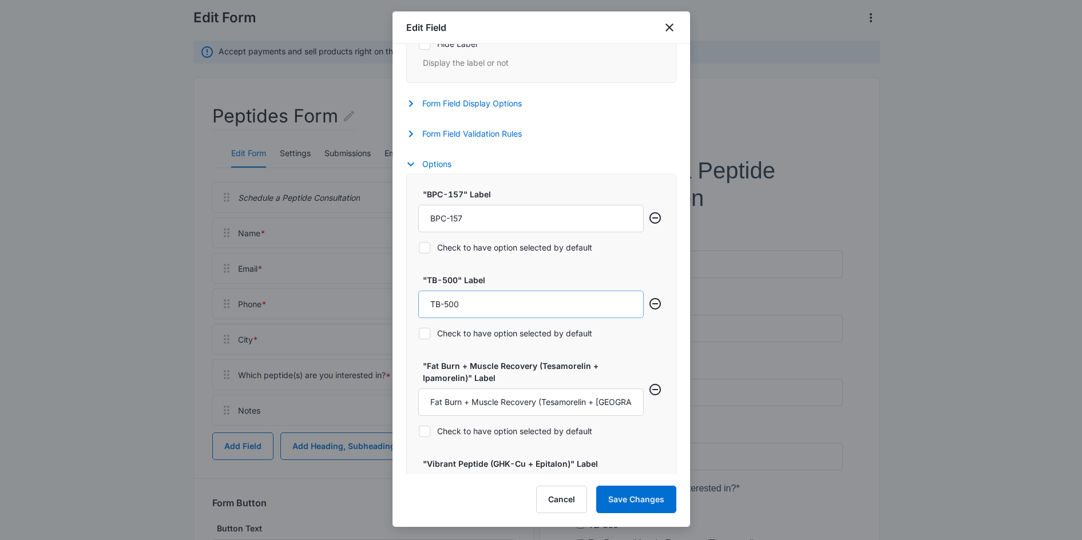
scroll to position [359, 0]
type input "What are your main goals?"
drag, startPoint x: 490, startPoint y: 211, endPoint x: 352, endPoint y: 210, distance: 138.5
click at [352, 210] on body "Forms Apps Reputation Websites Forms CRM Email Social POS Content Ads Intellige…" at bounding box center [541, 392] width 1082 height 965
type input "Weight Loss / Metabolism"
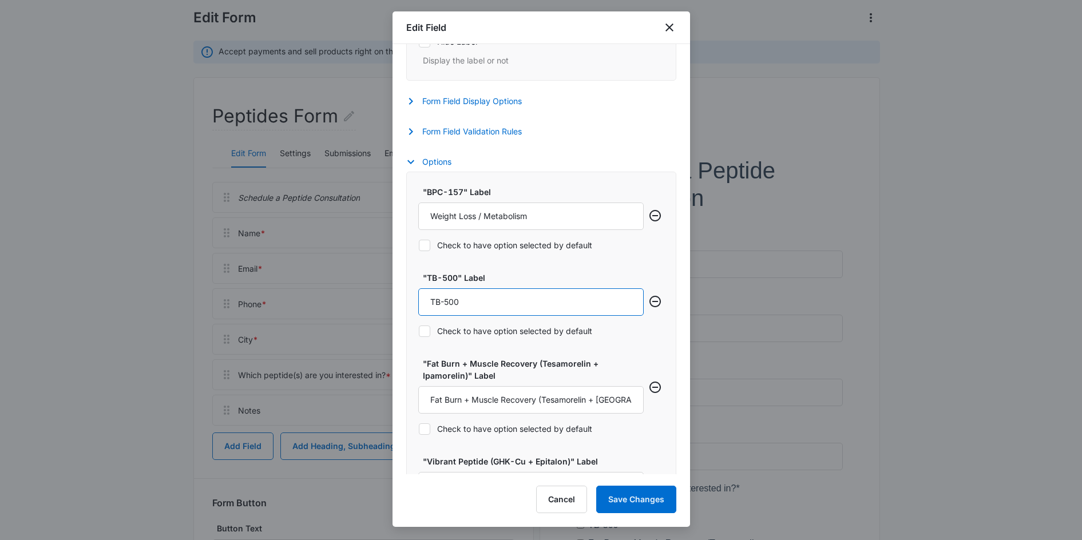
drag, startPoint x: 490, startPoint y: 311, endPoint x: 382, endPoint y: 299, distance: 108.9
click at [382, 299] on body "Forms Apps Reputation Websites Forms CRM Email Social POS Content Ads Intellige…" at bounding box center [541, 392] width 1082 height 965
type input "Energy / Performance"
drag, startPoint x: 430, startPoint y: 400, endPoint x: 663, endPoint y: 409, distance: 233.0
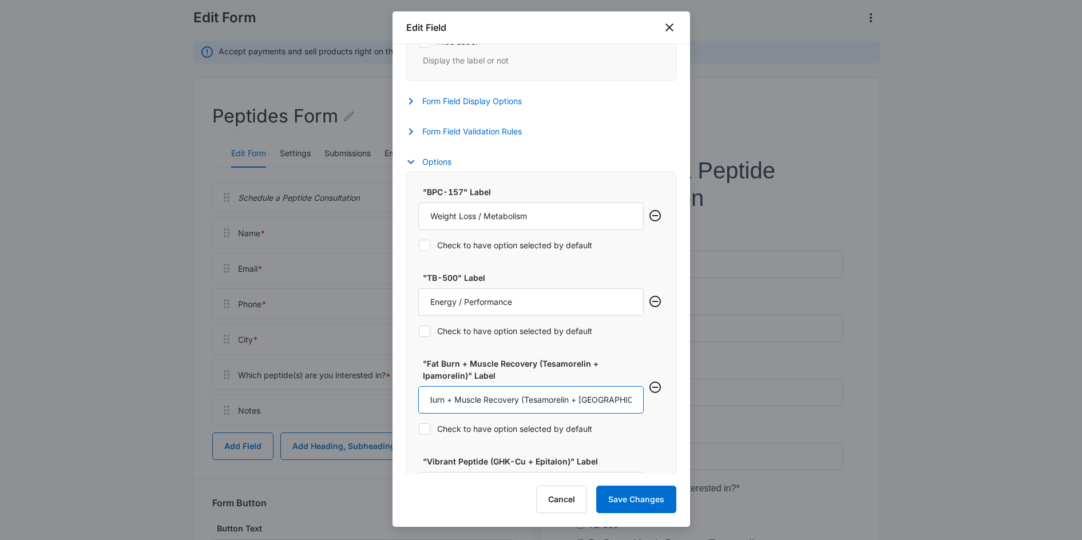
click at [663, 409] on div ""BPC-157" Label Weight Loss / Metabolism Check to have option selected by defau…" at bounding box center [541, 469] width 270 height 595
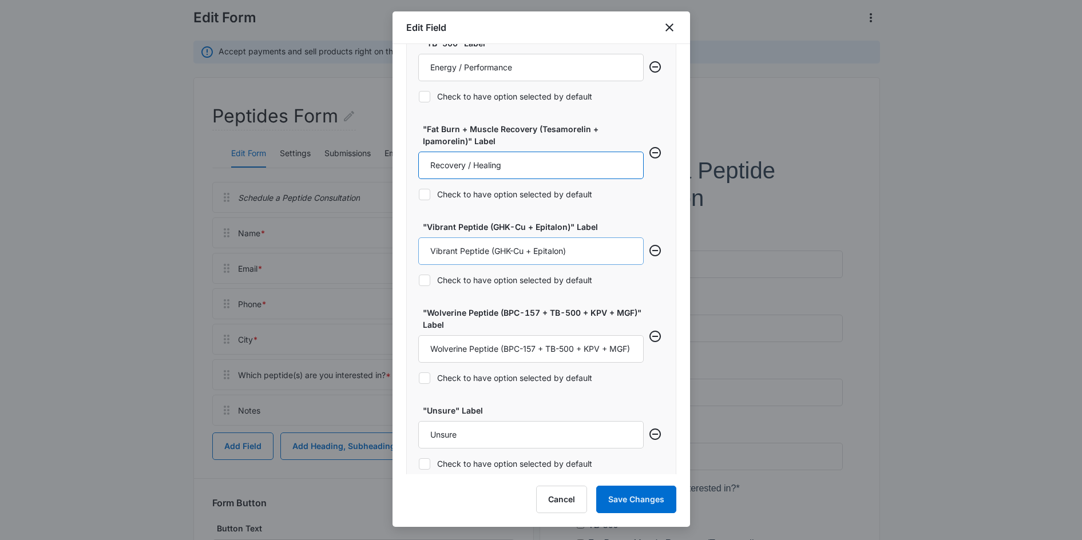
type input "Recovery / Healing"
click at [571, 249] on input "Vibrant Peptide (GHK-Cu + Epitalon)" at bounding box center [530, 250] width 225 height 27
drag, startPoint x: 588, startPoint y: 252, endPoint x: 418, endPoint y: 245, distance: 169.5
click at [418, 245] on input "Vibrant Peptide (GHK-Cu + Epitalon)" at bounding box center [530, 250] width 225 height 27
type input "Anti-Aging / Skin Health"
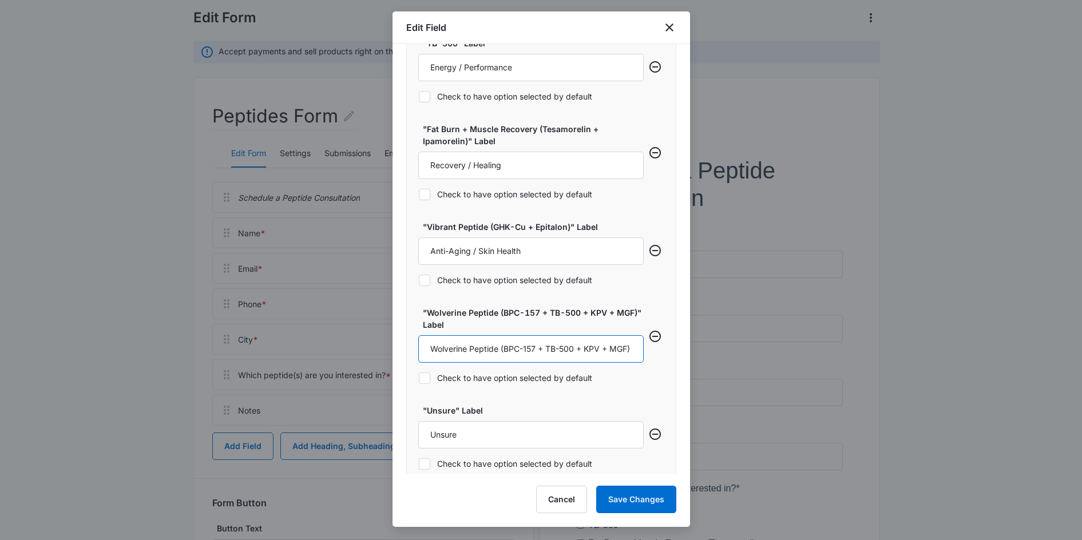
scroll to position [0, 9]
drag, startPoint x: 432, startPoint y: 349, endPoint x: 675, endPoint y: 344, distance: 242.6
click at [675, 344] on div "Field Mapping Manage your field mapping in the CRM Leads Inbox Navigate to Lead…" at bounding box center [541, 259] width 298 height 430
type input "Sleep / Stress / Focus"
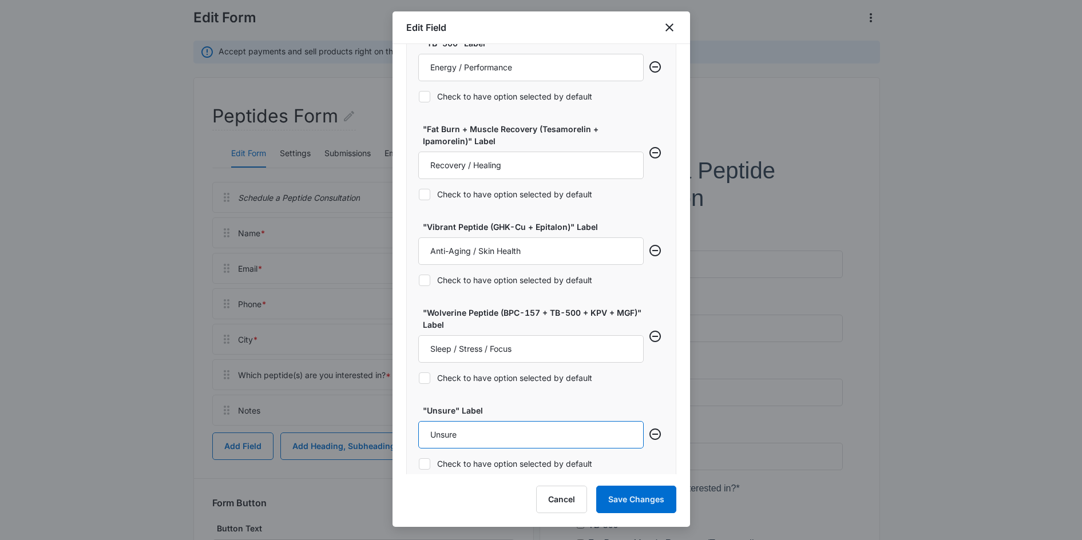
drag, startPoint x: 514, startPoint y: 441, endPoint x: 390, endPoint y: 441, distance: 123.6
click at [390, 441] on body "Forms Apps Reputation Websites Forms CRM Email Social POS Content Ads Intellige…" at bounding box center [541, 392] width 1082 height 965
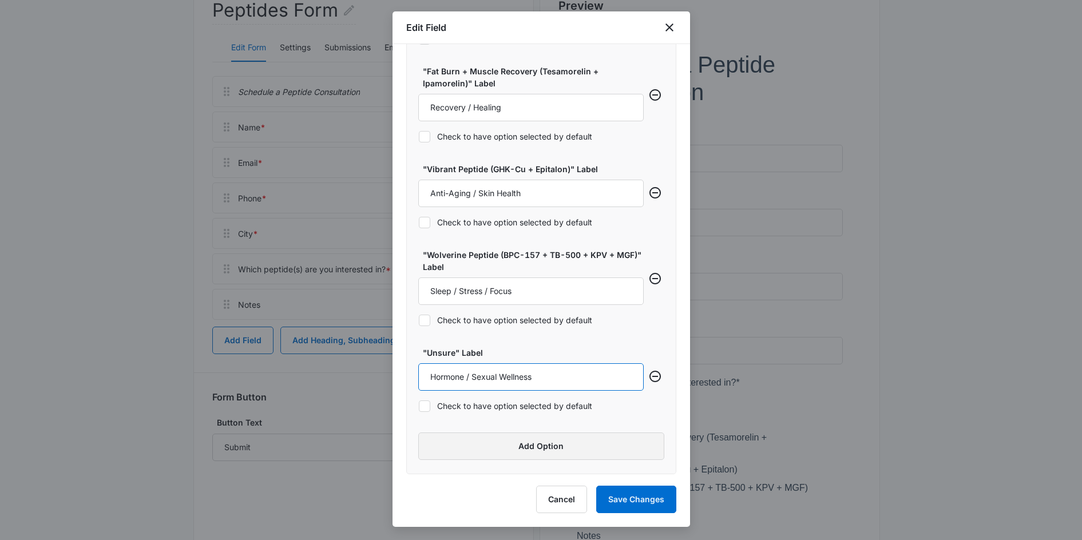
scroll to position [196, 0]
type input "Hormone / Sexual Wellness"
click at [514, 442] on button "Add Option" at bounding box center [541, 446] width 246 height 27
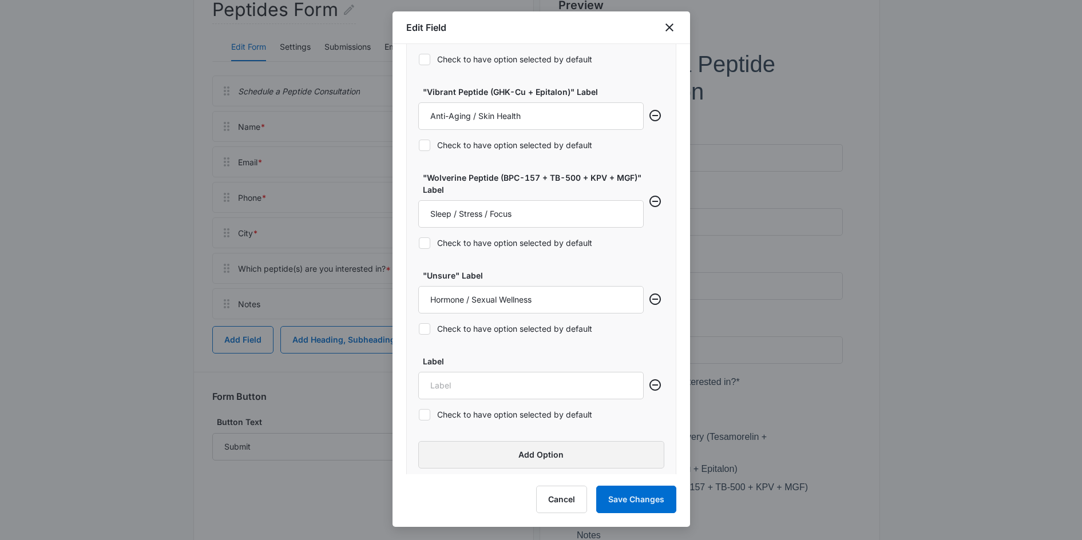
scroll to position [731, 0]
click at [515, 386] on input "Label" at bounding box center [530, 383] width 225 height 27
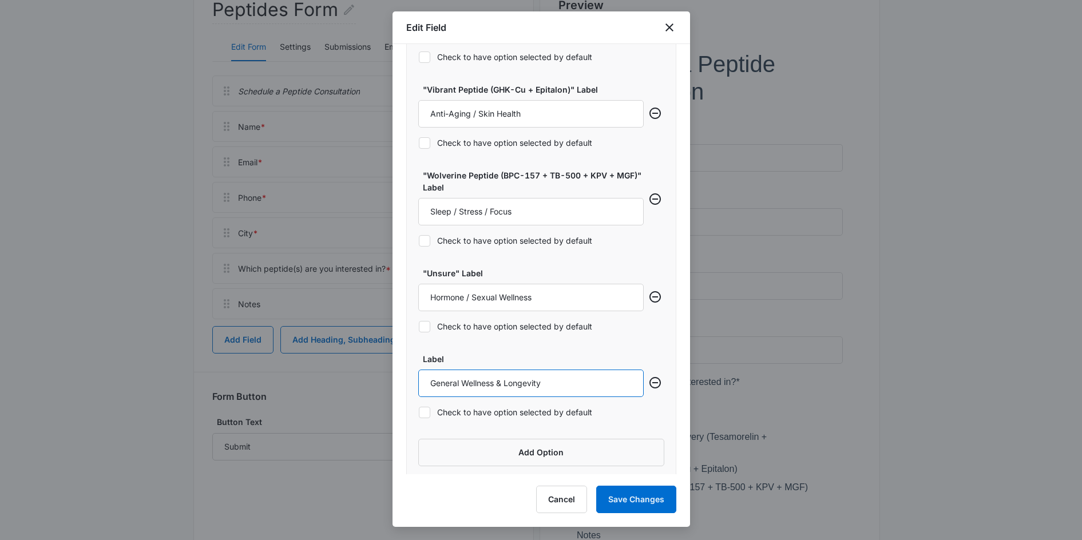
click at [505, 387] on input "General Wellness & Longevity" at bounding box center [530, 383] width 225 height 27
type input "General Wellness or Longevity"
click at [650, 494] on button "Save Changes" at bounding box center [636, 499] width 80 height 27
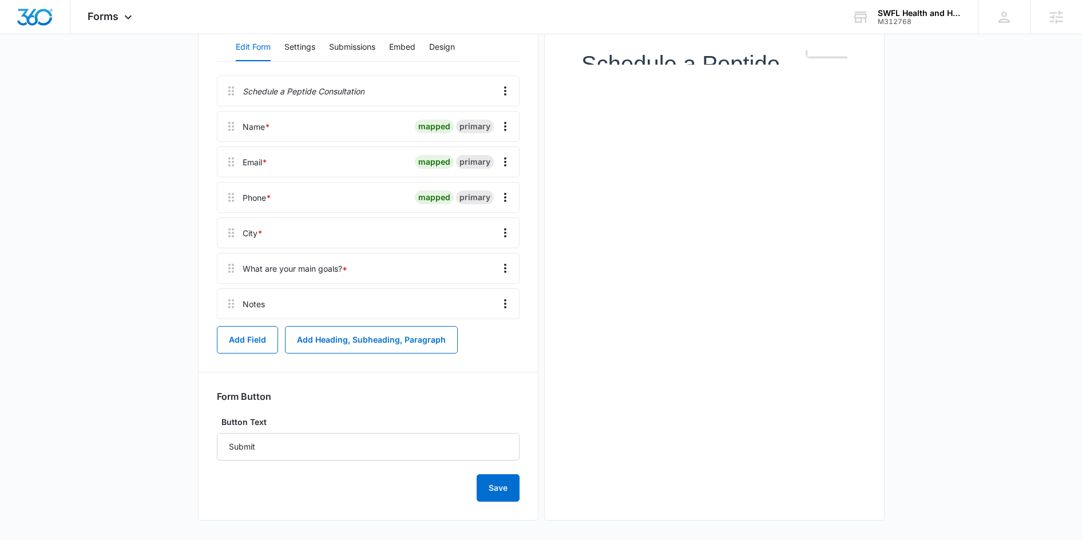
scroll to position [0, 0]
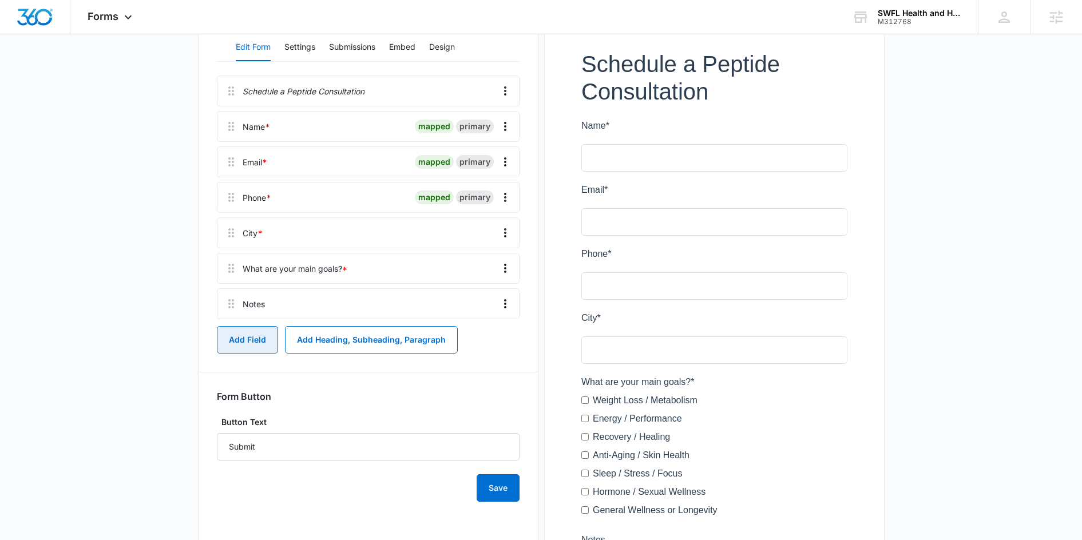
click at [238, 337] on button "Add Field" at bounding box center [247, 339] width 61 height 27
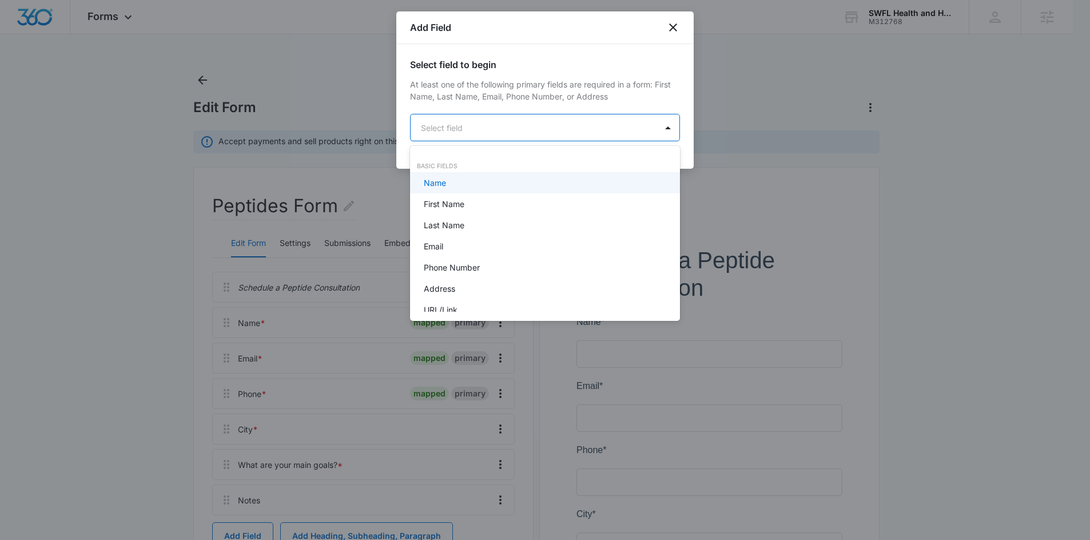
click at [463, 116] on body "Forms Apps Reputation Websites Forms CRM Email Social POS Content Ads Intellige…" at bounding box center [545, 270] width 1090 height 540
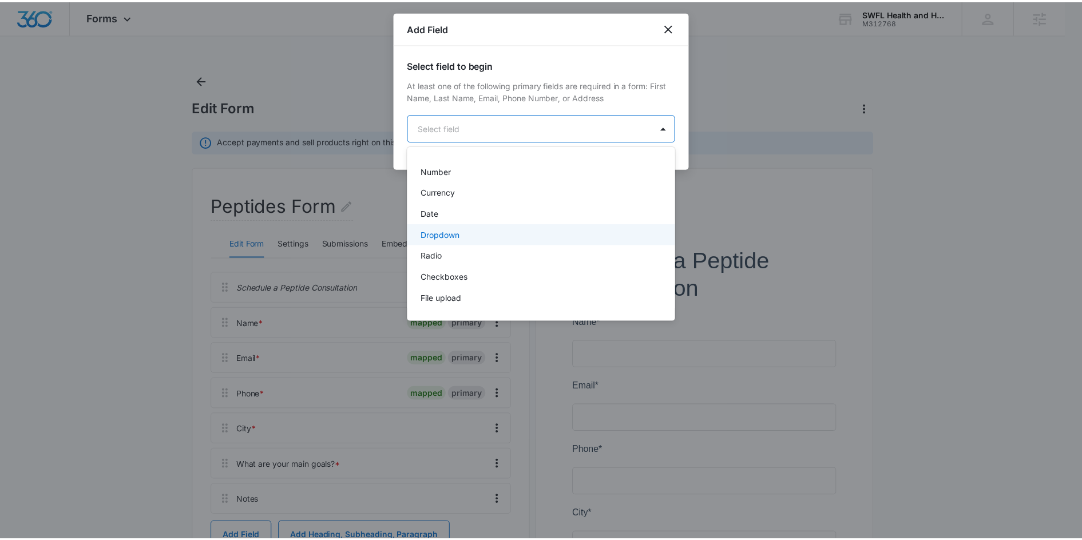
scroll to position [203, 0]
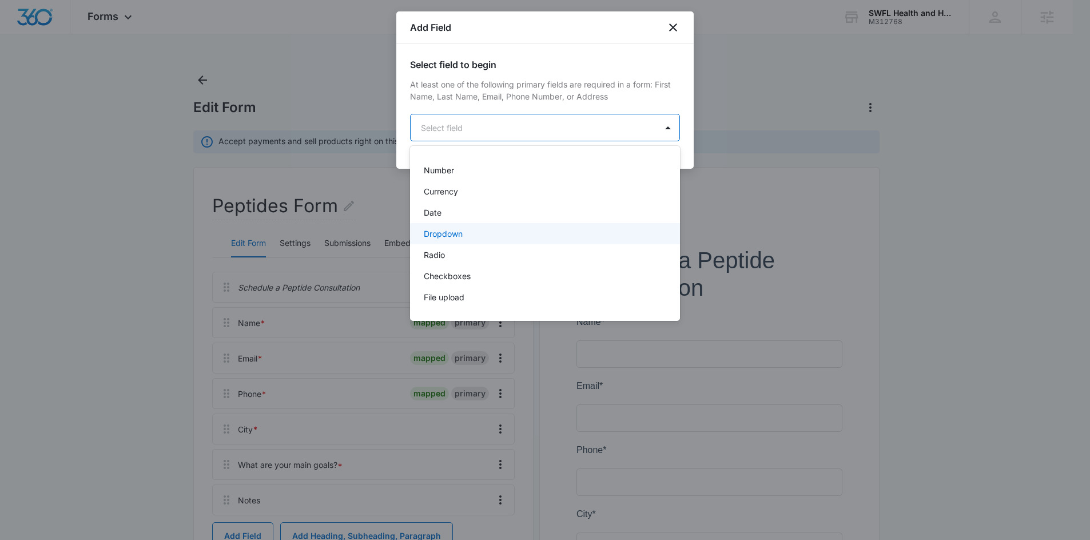
click at [468, 230] on div "Dropdown" at bounding box center [544, 234] width 240 height 12
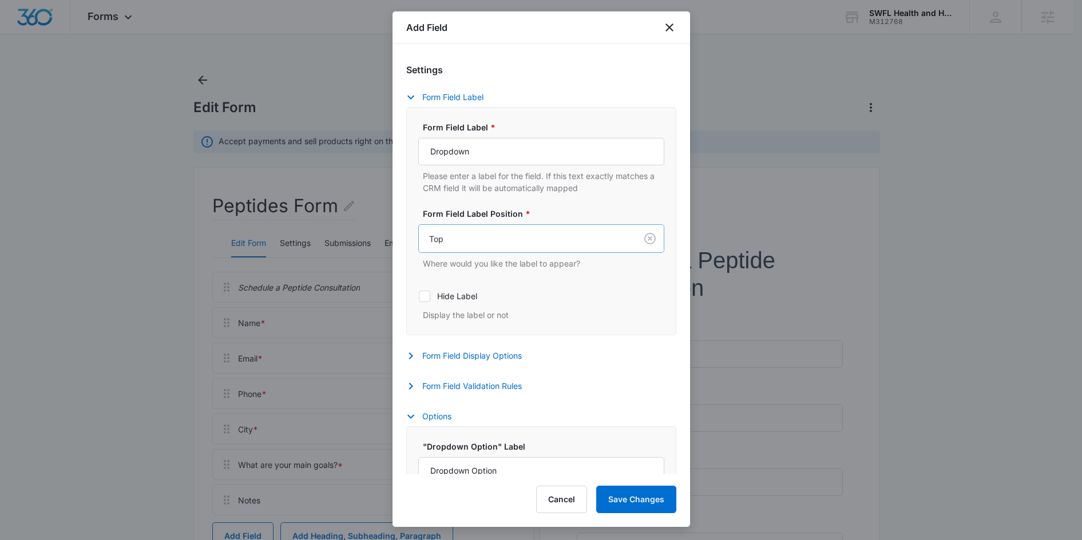
drag, startPoint x: 454, startPoint y: 239, endPoint x: 443, endPoint y: 227, distance: 15.8
click at [444, 229] on div "Top" at bounding box center [527, 239] width 217 height 26
click at [499, 153] on input "Dropdown" at bounding box center [541, 151] width 246 height 27
drag, startPoint x: 513, startPoint y: 152, endPoint x: 324, endPoint y: 144, distance: 188.4
click at [325, 144] on body "Forms Apps Reputation Websites Forms CRM Email Social POS Content Ads Intellige…" at bounding box center [541, 491] width 1082 height 983
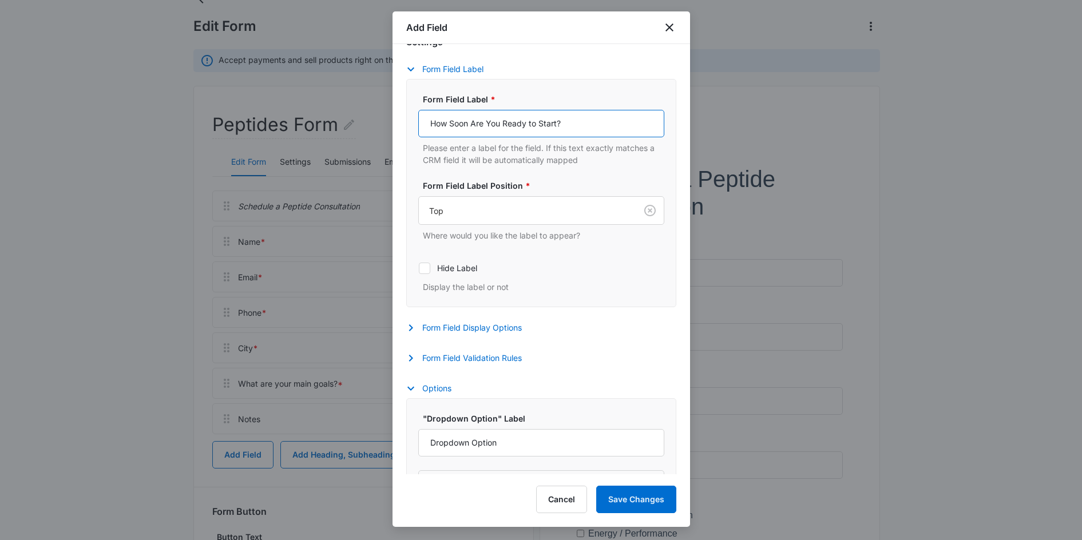
scroll to position [269, 0]
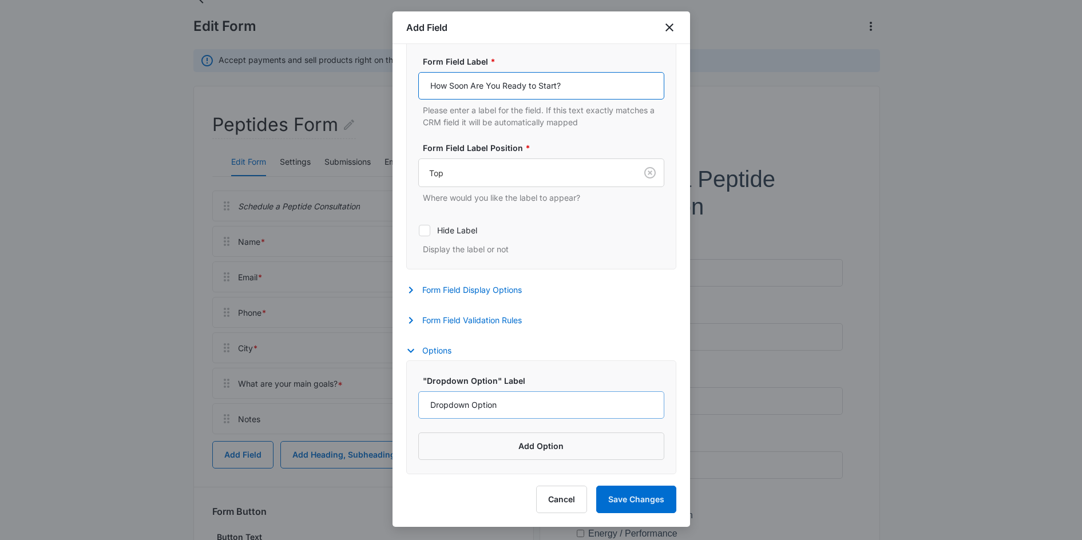
type input "How Soon Are You Ready to Start?"
click at [540, 396] on input "Dropdown Option" at bounding box center [541, 404] width 246 height 27
drag, startPoint x: 521, startPoint y: 403, endPoint x: 357, endPoint y: 396, distance: 163.8
click at [358, 396] on body "Forms Apps Reputation Websites Forms CRM Email Social POS Content Ads Intellige…" at bounding box center [541, 410] width 1082 height 983
type input "Ready Now"
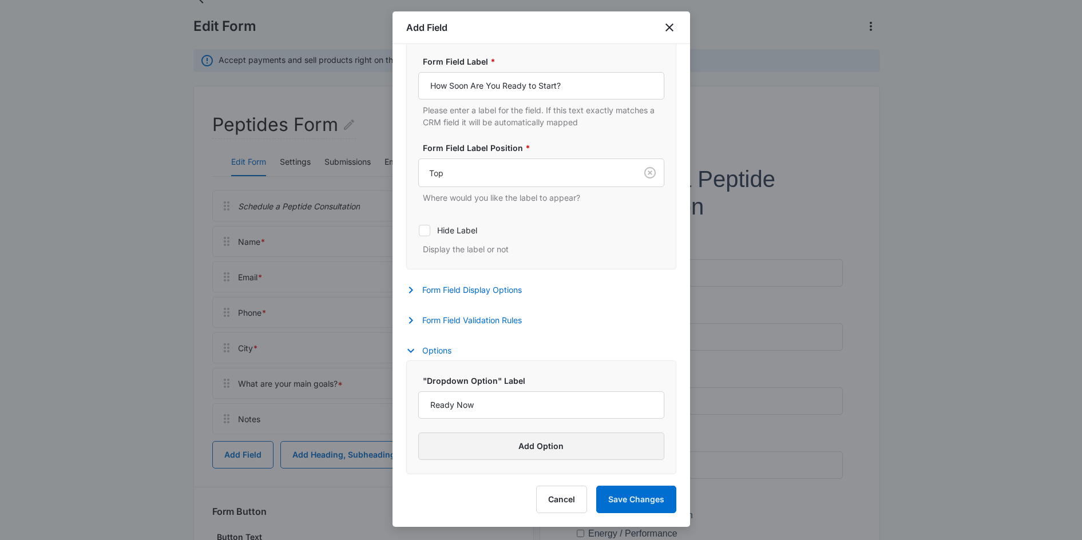
click at [506, 452] on button "Add Option" at bounding box center [541, 446] width 246 height 27
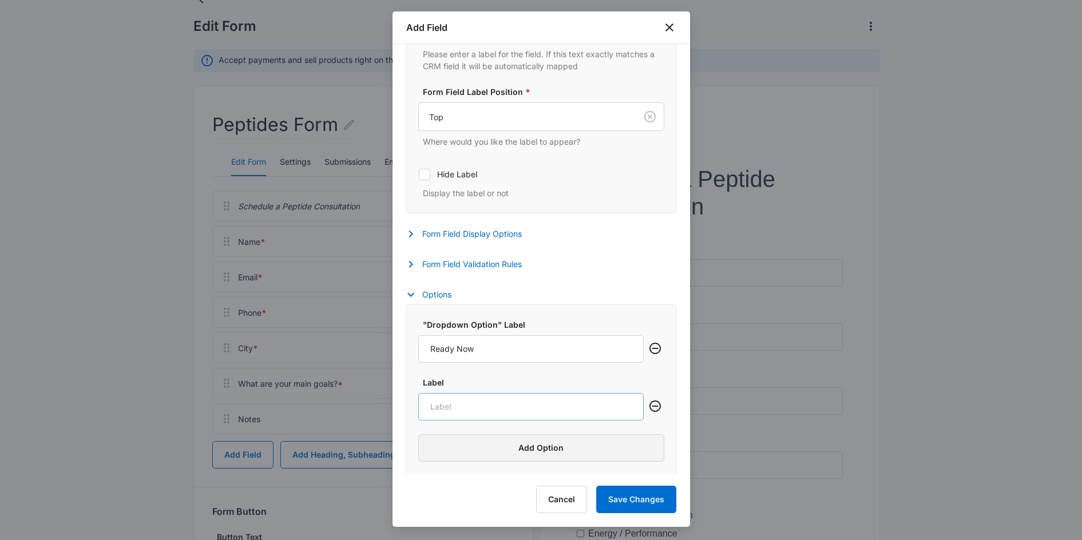
scroll to position [327, 0]
click at [463, 412] on input "Label" at bounding box center [530, 404] width 225 height 27
type input "Within a Month"
click at [566, 454] on button "Add Option" at bounding box center [541, 446] width 246 height 27
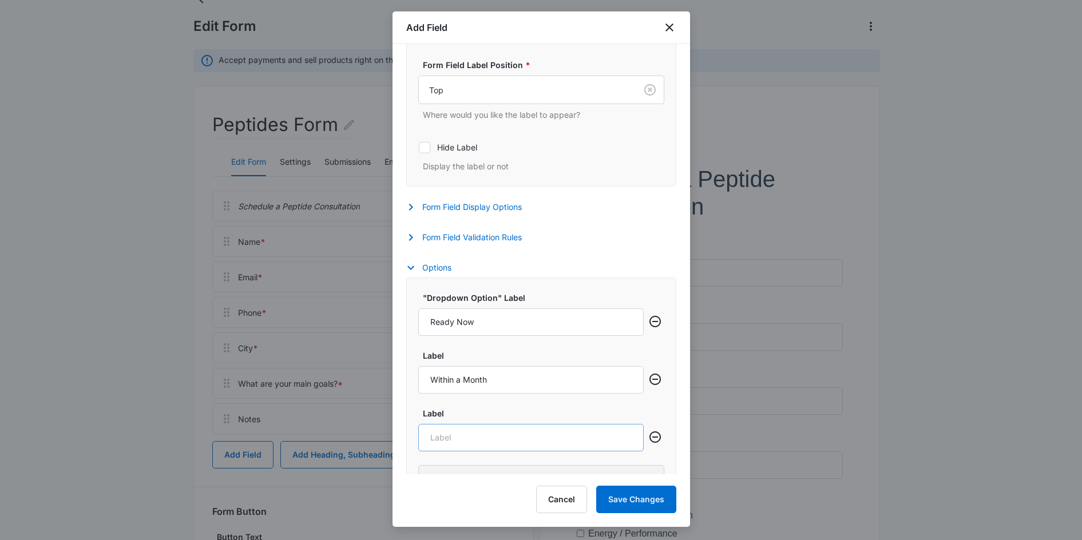
scroll to position [384, 0]
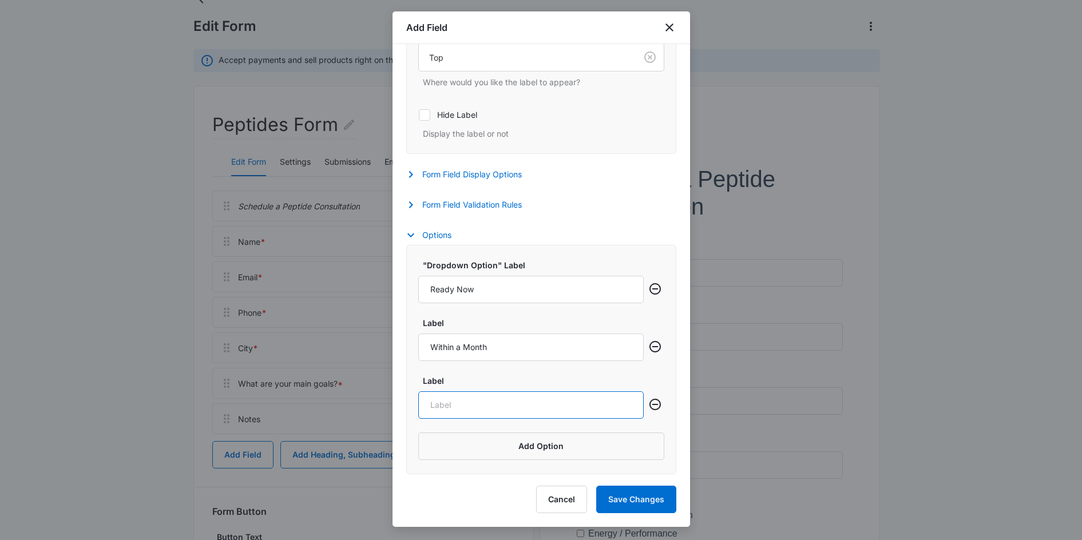
click at [550, 398] on input "Label" at bounding box center [530, 404] width 225 height 27
type input "Just Gathering Info"
click at [640, 503] on button "Save Changes" at bounding box center [636, 499] width 80 height 27
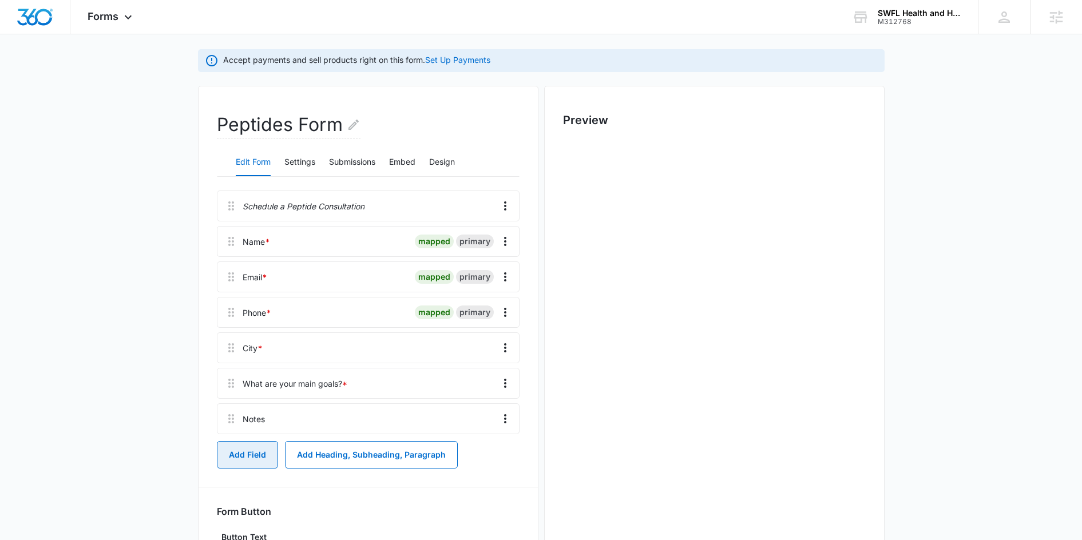
scroll to position [0, 0]
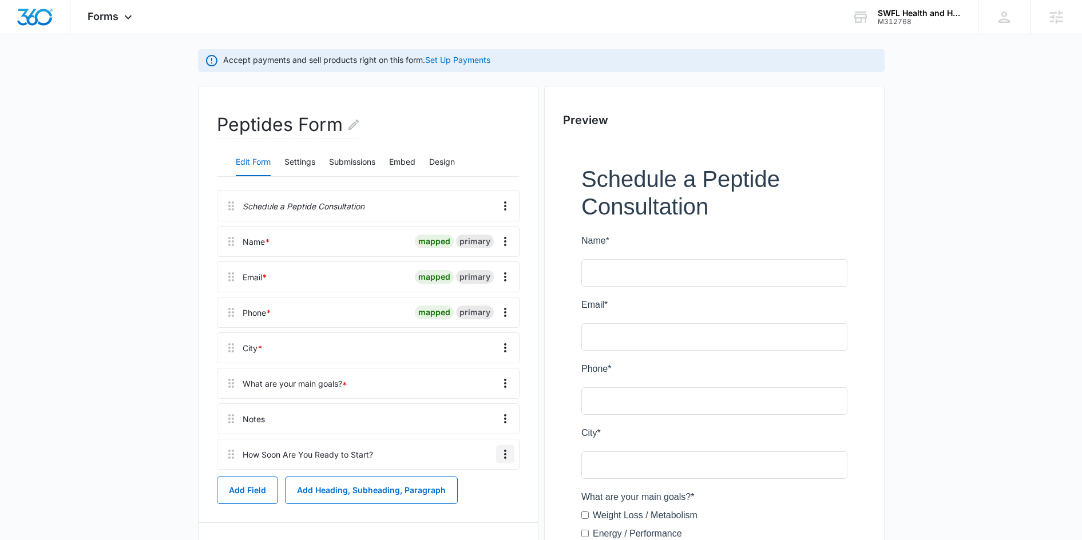
click at [503, 459] on icon "Overflow Menu" at bounding box center [505, 454] width 14 height 14
click at [475, 480] on button "Edit" at bounding box center [481, 486] width 65 height 17
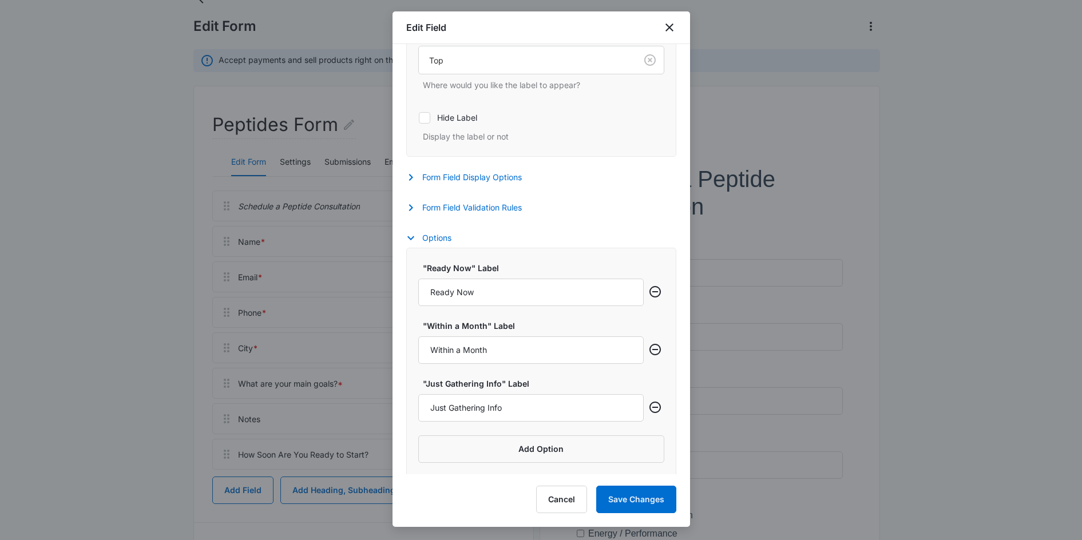
scroll to position [272, 0]
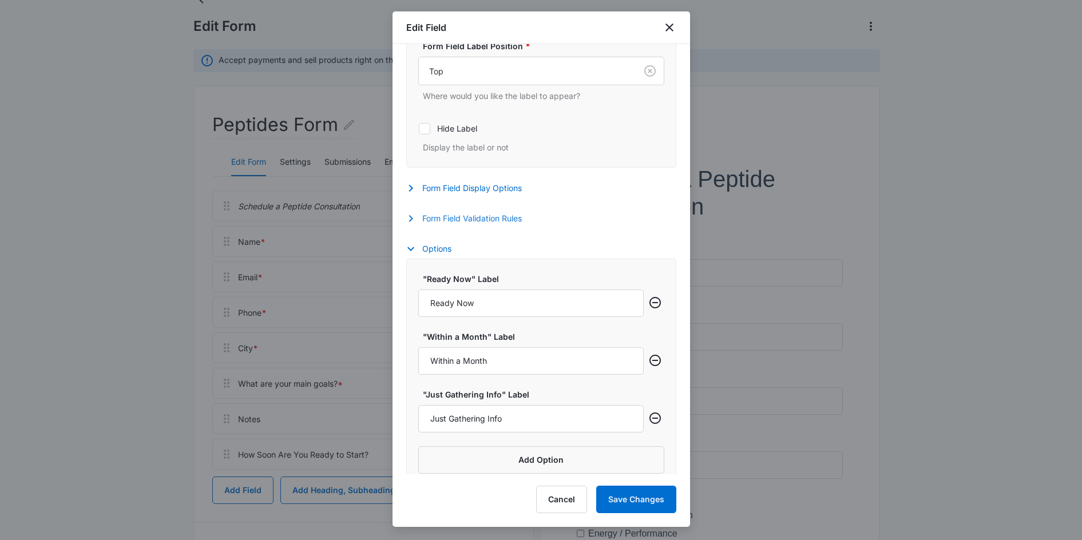
click at [500, 221] on button "Form Field Validation Rules" at bounding box center [469, 219] width 127 height 14
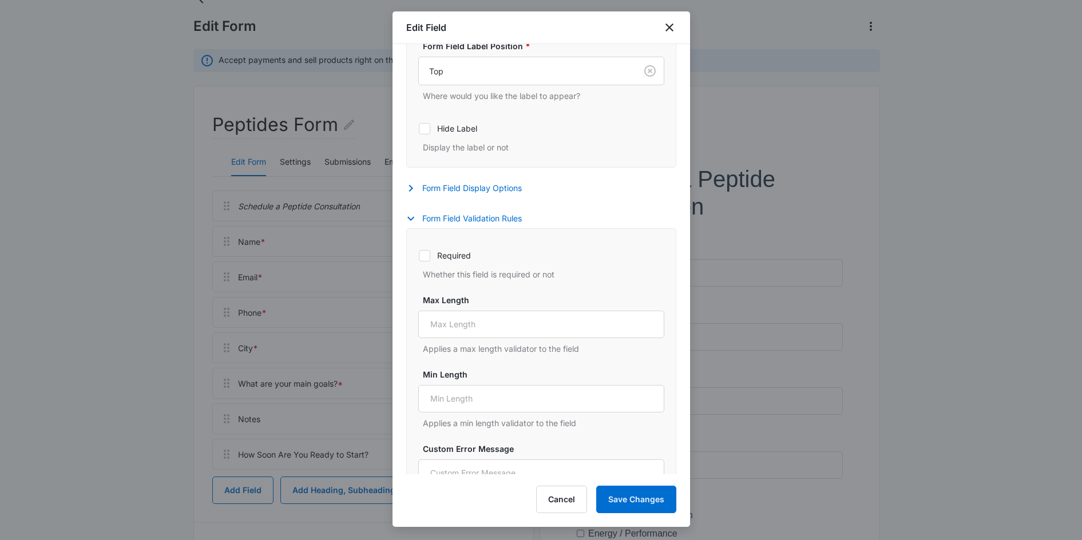
click at [417, 252] on div "Required Whether this field is required or not Max Length Applies a max length …" at bounding box center [541, 416] width 270 height 376
click at [427, 260] on icon at bounding box center [424, 256] width 10 height 10
click at [419, 256] on input "Required" at bounding box center [418, 255] width 1 height 1
checkbox input "true"
click at [652, 499] on button "Save Changes" at bounding box center [636, 499] width 80 height 27
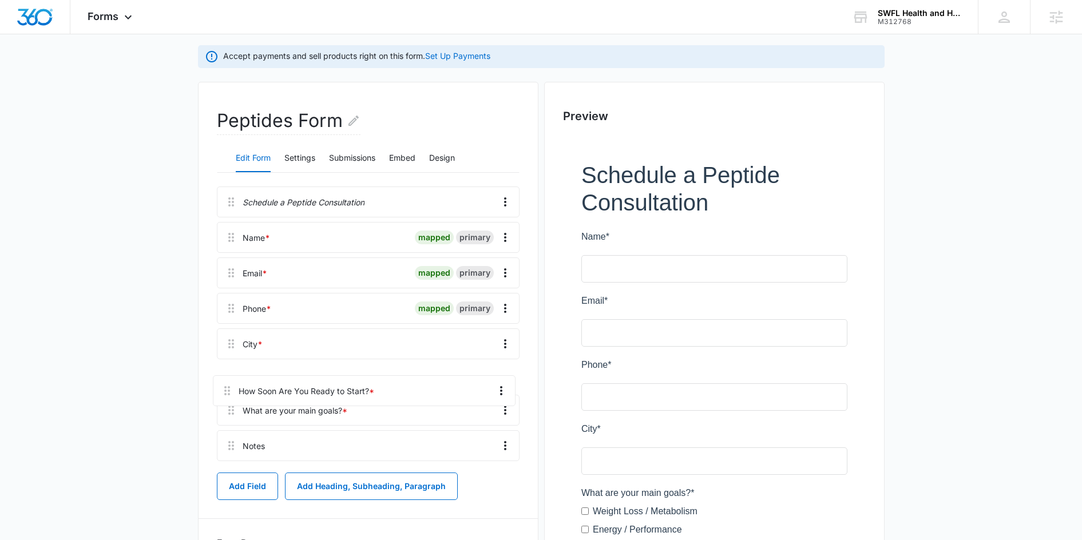
scroll to position [86, 0]
drag, startPoint x: 230, startPoint y: 457, endPoint x: 225, endPoint y: 372, distance: 85.4
click at [225, 372] on div "Schedule a Peptide Consultation Name * mapped primary Email * mapped primary Ph…" at bounding box center [368, 324] width 303 height 279
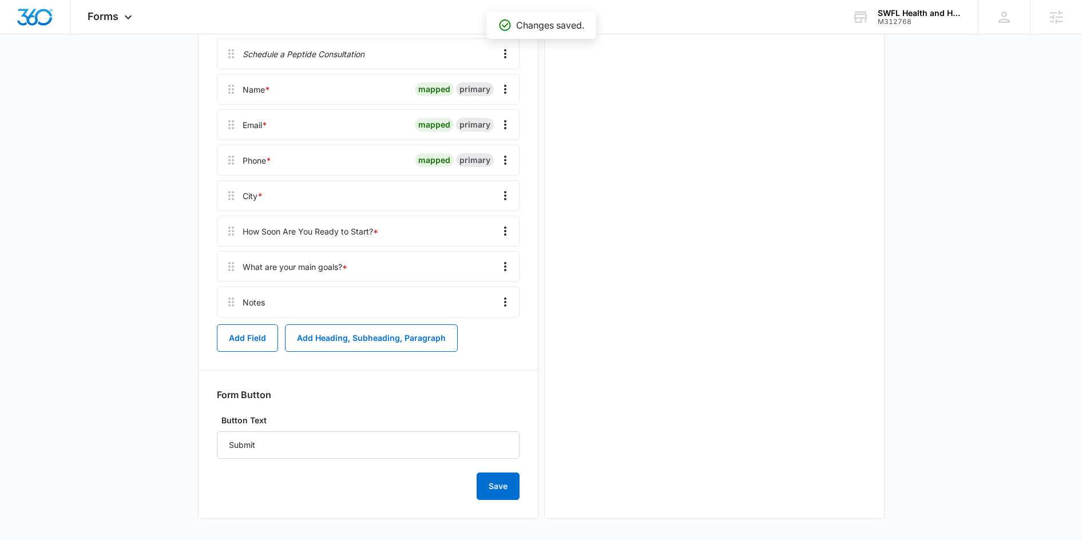
scroll to position [0, 0]
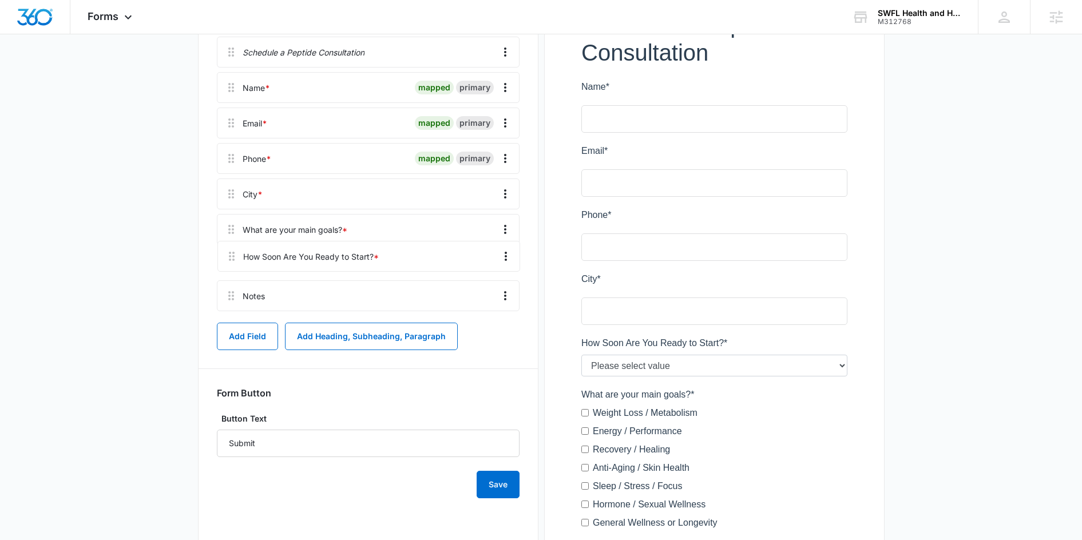
drag, startPoint x: 229, startPoint y: 229, endPoint x: 229, endPoint y: 257, distance: 28.6
click at [229, 257] on div "Schedule a Peptide Consultation Name * mapped primary Email * mapped primary Ph…" at bounding box center [368, 176] width 303 height 279
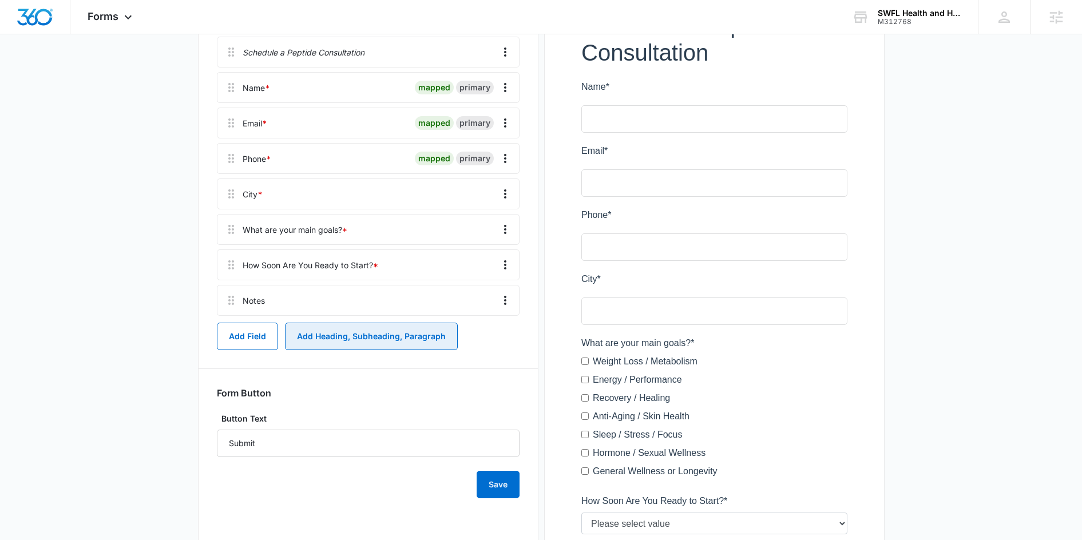
click at [328, 340] on button "Add Heading, Subheading, Paragraph" at bounding box center [371, 336] width 173 height 27
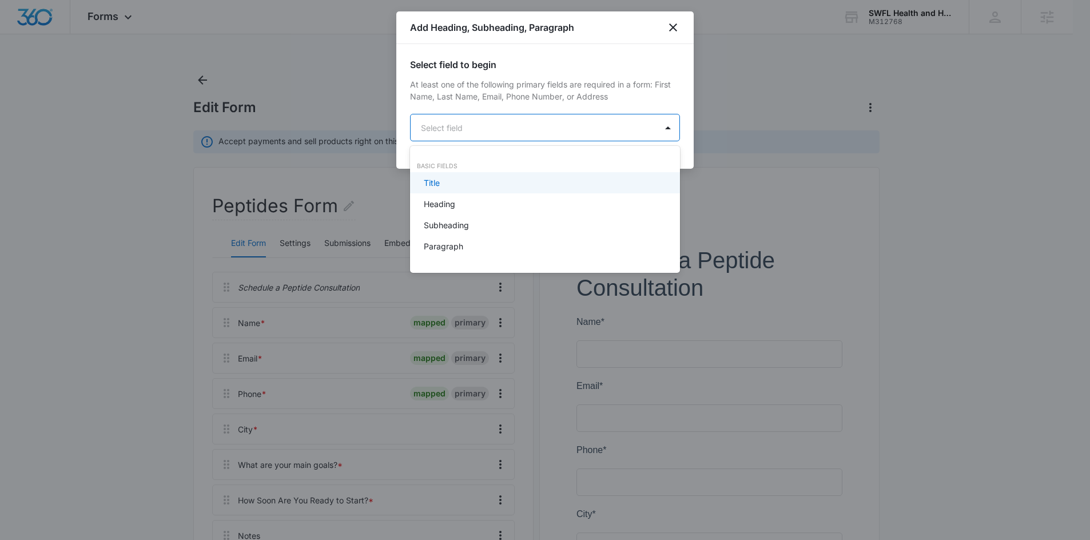
click at [515, 138] on body "Forms Apps Reputation Websites Forms CRM Email Social POS Content Ads Intellige…" at bounding box center [545, 270] width 1090 height 540
click at [674, 18] on div at bounding box center [545, 270] width 1090 height 540
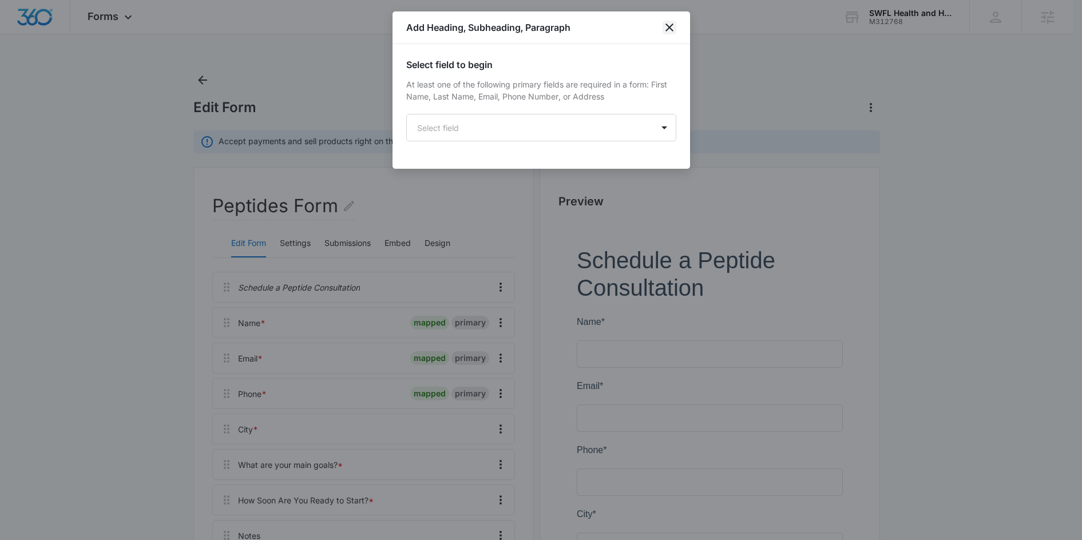
click at [672, 31] on icon "close" at bounding box center [669, 27] width 8 height 8
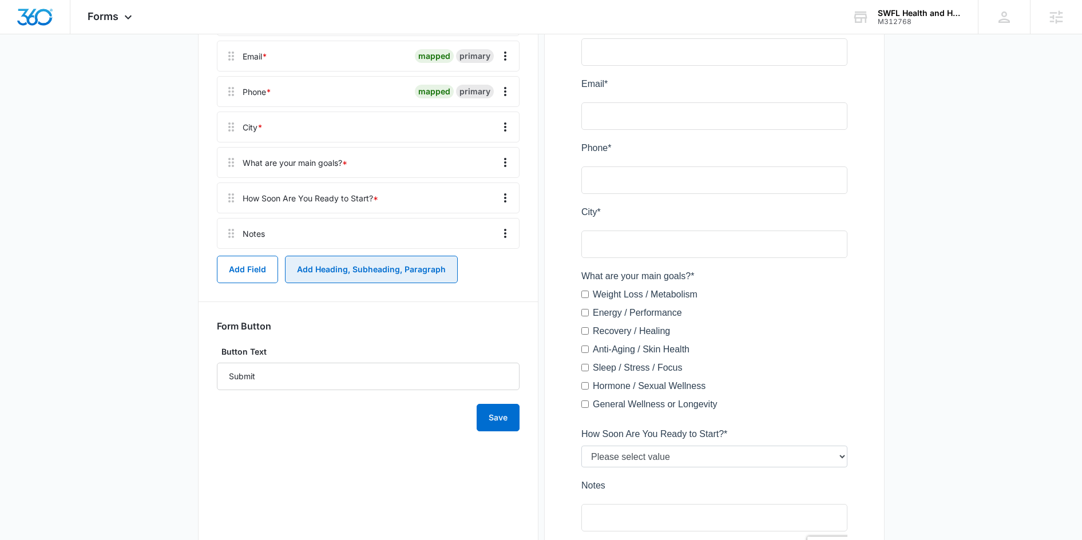
scroll to position [304, 0]
click at [257, 282] on div "Schedule a Peptide Consultation Name * mapped primary Email * mapped primary Ph…" at bounding box center [368, 199] width 303 height 462
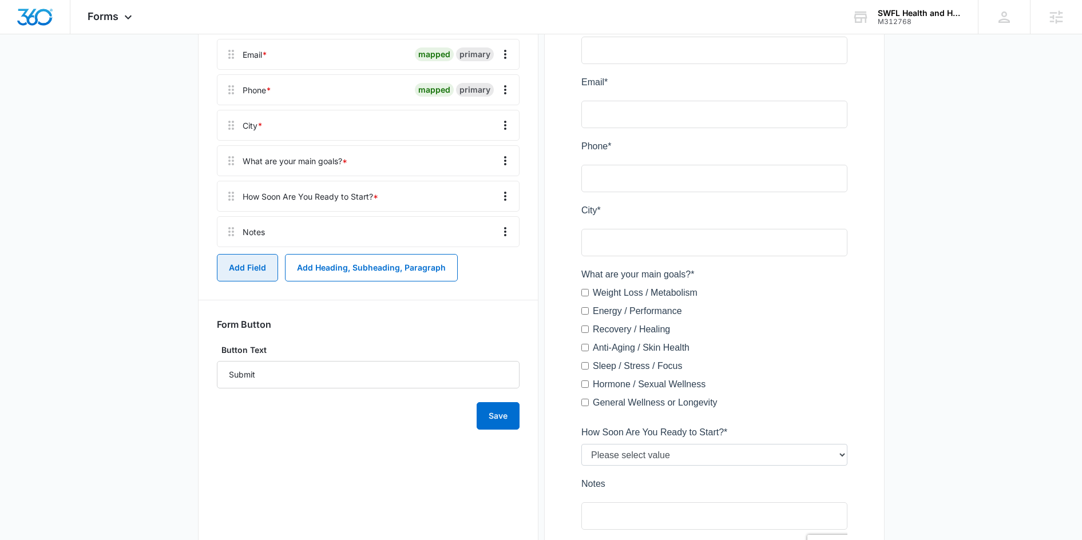
click at [254, 270] on button "Add Field" at bounding box center [247, 267] width 61 height 27
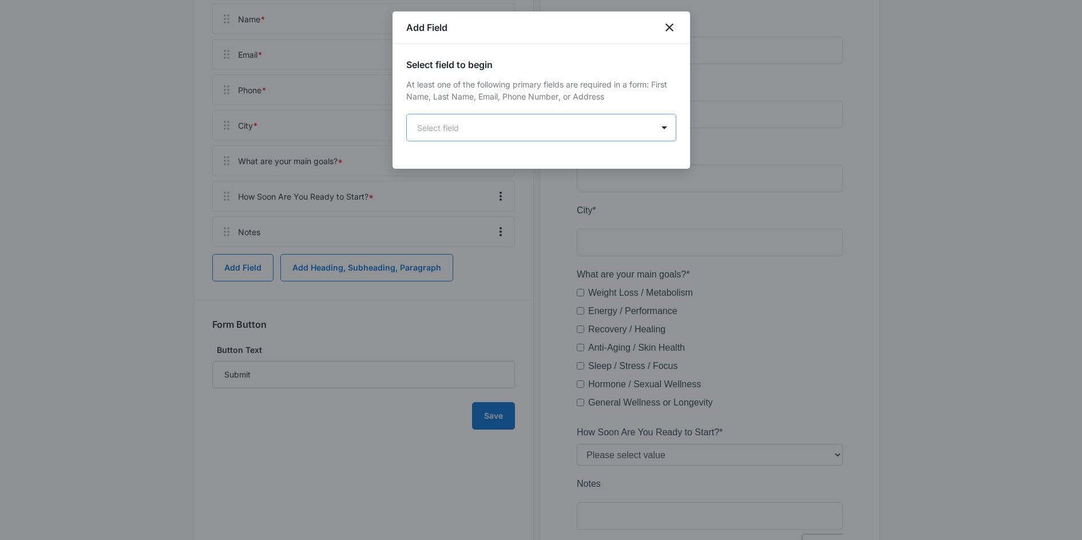
click at [547, 120] on body "Forms Apps Reputation Websites Forms CRM Email Social POS Content Ads Intellige…" at bounding box center [541, 213] width 1082 height 1035
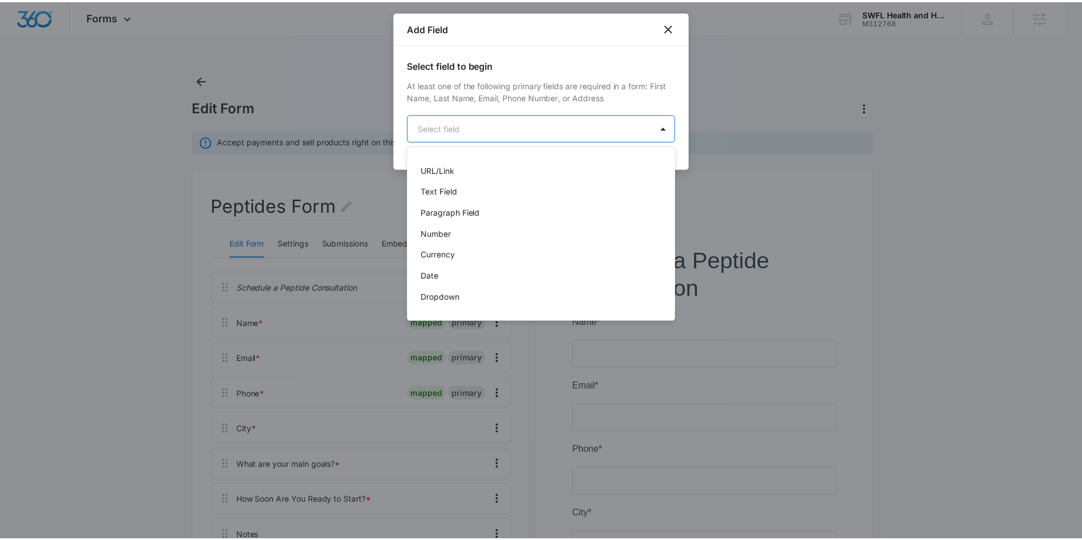
scroll to position [158, 0]
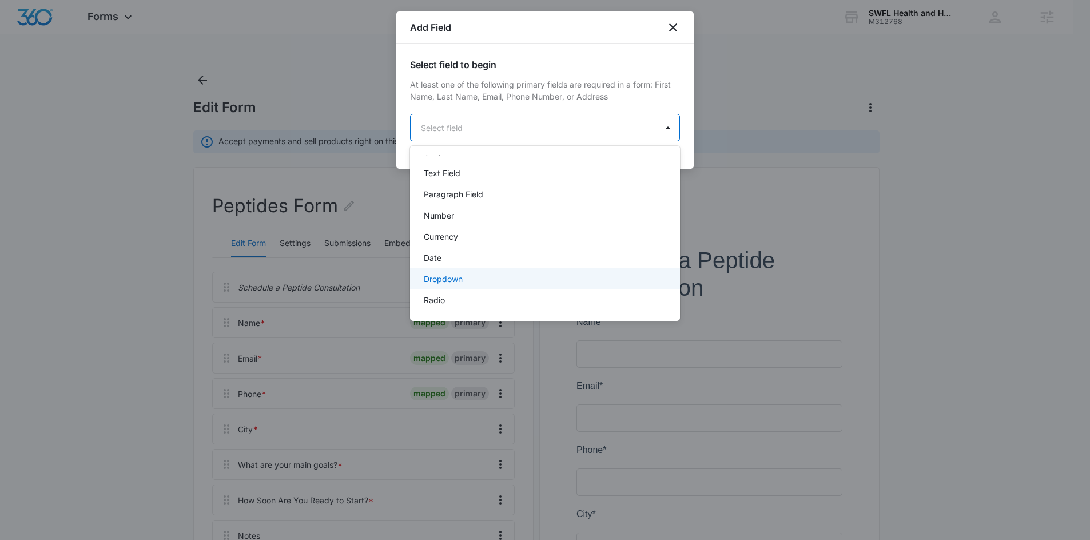
click at [456, 283] on p "Dropdown" at bounding box center [443, 279] width 39 height 12
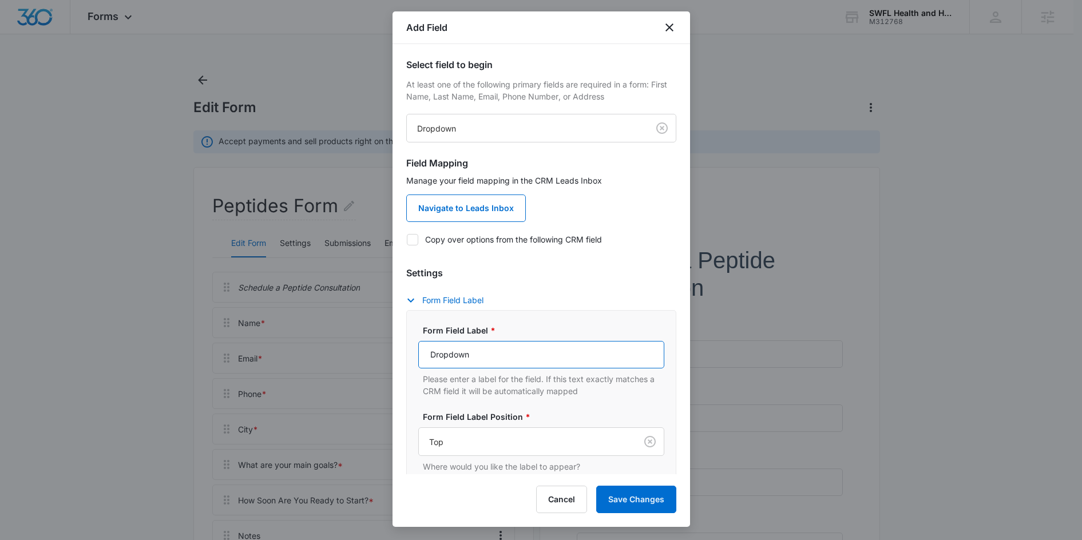
drag, startPoint x: 472, startPoint y: 354, endPoint x: 404, endPoint y: 343, distance: 69.0
click at [407, 347] on div "Form Field Label * Dropdown Please enter a label for the field. If this text ex…" at bounding box center [541, 424] width 270 height 228
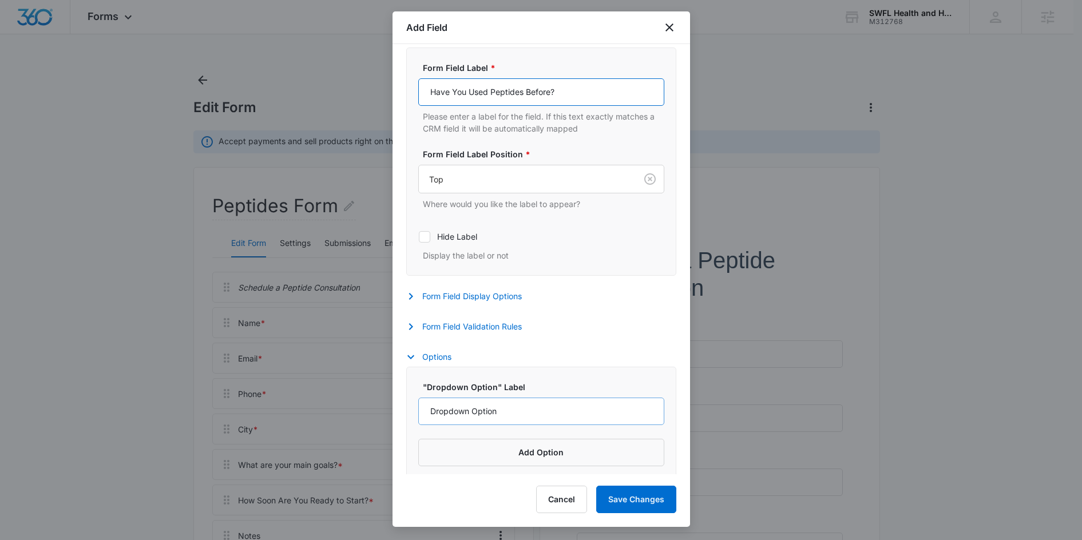
scroll to position [269, 0]
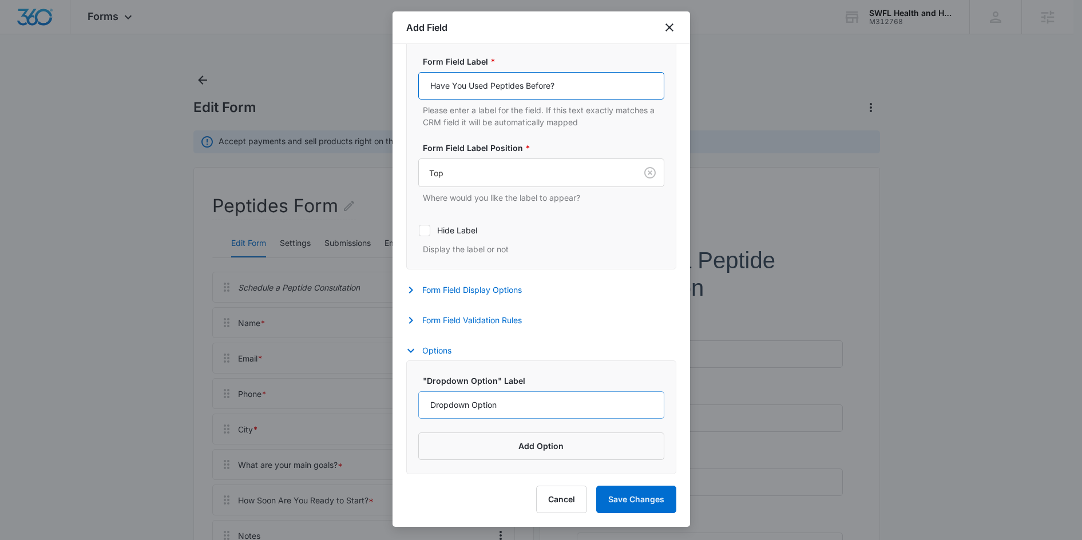
type input "Have You Used Peptides Before?"
drag, startPoint x: 509, startPoint y: 410, endPoint x: 316, endPoint y: 406, distance: 192.3
click at [316, 406] on body "Forms Apps Reputation Websites Forms CRM Email Social POS Content Ads Intellige…" at bounding box center [541, 517] width 1082 height 1035
type input "Yes"
click at [455, 433] on button "Add Option" at bounding box center [541, 446] width 246 height 27
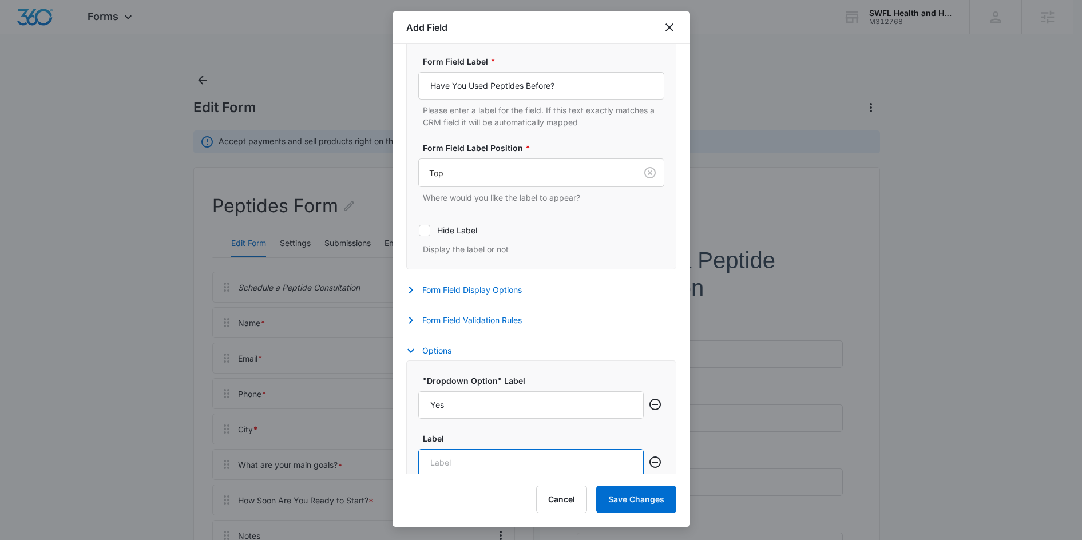
click at [478, 458] on input "Label" at bounding box center [530, 462] width 225 height 27
type input "No"
click at [631, 502] on button "Save Changes" at bounding box center [636, 499] width 80 height 27
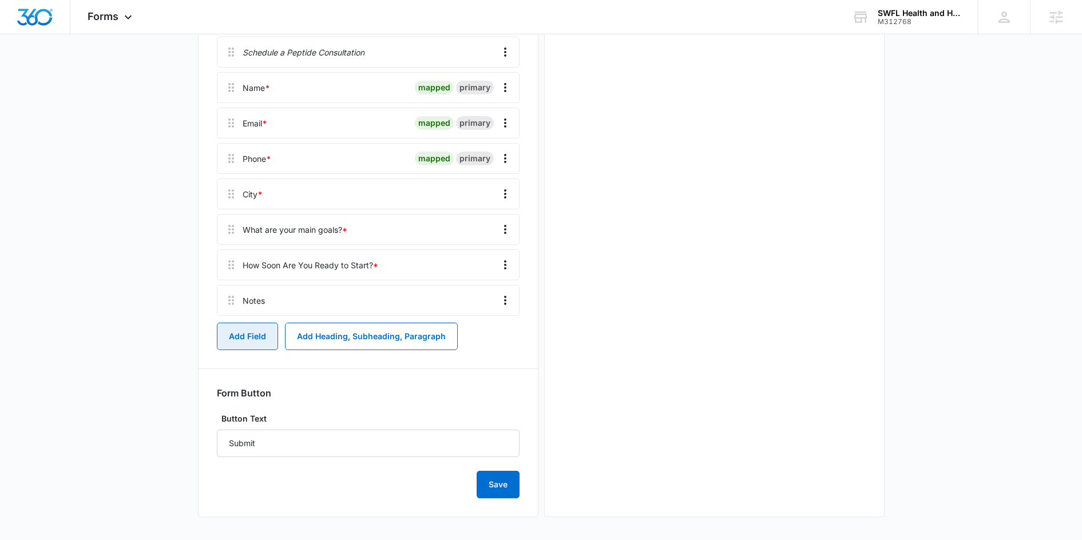
scroll to position [0, 0]
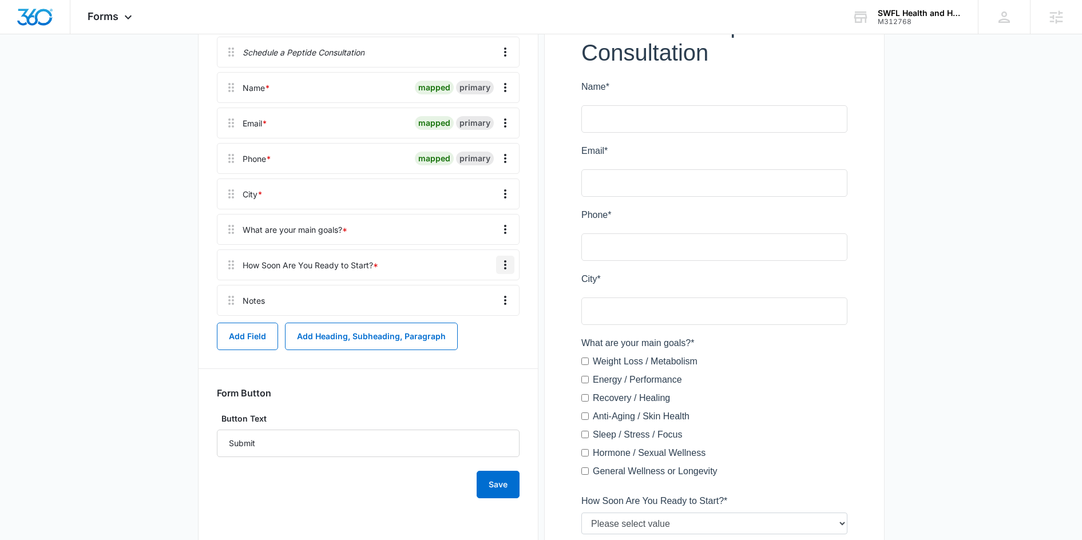
click at [502, 263] on icon "Overflow Menu" at bounding box center [505, 265] width 14 height 14
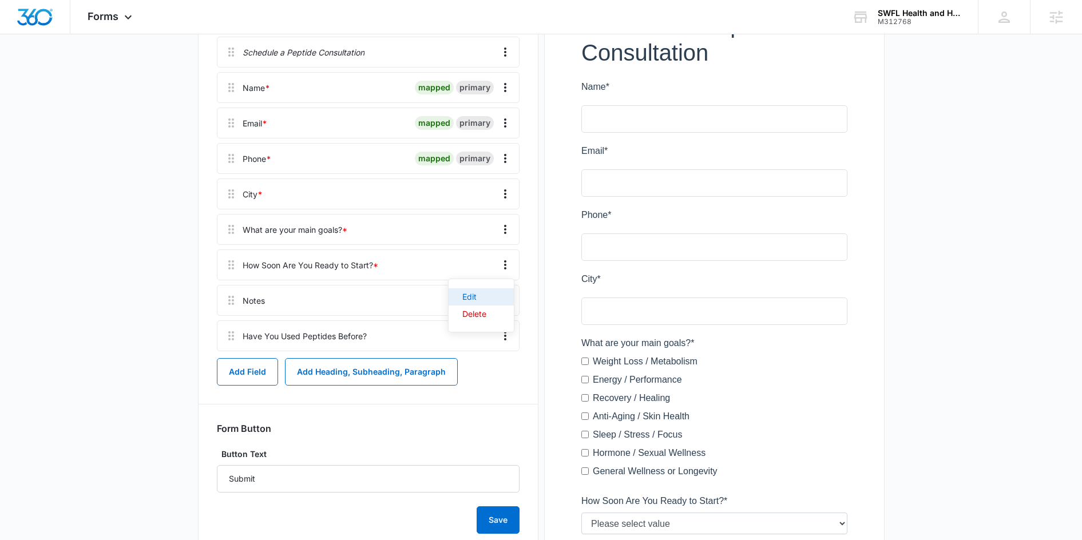
click at [469, 294] on div "Edit" at bounding box center [474, 297] width 24 height 8
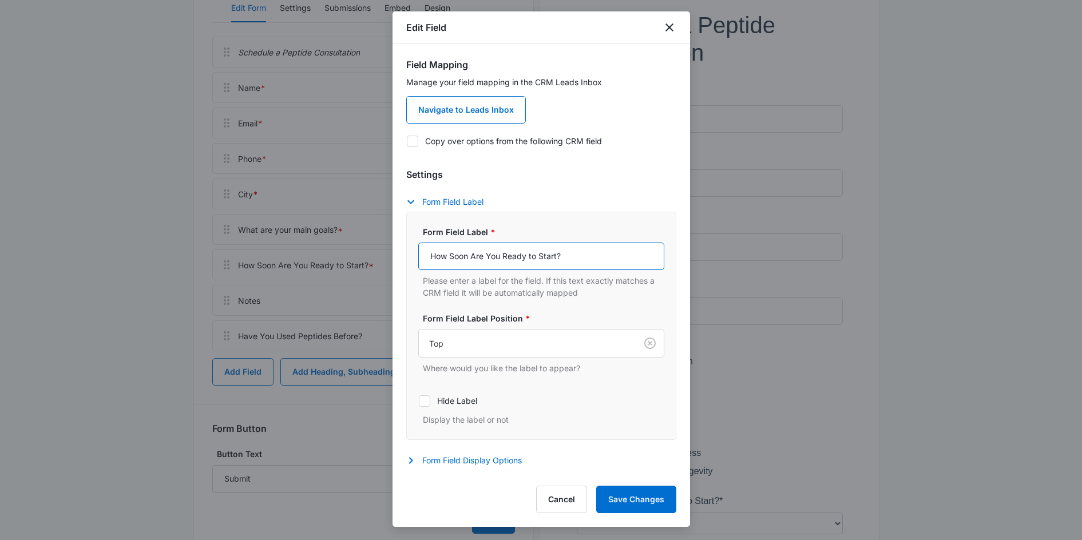
click at [527, 258] on input "How Soon Are You Ready to Start?" at bounding box center [541, 256] width 246 height 27
click at [475, 254] on input "How Soon Are You Looking to Start?" at bounding box center [541, 256] width 246 height 27
type input "How Soon Are You Looking to Start?"
click at [639, 494] on button "Save Changes" at bounding box center [636, 499] width 80 height 27
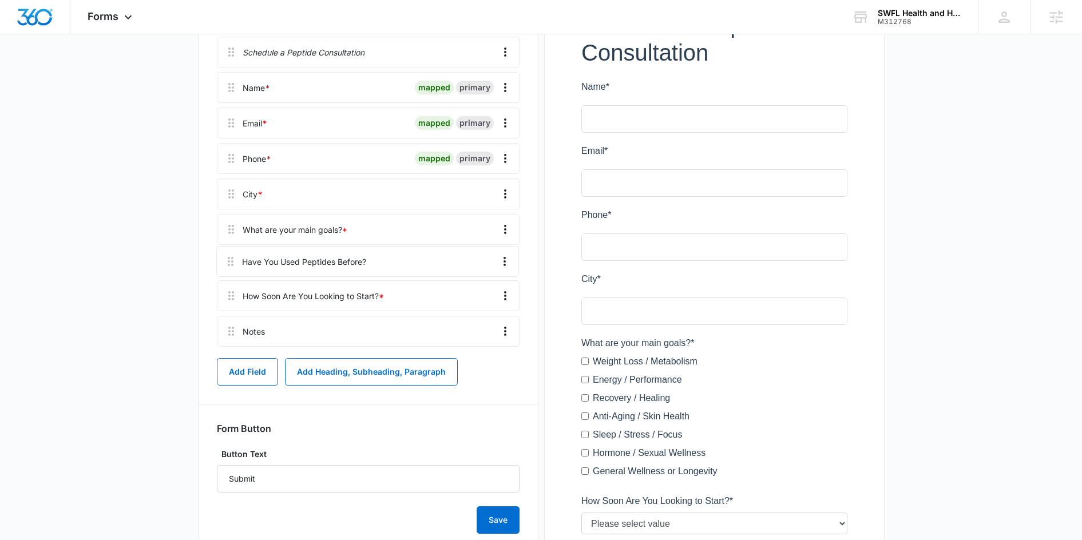
drag, startPoint x: 231, startPoint y: 342, endPoint x: 231, endPoint y: 260, distance: 81.8
click at [231, 260] on div "Schedule a Peptide Consultation Name * mapped primary Email * mapped primary Ph…" at bounding box center [368, 194] width 303 height 315
click at [503, 263] on icon "Overflow Menu" at bounding box center [505, 265] width 14 height 14
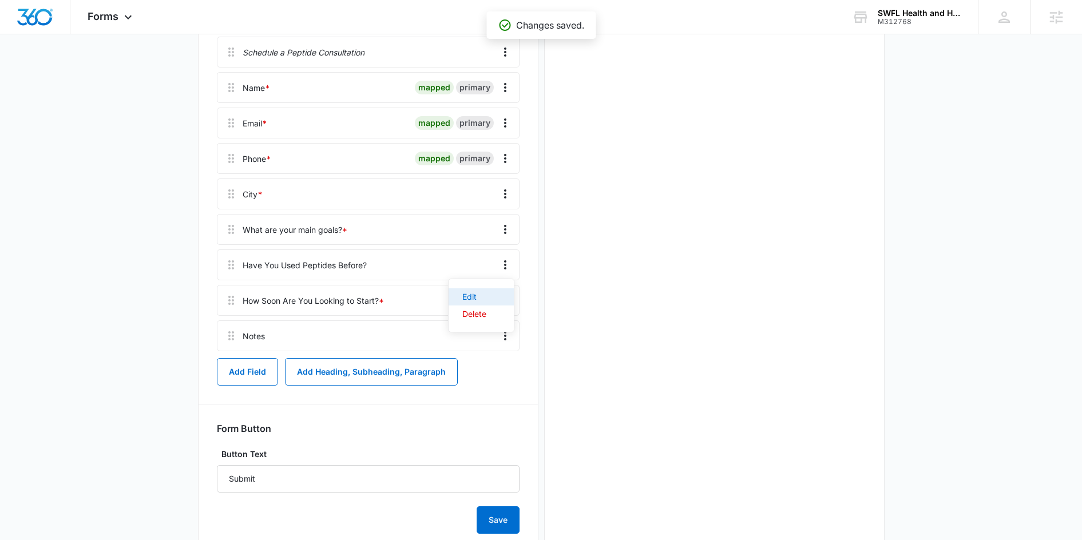
click at [477, 298] on div "Edit" at bounding box center [474, 297] width 24 height 8
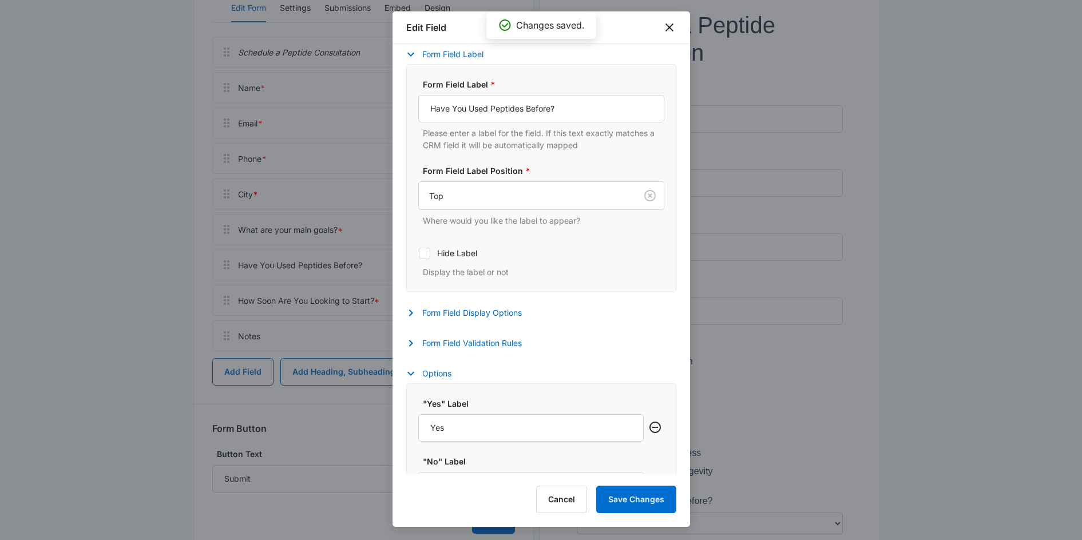
scroll to position [148, 0]
click at [454, 336] on button "Form Field Validation Rules" at bounding box center [469, 343] width 127 height 14
click at [425, 383] on icon at bounding box center [424, 380] width 10 height 10
click at [419, 380] on input "Required" at bounding box center [418, 380] width 1 height 1
checkbox input "true"
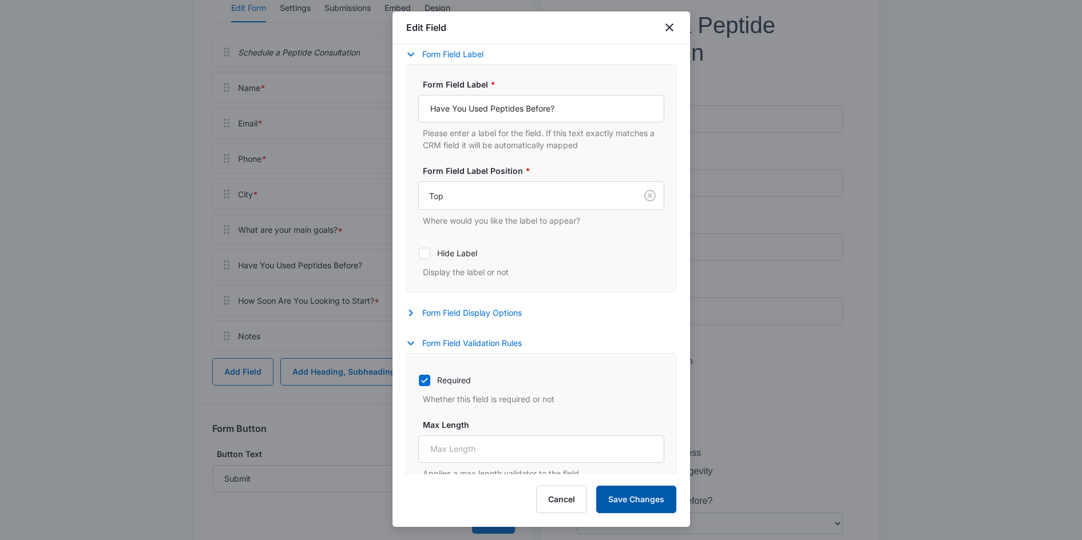
click at [664, 503] on button "Save Changes" at bounding box center [636, 499] width 80 height 27
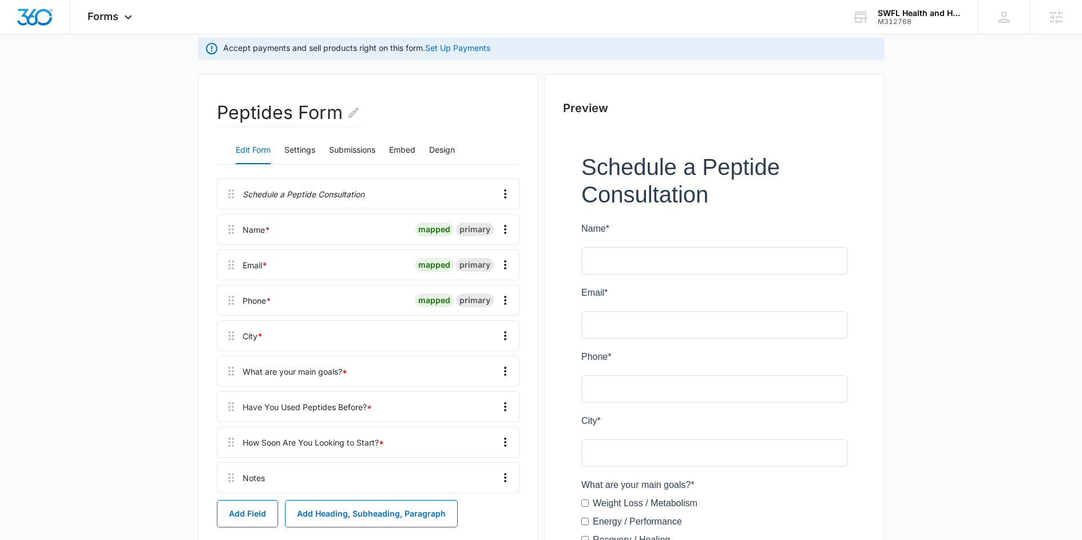
scroll to position [124, 0]
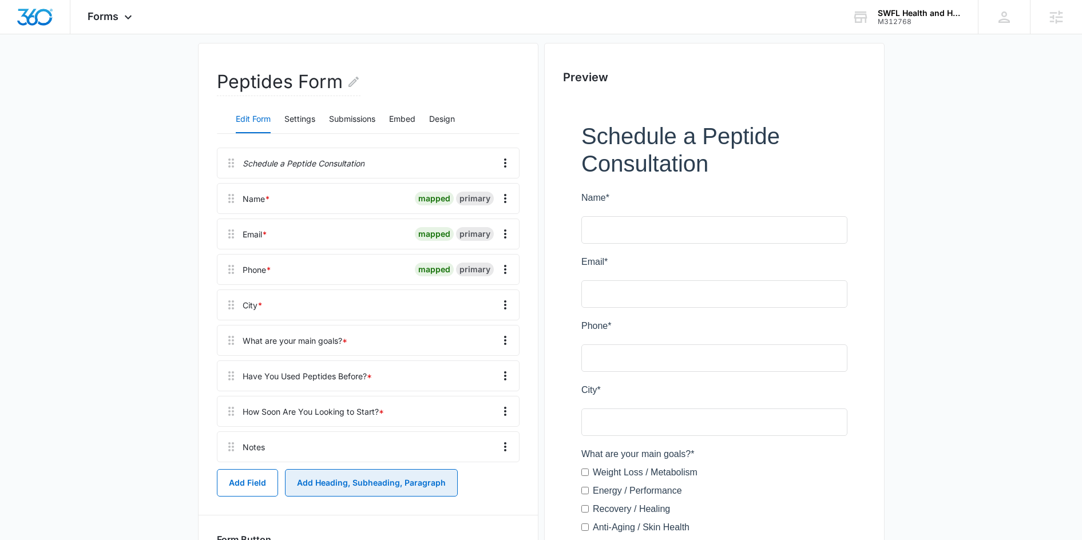
click at [311, 486] on button "Add Heading, Subheading, Paragraph" at bounding box center [371, 482] width 173 height 27
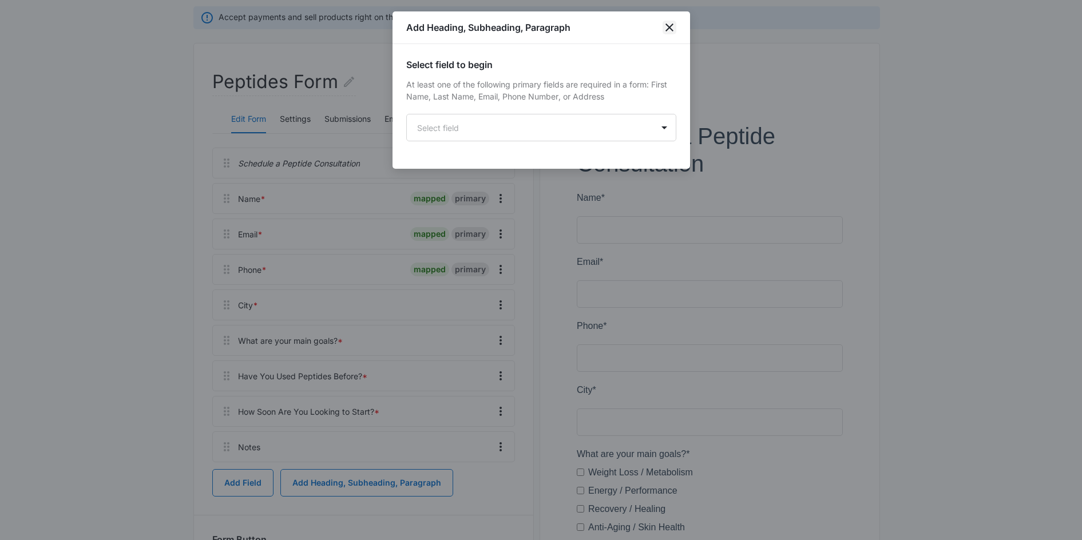
drag, startPoint x: 669, startPoint y: 26, endPoint x: 628, endPoint y: 66, distance: 57.1
click at [669, 27] on icon "close" at bounding box center [669, 27] width 8 height 8
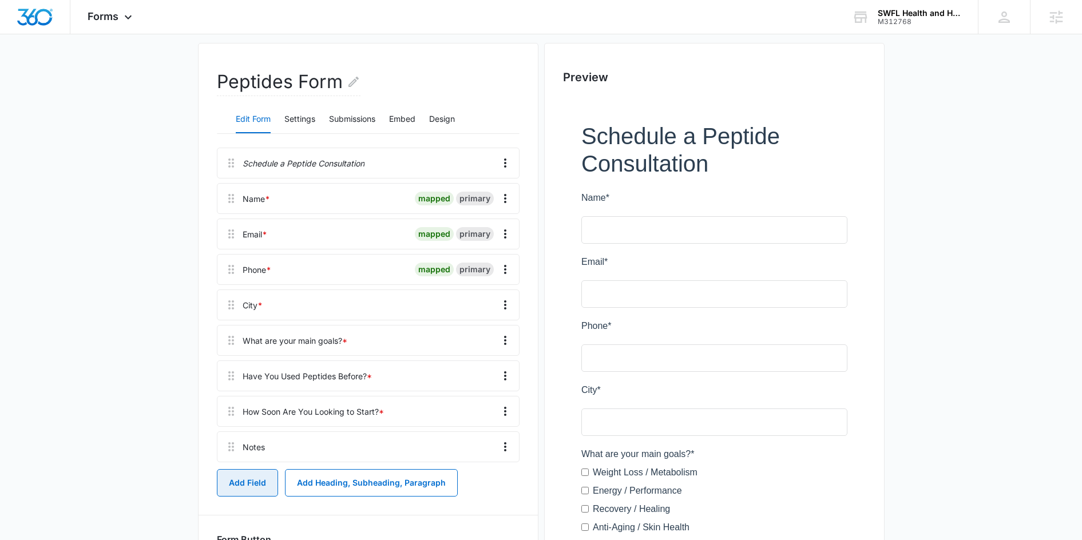
click at [241, 475] on button "Add Field" at bounding box center [247, 482] width 61 height 27
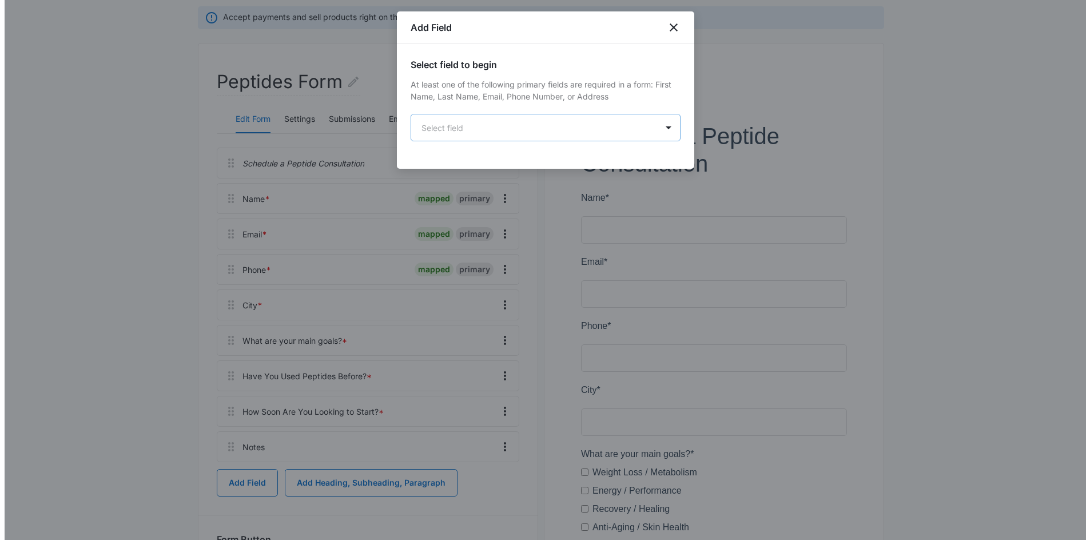
scroll to position [0, 0]
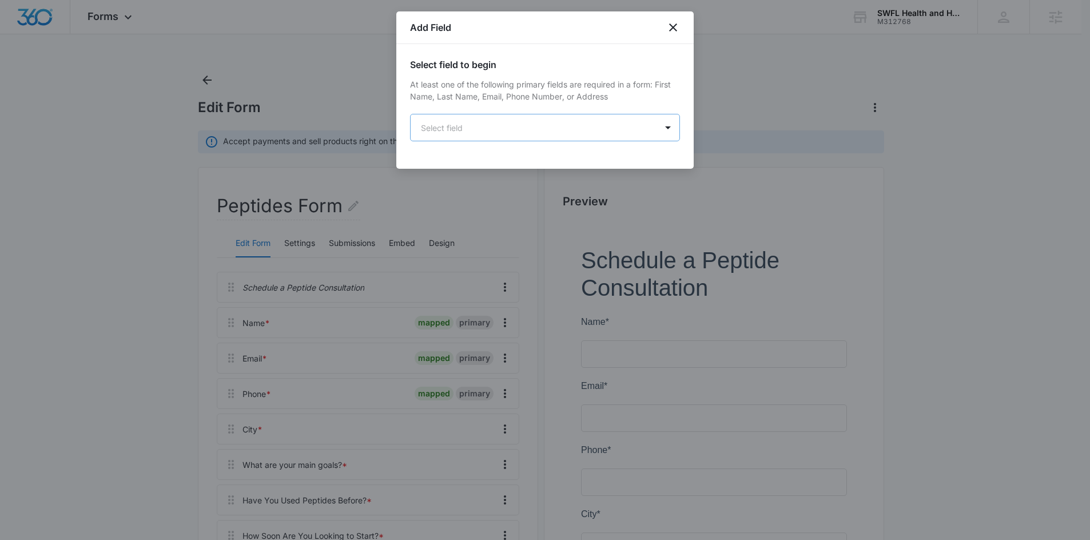
click at [487, 138] on body "Forms Apps Reputation Websites Forms CRM Email Social POS Content Ads Intellige…" at bounding box center [545, 543] width 1090 height 1086
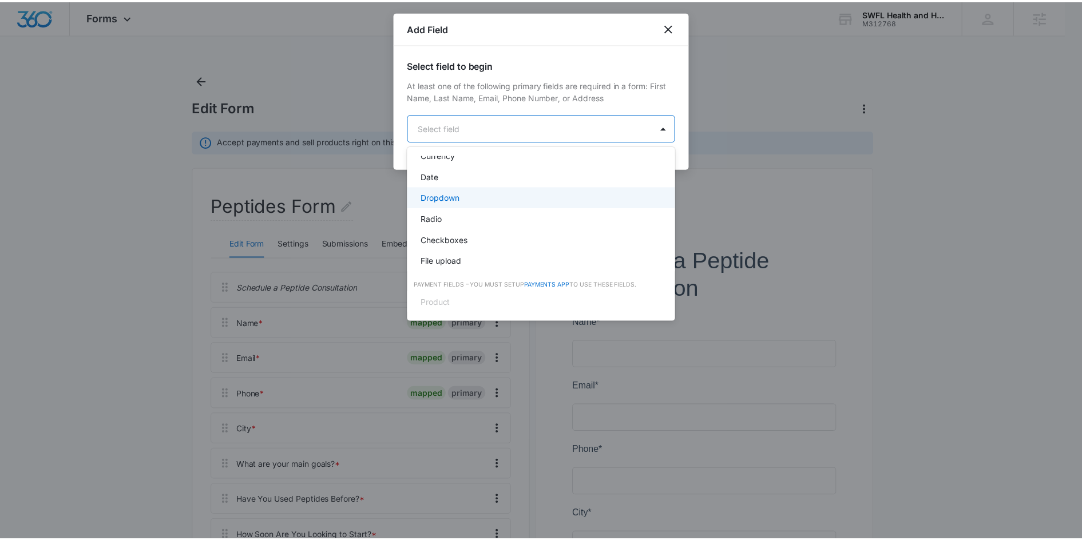
scroll to position [271, 0]
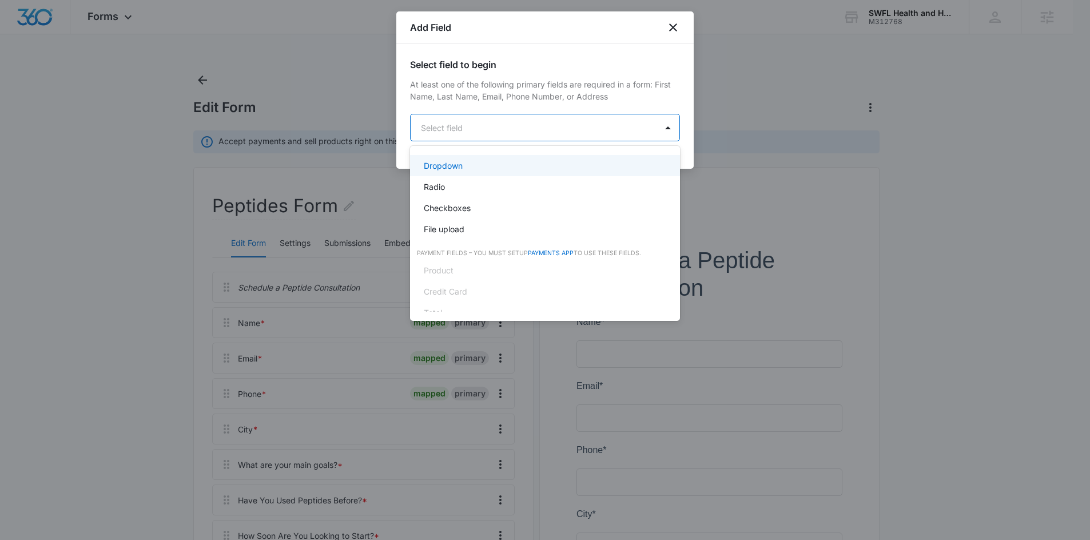
click at [467, 165] on div "Dropdown" at bounding box center [544, 166] width 240 height 12
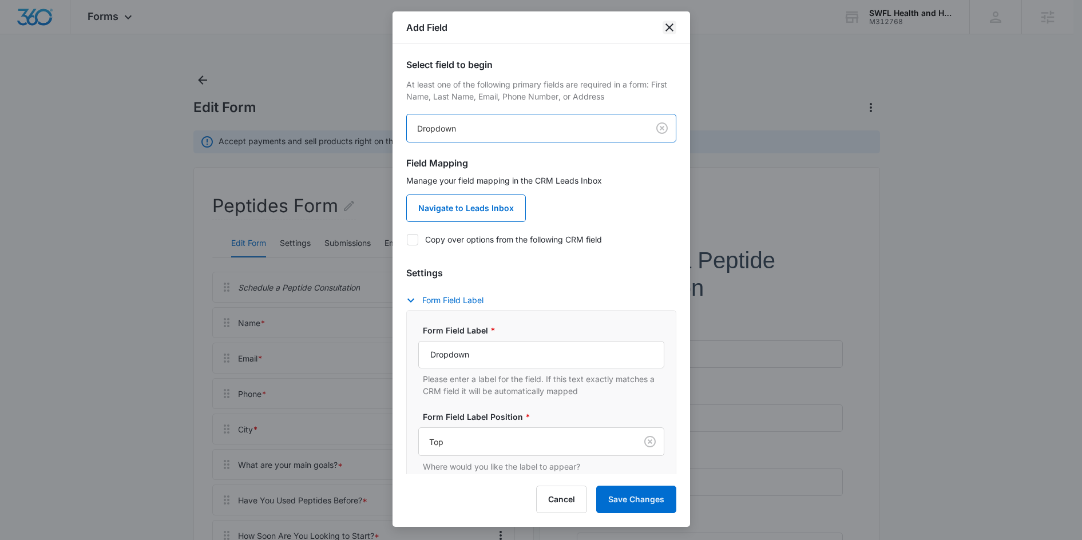
click at [669, 23] on icon "close" at bounding box center [670, 28] width 14 height 14
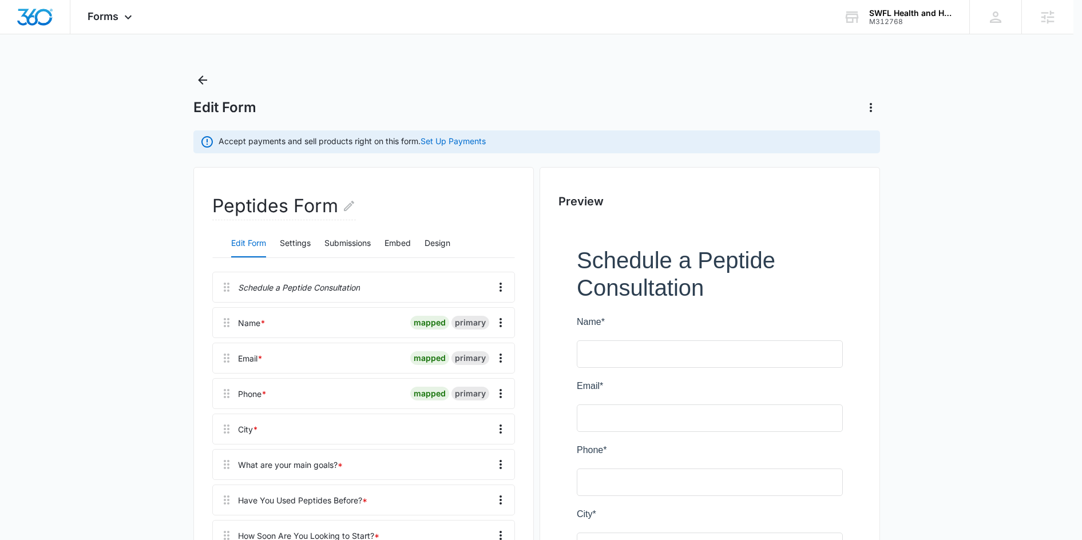
scroll to position [337, 0]
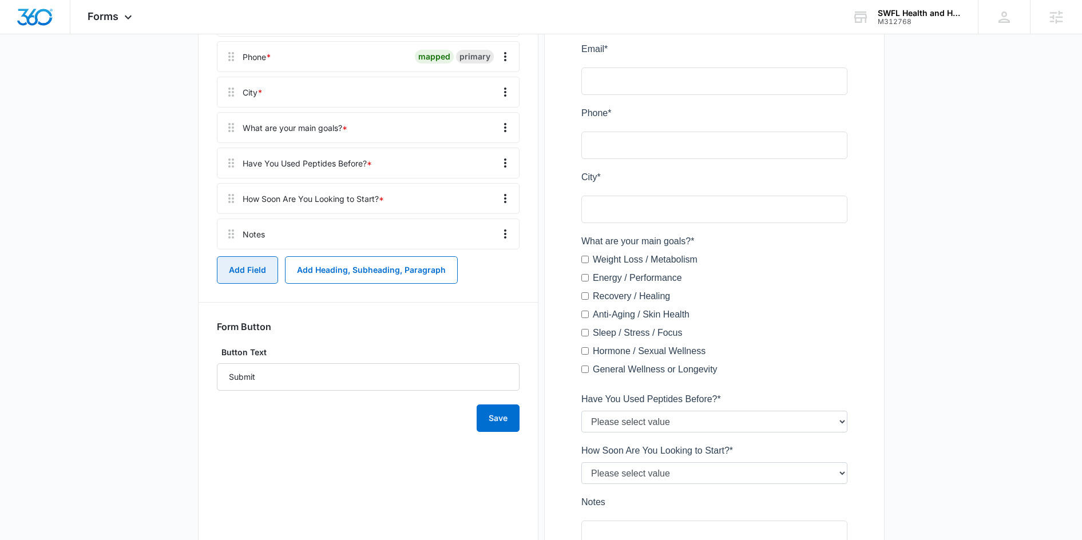
click at [252, 279] on button "Add Field" at bounding box center [247, 269] width 61 height 27
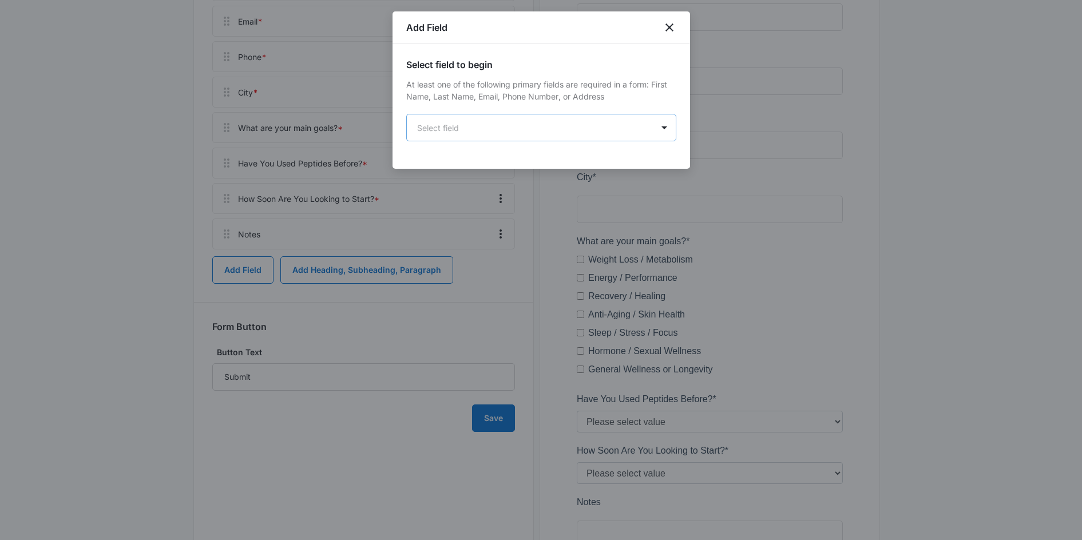
click at [497, 128] on body "Forms Apps Reputation Websites Forms CRM Email Social POS Content Ads Intellige…" at bounding box center [541, 206] width 1082 height 1086
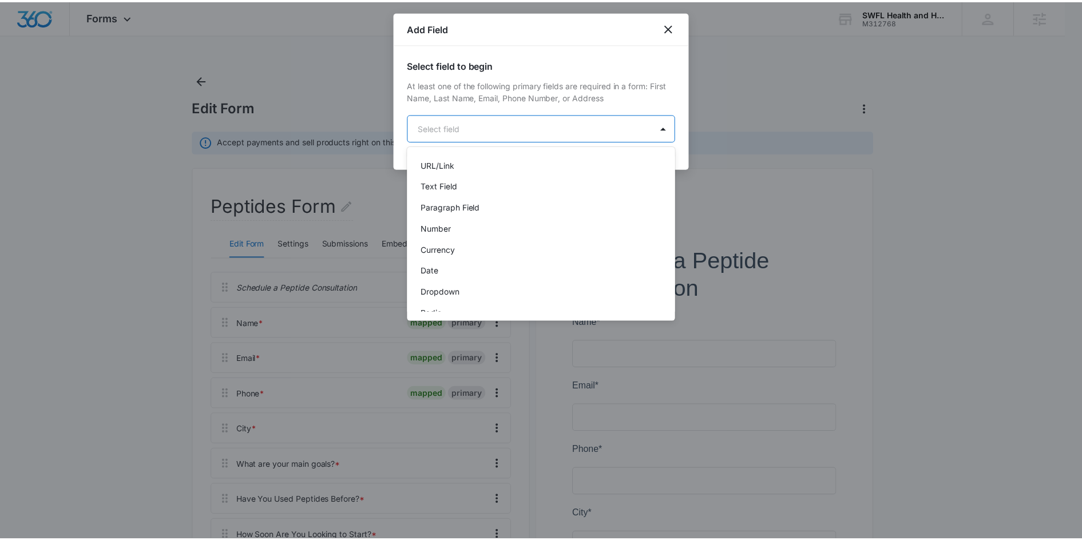
scroll to position [231, 0]
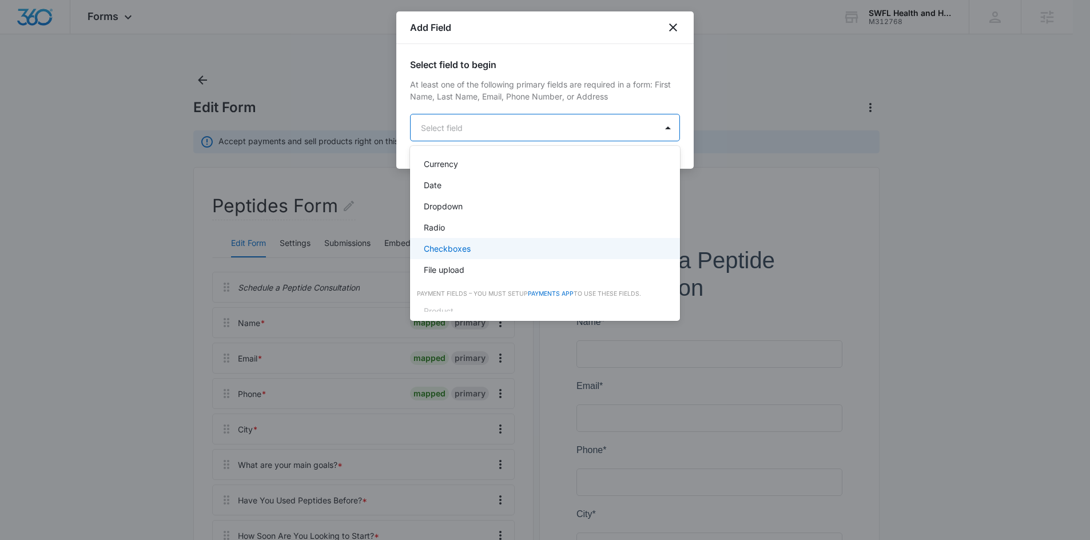
click at [483, 241] on div "Checkboxes" at bounding box center [545, 248] width 270 height 21
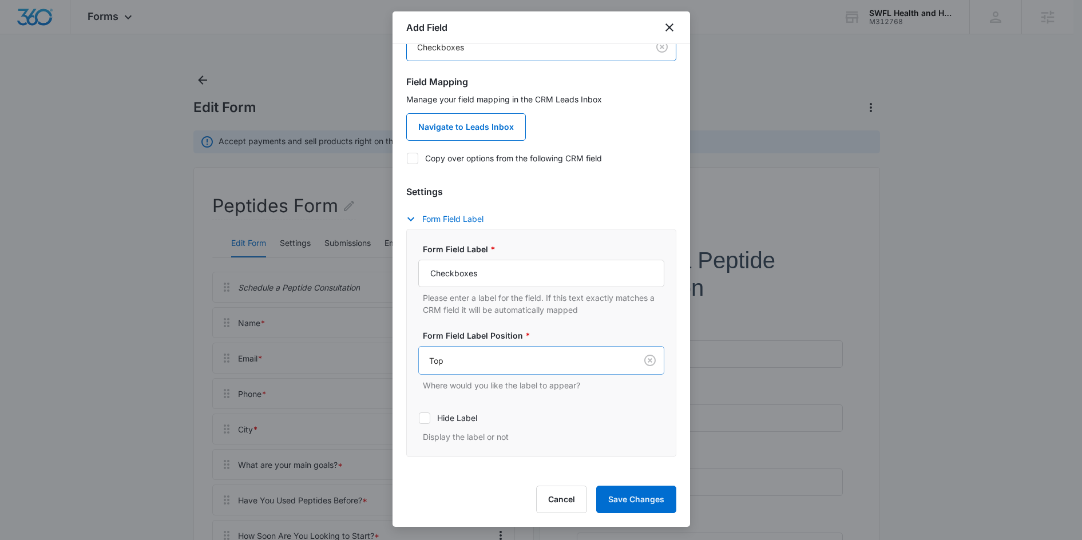
scroll to position [82, 0]
drag, startPoint x: 502, startPoint y: 271, endPoint x: 371, endPoint y: 271, distance: 131.6
click at [371, 271] on body "Forms Apps Reputation Websites Forms CRM Email Social POS Content Ads Intellige…" at bounding box center [541, 543] width 1082 height 1086
type input "Preferred Method of Contact"
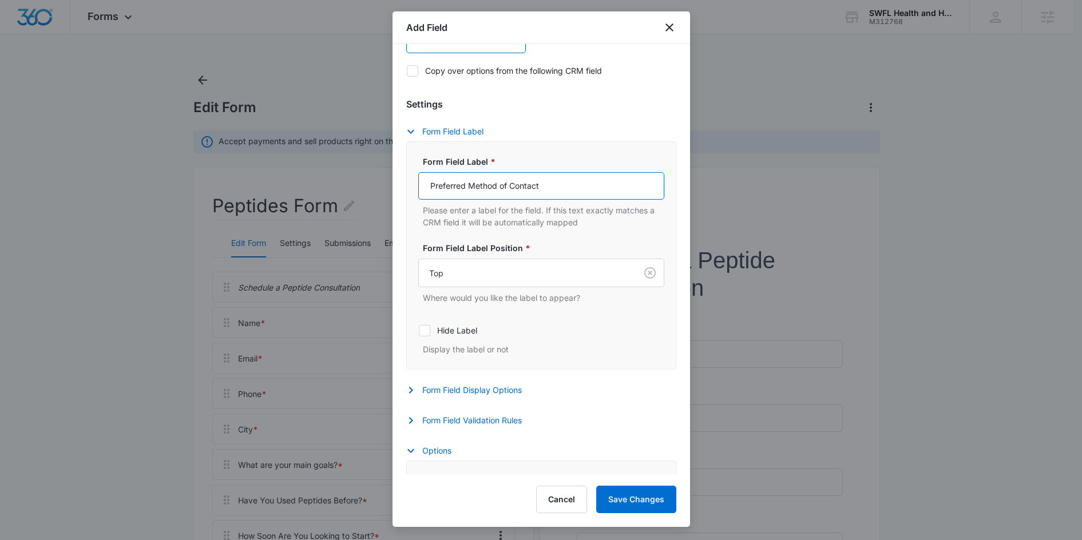
scroll to position [297, 0]
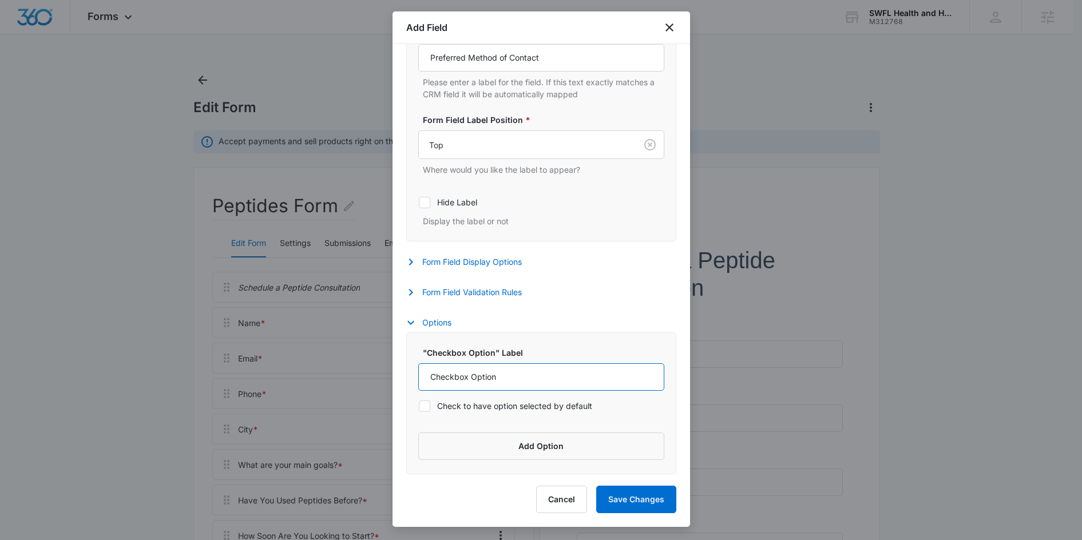
drag, startPoint x: 502, startPoint y: 375, endPoint x: 357, endPoint y: 362, distance: 145.9
click at [357, 362] on body "Forms Apps Reputation Websites Forms CRM Email Social POS Content Ads Intellige…" at bounding box center [541, 543] width 1082 height 1086
type input "T"
type input "Phone Call"
click at [487, 452] on button "Add Option" at bounding box center [541, 446] width 246 height 27
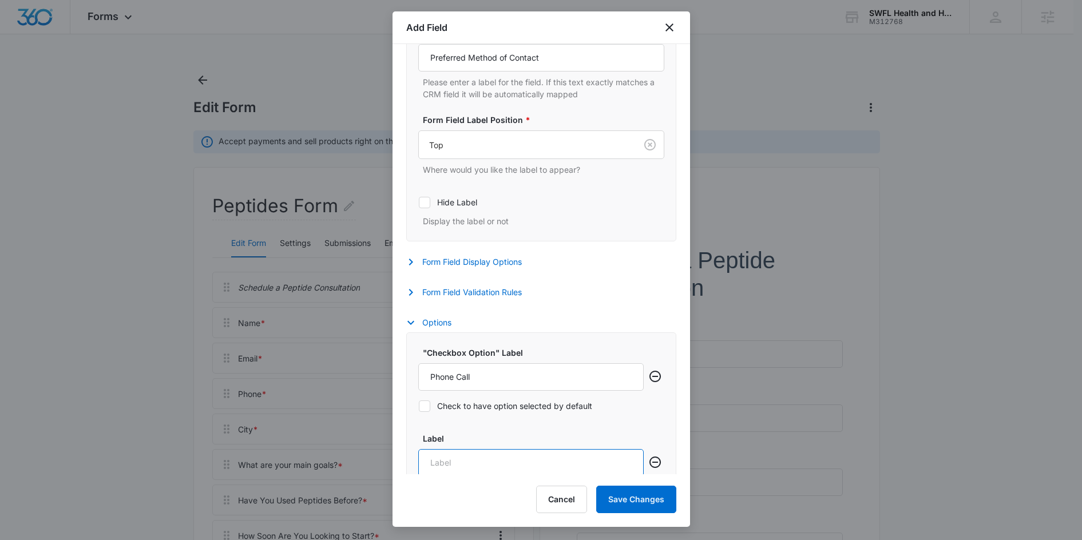
click at [465, 453] on input "Label" at bounding box center [530, 462] width 225 height 27
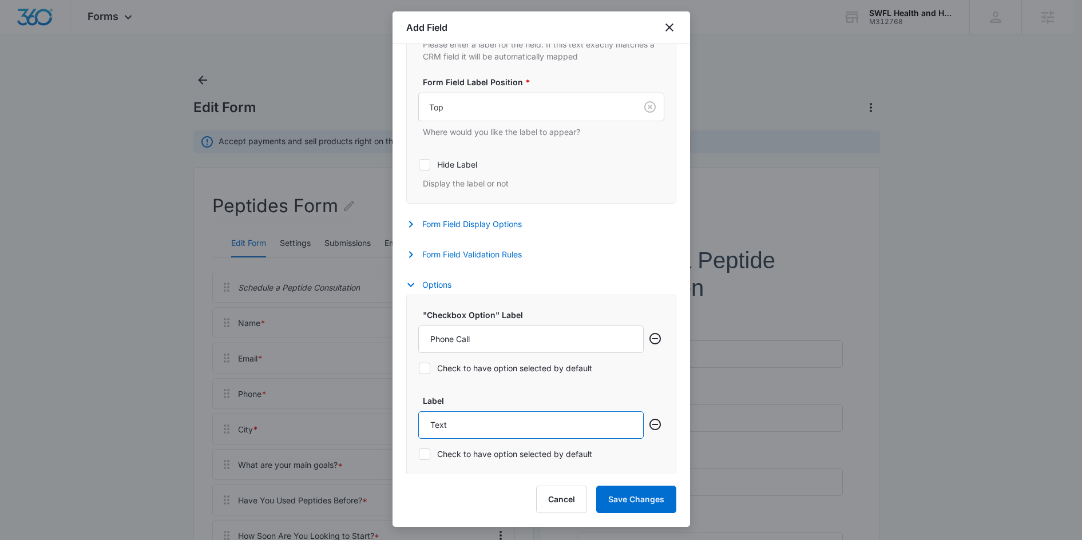
scroll to position [383, 0]
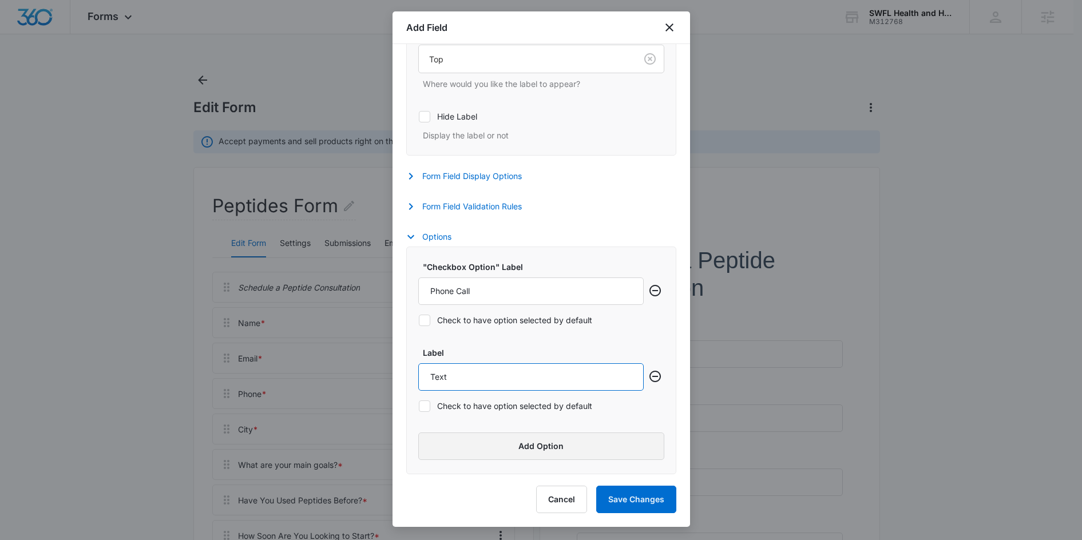
type input "Text"
click at [509, 453] on button "Add Option" at bounding box center [541, 446] width 246 height 27
click at [459, 465] on input "Label" at bounding box center [530, 462] width 225 height 27
type input "Email"
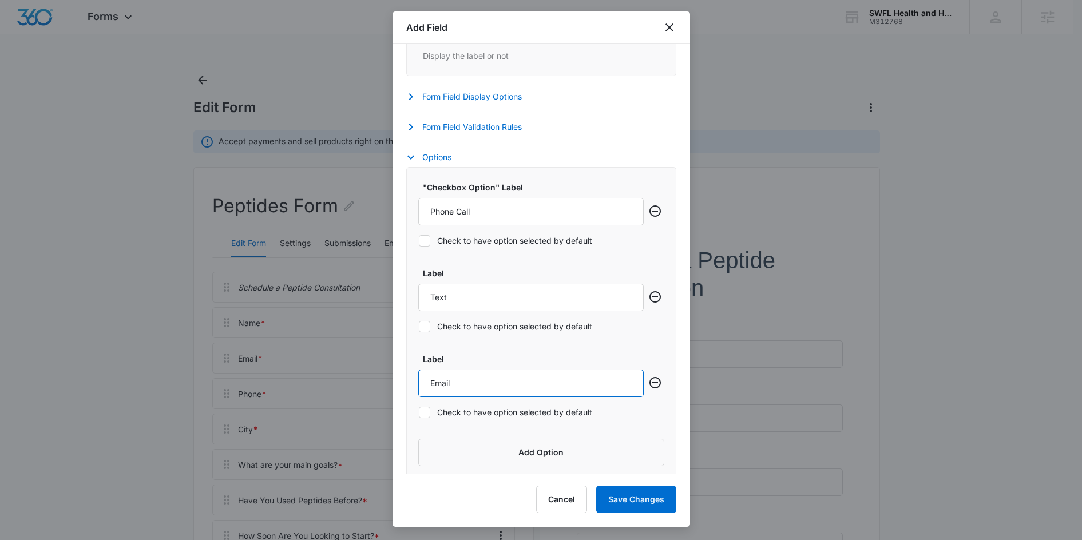
scroll to position [465, 0]
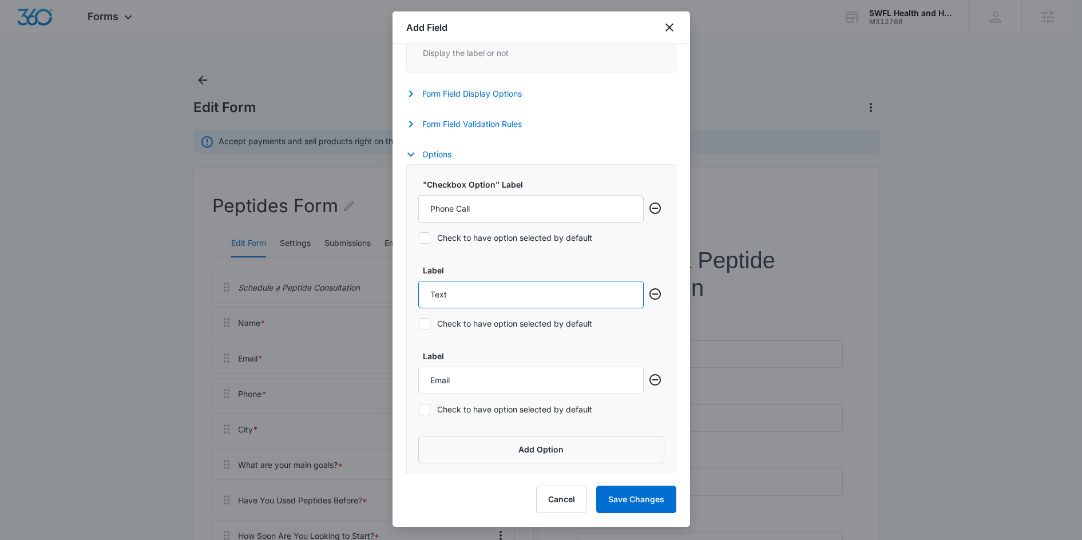
drag, startPoint x: 456, startPoint y: 289, endPoint x: 419, endPoint y: 282, distance: 37.4
click at [419, 282] on input "Text" at bounding box center [530, 294] width 225 height 27
type input "Phone Call"
drag, startPoint x: 498, startPoint y: 208, endPoint x: 364, endPoint y: 205, distance: 133.3
click at [364, 205] on body "Forms Apps Reputation Websites Forms CRM Email Social POS Content Ads Intellige…" at bounding box center [541, 543] width 1082 height 1086
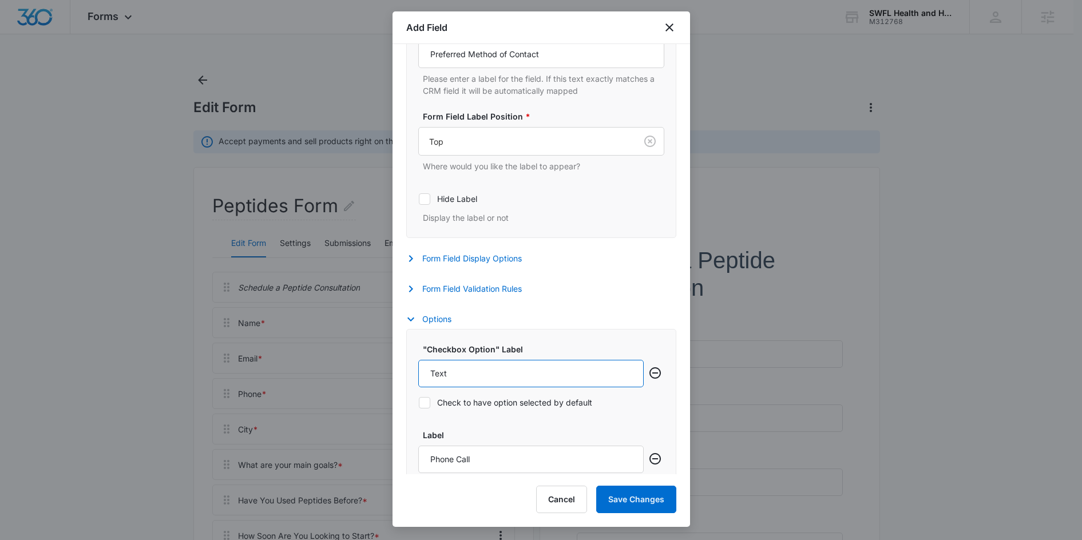
scroll to position [232, 0]
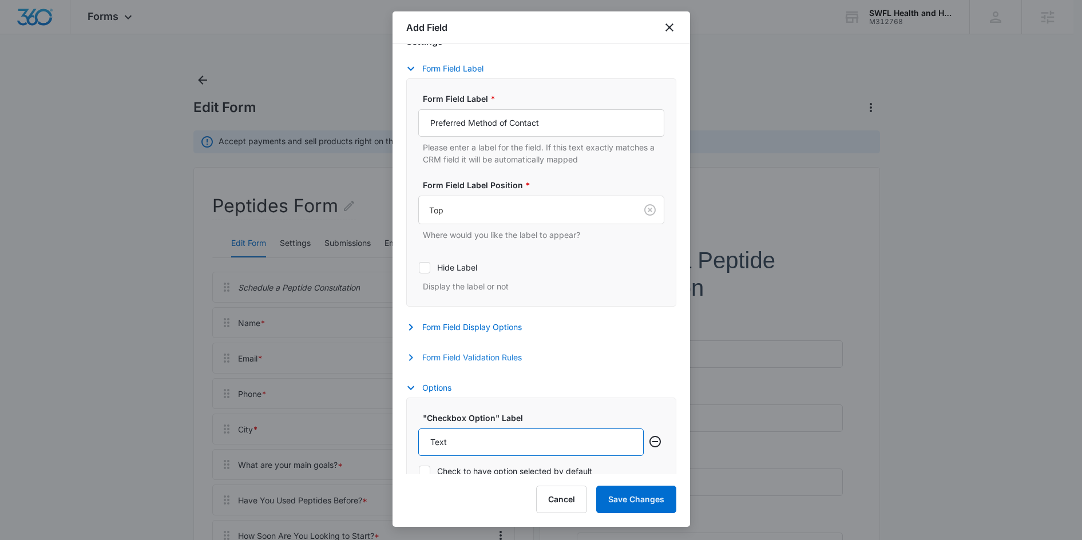
type input "Text"
click at [455, 351] on button "Form Field Validation Rules" at bounding box center [469, 358] width 127 height 14
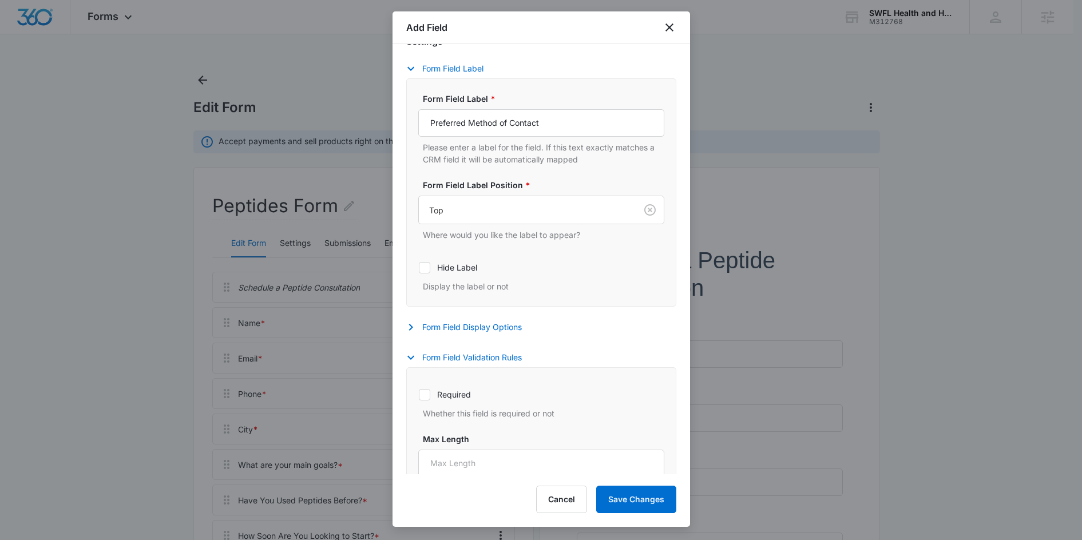
click at [422, 395] on icon at bounding box center [424, 394] width 7 height 5
click at [419, 395] on input "Required" at bounding box center [418, 394] width 1 height 1
checkbox input "true"
click at [645, 501] on button "Save Changes" at bounding box center [636, 499] width 80 height 27
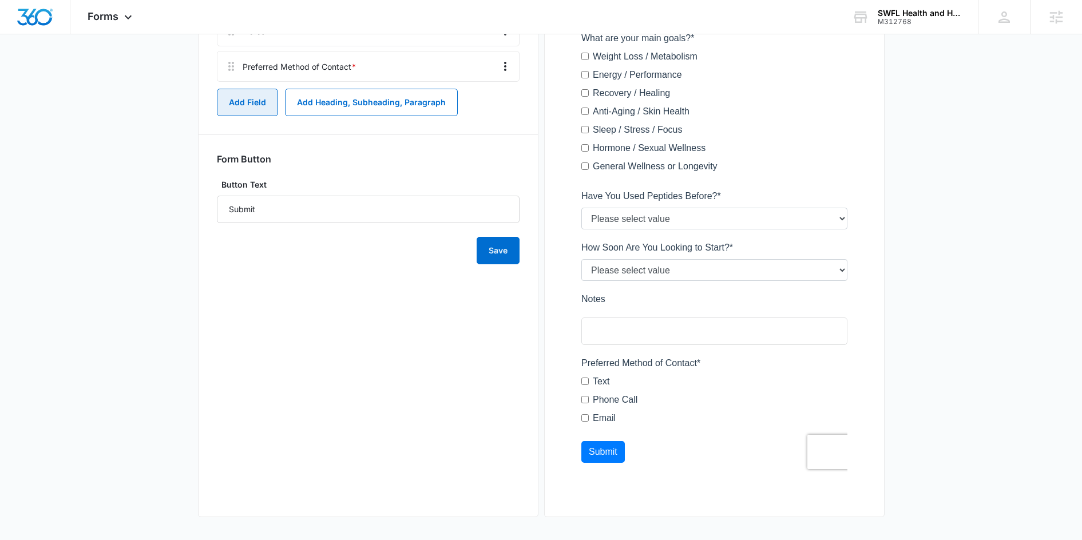
scroll to position [297, 0]
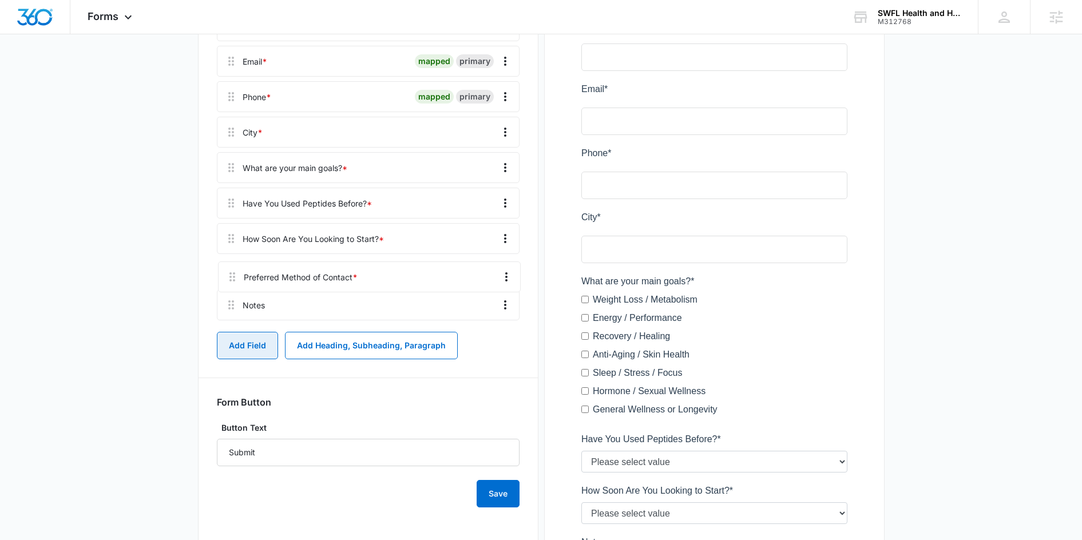
drag, startPoint x: 221, startPoint y: 311, endPoint x: 223, endPoint y: 266, distance: 44.7
click at [223, 266] on div "Schedule a Peptide Consultation Name * mapped primary Email * mapped primary Ph…" at bounding box center [368, 150] width 303 height 350
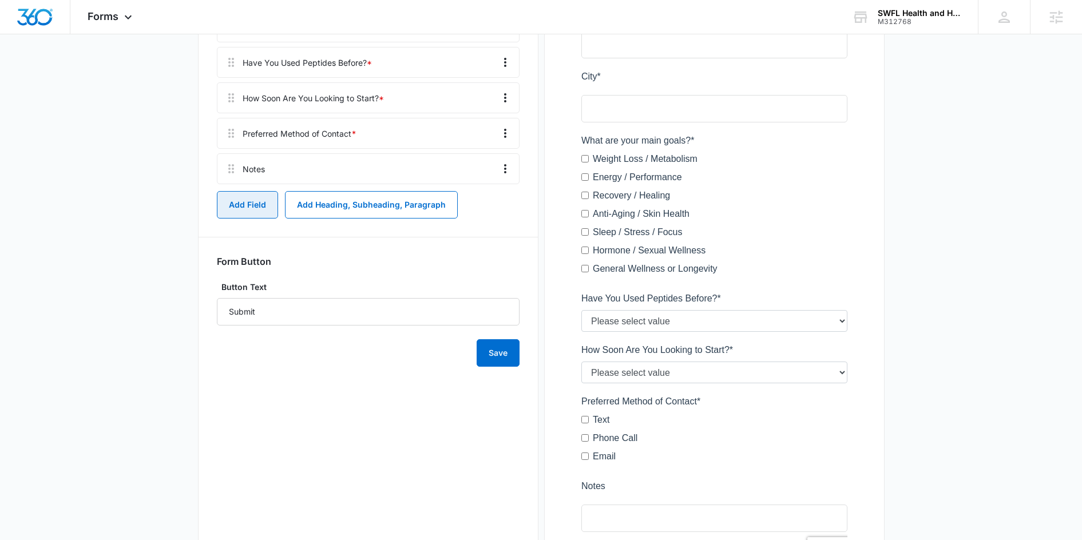
scroll to position [141, 0]
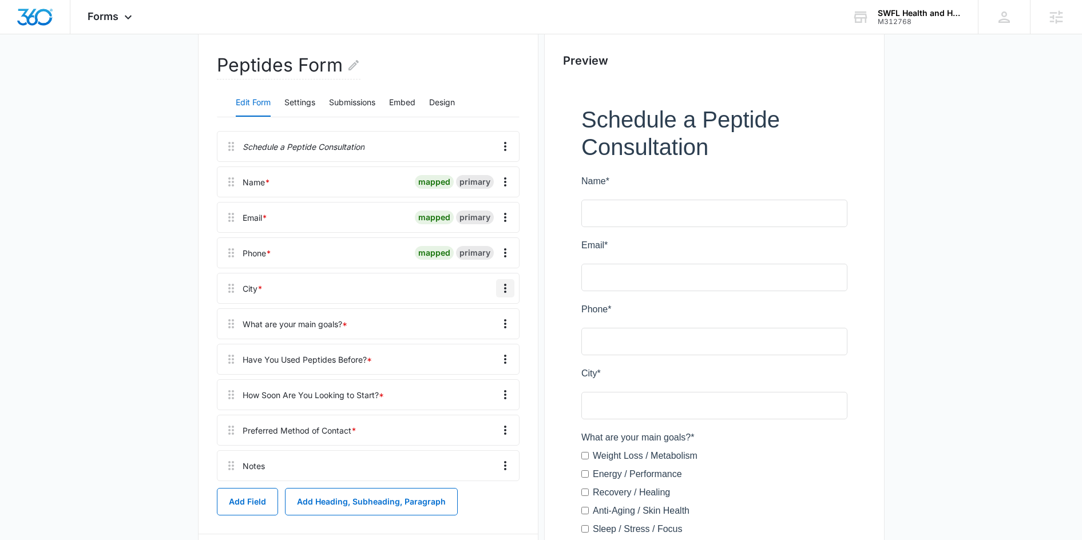
click at [502, 291] on icon "Overflow Menu" at bounding box center [505, 288] width 14 height 14
click at [470, 334] on div "Delete" at bounding box center [474, 338] width 24 height 8
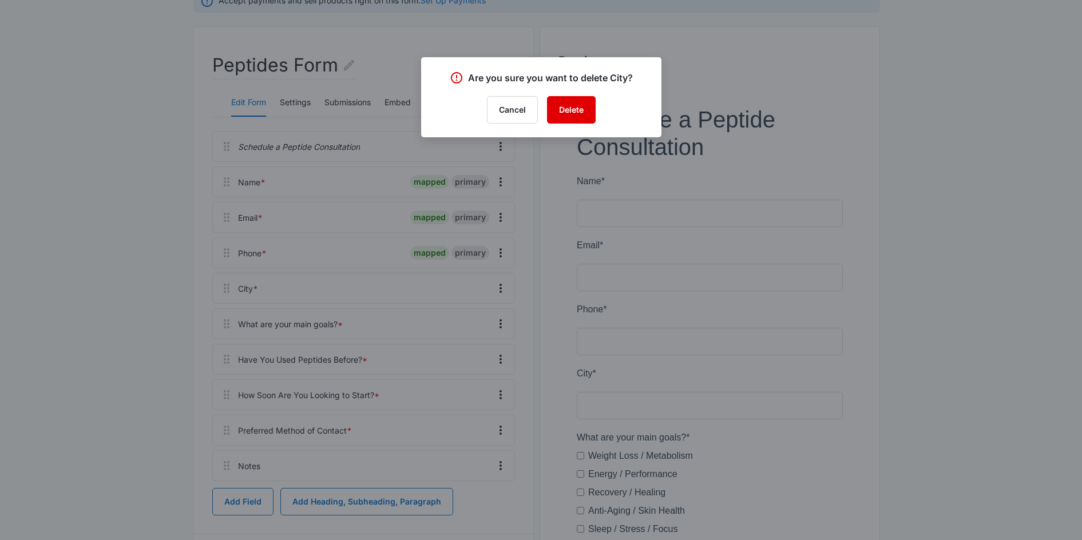
click at [582, 104] on button "Delete" at bounding box center [571, 109] width 49 height 27
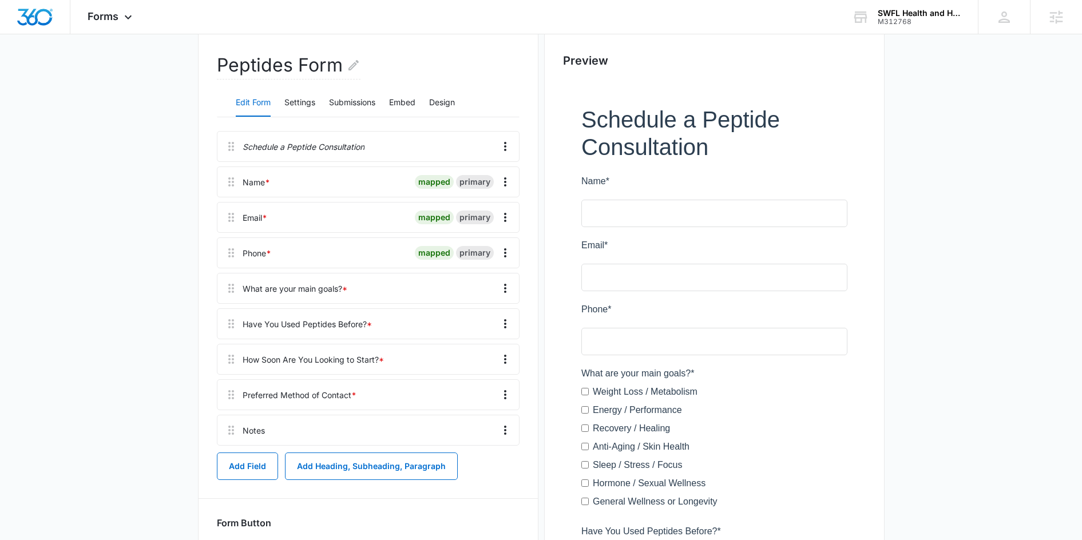
scroll to position [367, 0]
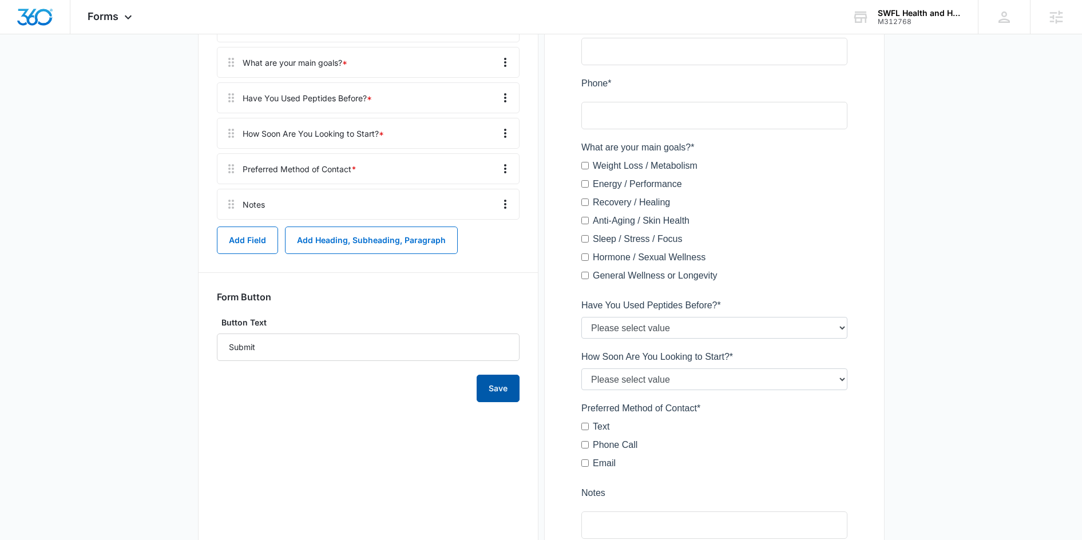
click at [495, 390] on button "Save" at bounding box center [498, 388] width 43 height 27
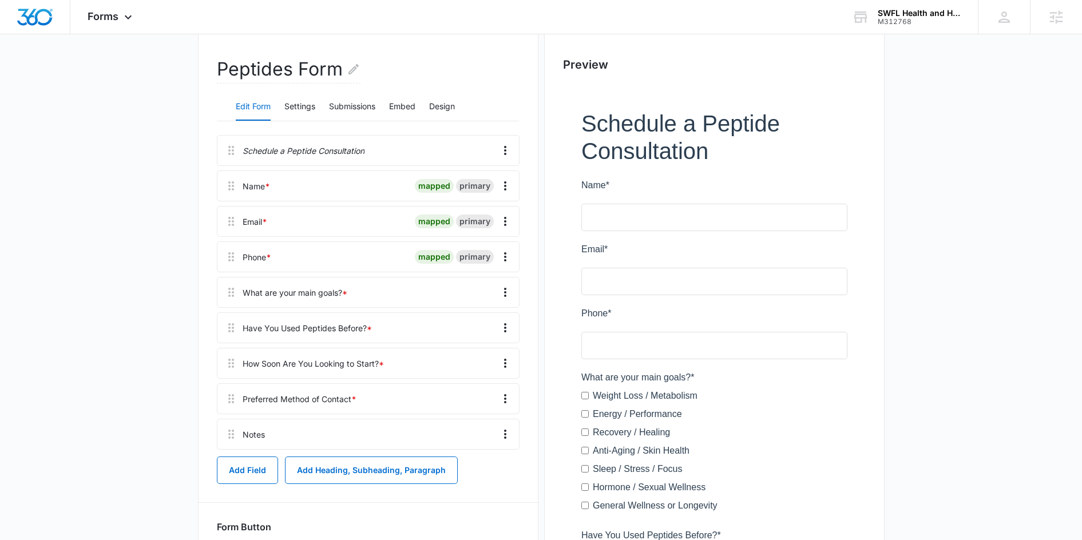
scroll to position [0, 0]
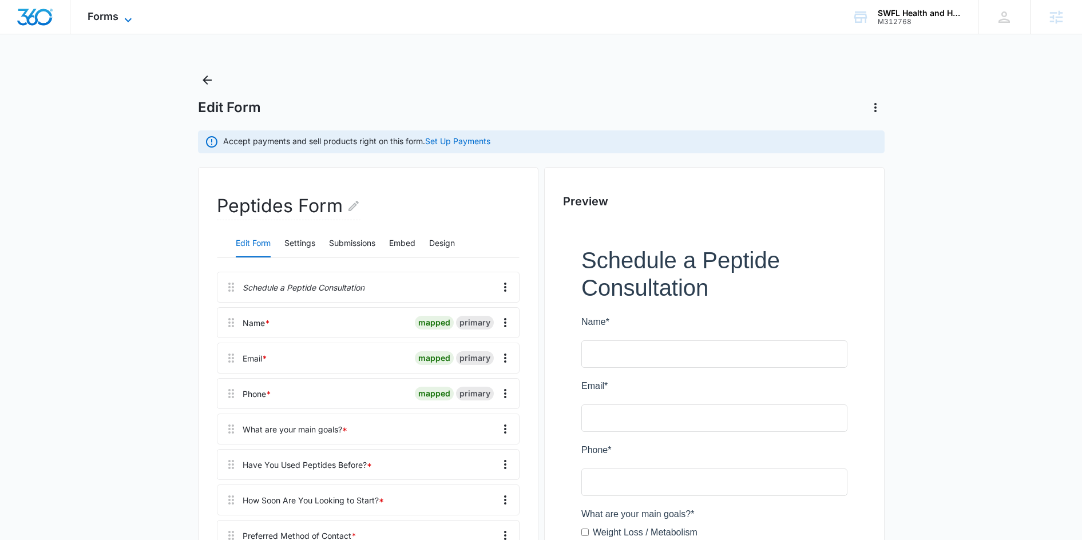
click at [122, 19] on icon at bounding box center [128, 20] width 14 height 14
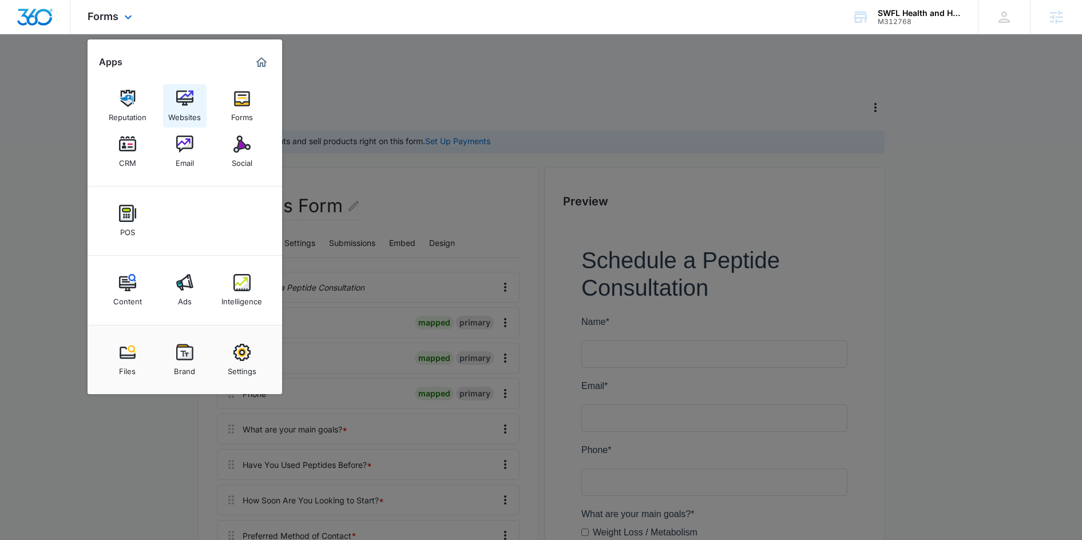
click at [173, 108] on div "Websites" at bounding box center [184, 114] width 33 height 15
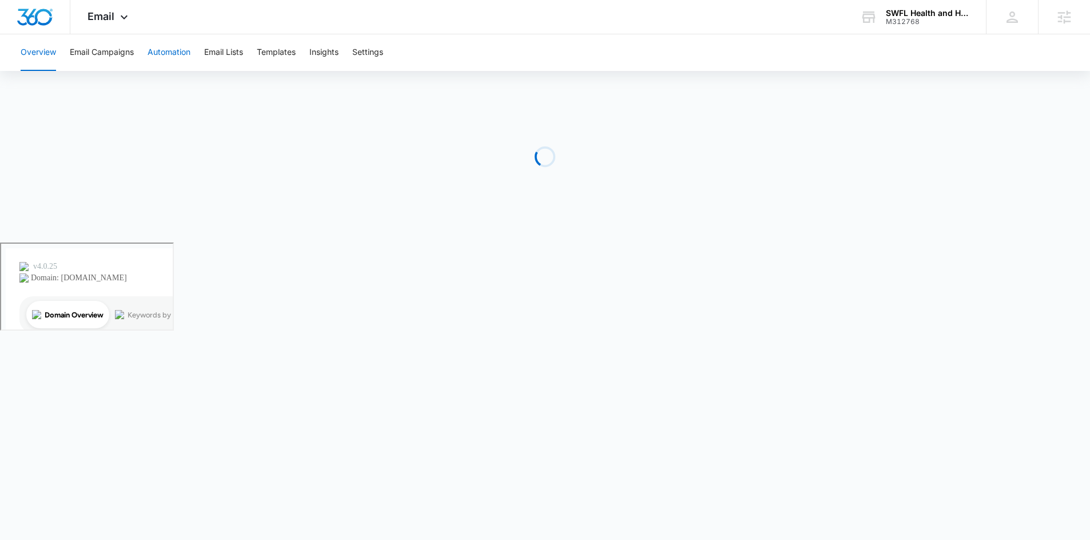
click at [150, 47] on button "Automation" at bounding box center [169, 52] width 43 height 37
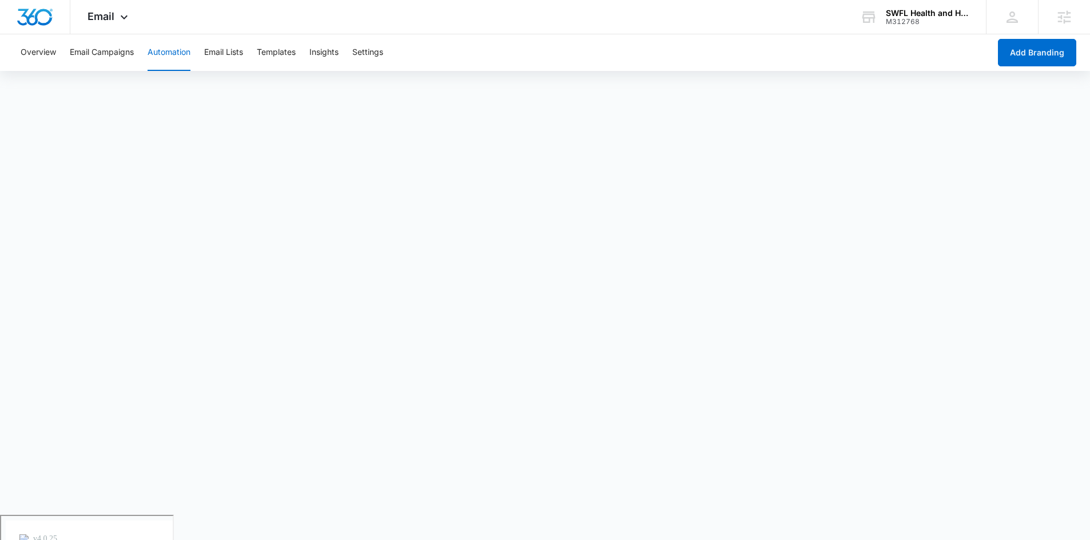
click at [137, 63] on div "Overview Email Campaigns Automation Email Lists Templates Insights Settings" at bounding box center [502, 52] width 977 height 37
click at [99, 57] on button "Email Campaigns" at bounding box center [102, 52] width 64 height 37
click at [122, 21] on icon at bounding box center [124, 20] width 7 height 4
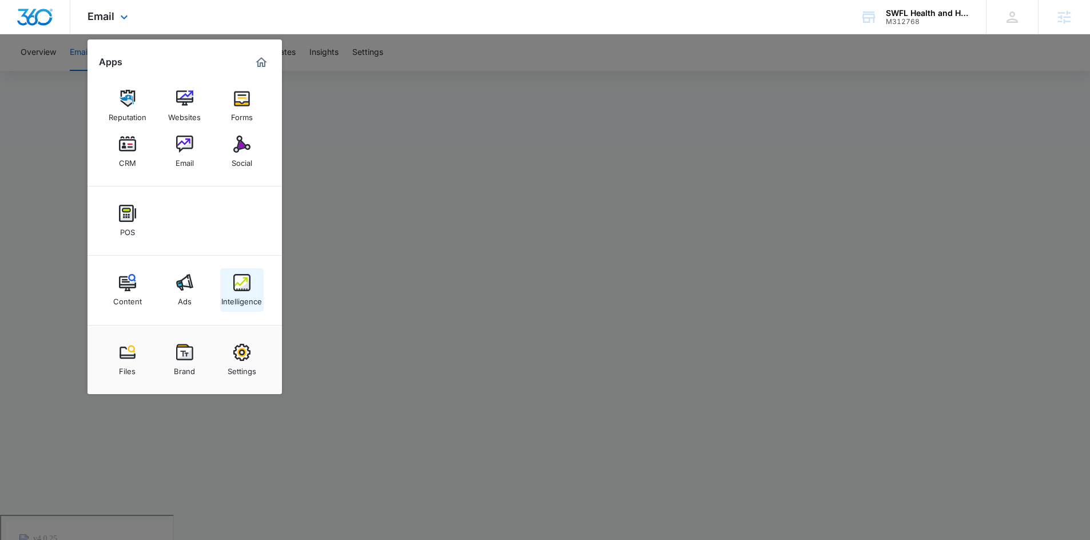
click at [245, 288] on img at bounding box center [241, 282] width 17 height 17
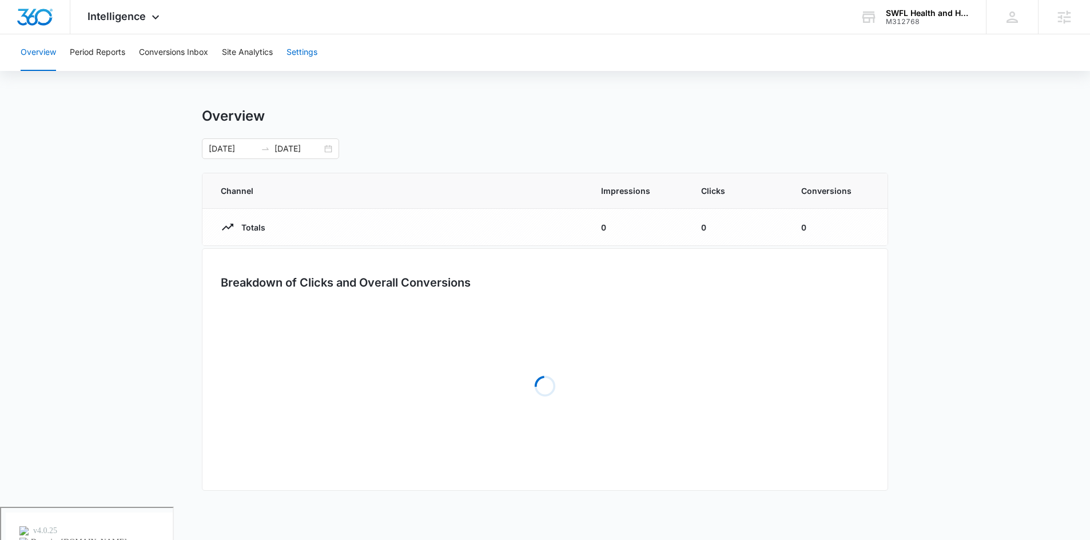
click at [304, 41] on button "Settings" at bounding box center [302, 52] width 31 height 37
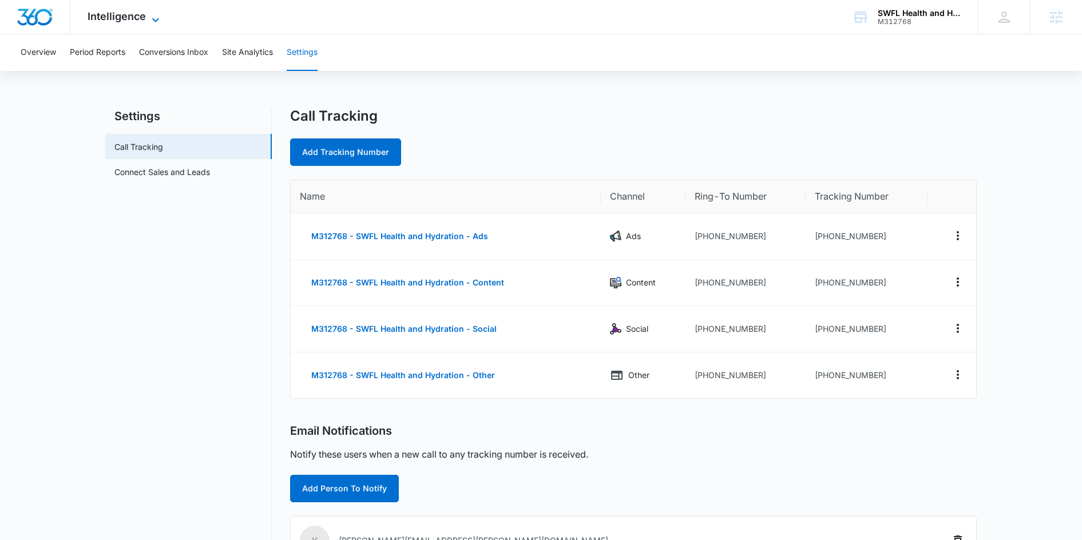
click at [134, 18] on span "Intelligence" at bounding box center [117, 16] width 58 height 12
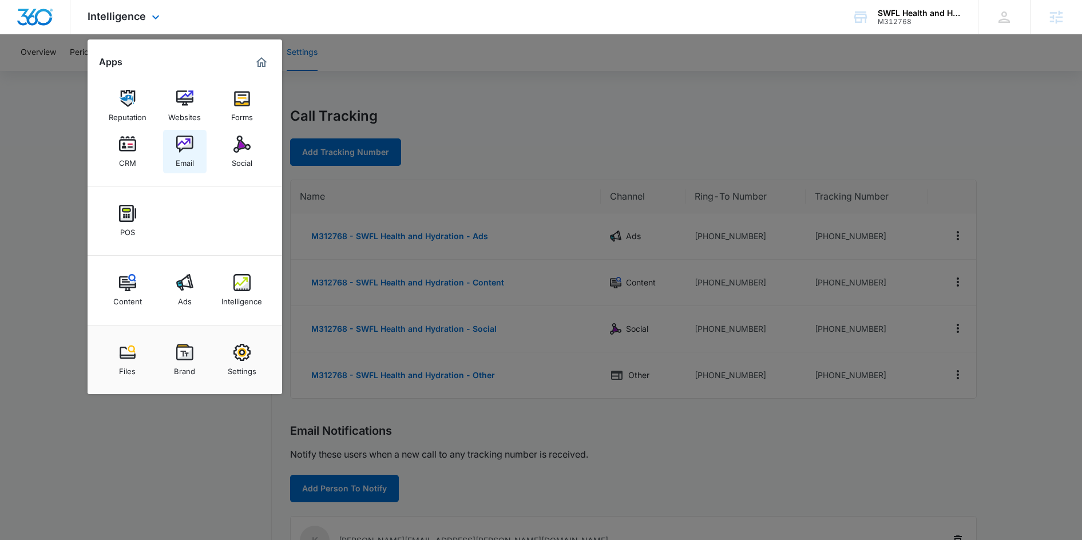
click at [178, 138] on img at bounding box center [184, 144] width 17 height 17
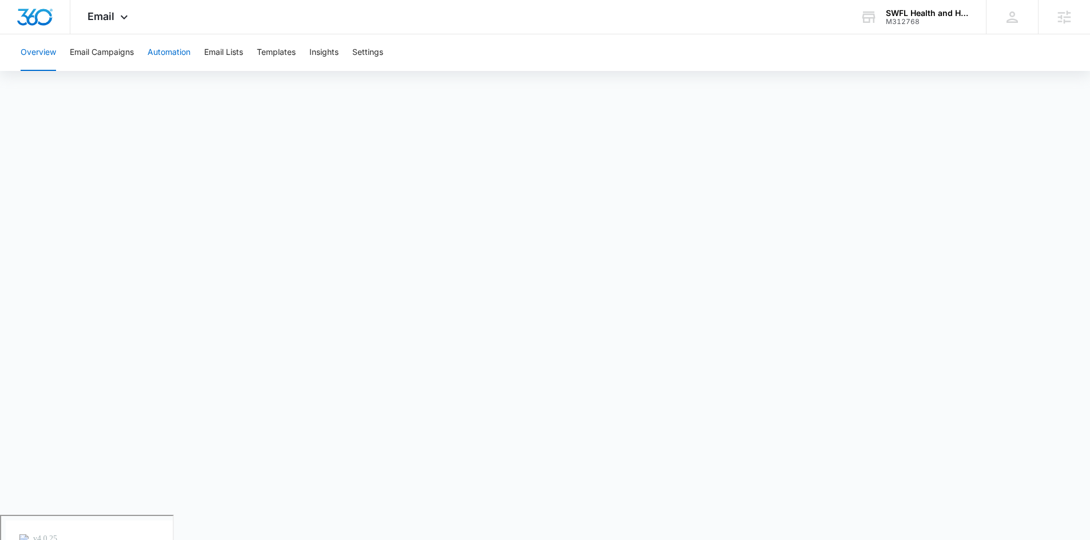
click at [172, 54] on button "Automation" at bounding box center [169, 52] width 43 height 37
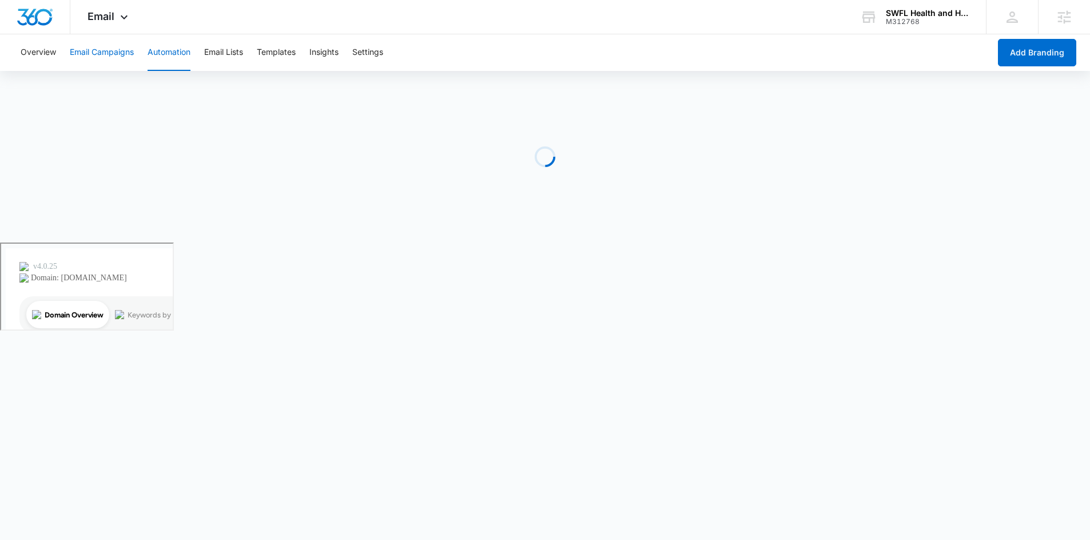
click at [103, 51] on button "Email Campaigns" at bounding box center [102, 52] width 64 height 37
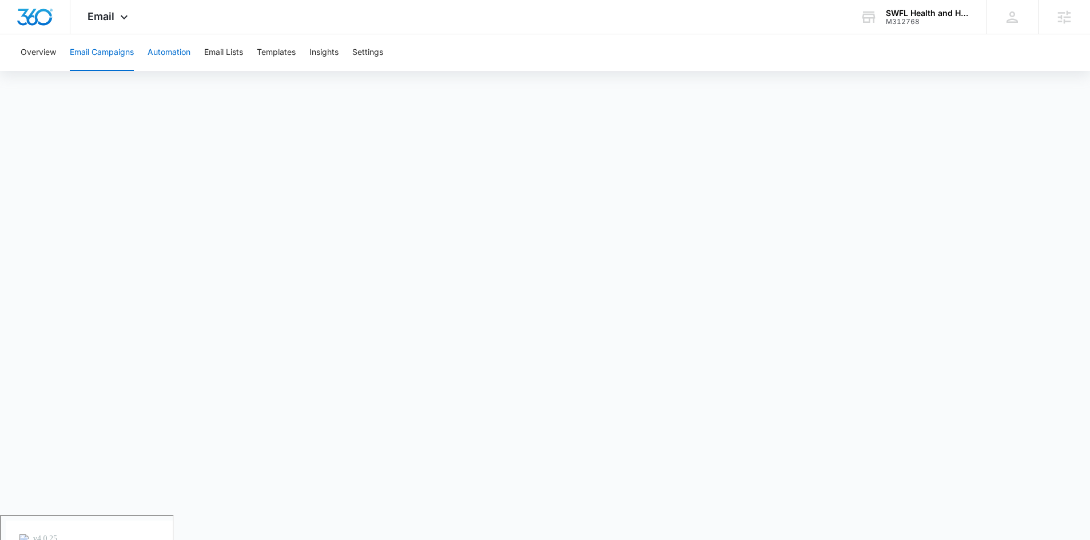
click at [167, 54] on button "Automation" at bounding box center [169, 52] width 43 height 37
click at [104, 51] on button "Email Campaigns" at bounding box center [102, 52] width 64 height 37
click at [104, 3] on div "Email Apps Reputation Websites Forms CRM Email Social POS Content Ads Intellige…" at bounding box center [109, 17] width 78 height 34
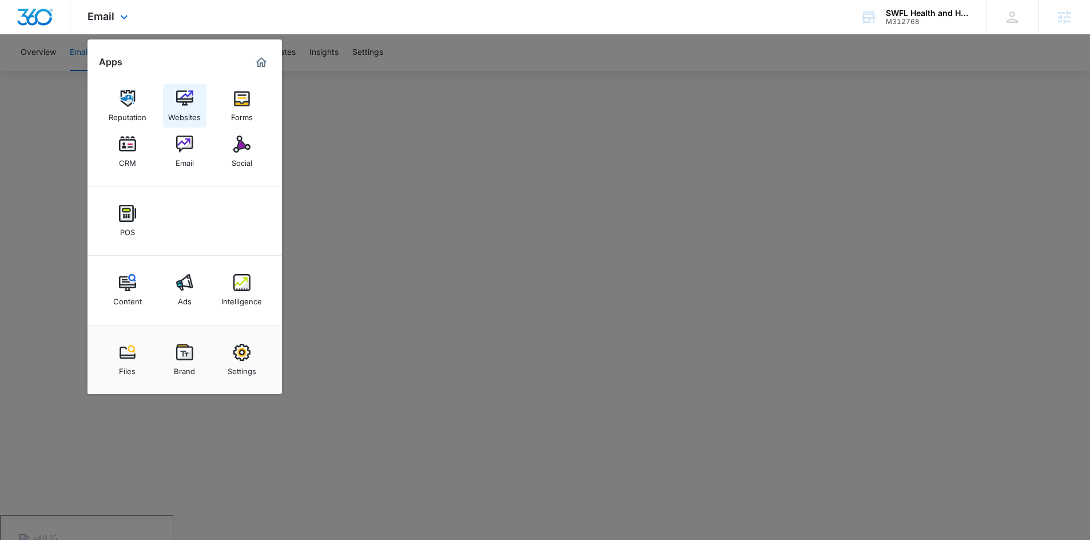
click at [183, 105] on img at bounding box center [184, 98] width 17 height 17
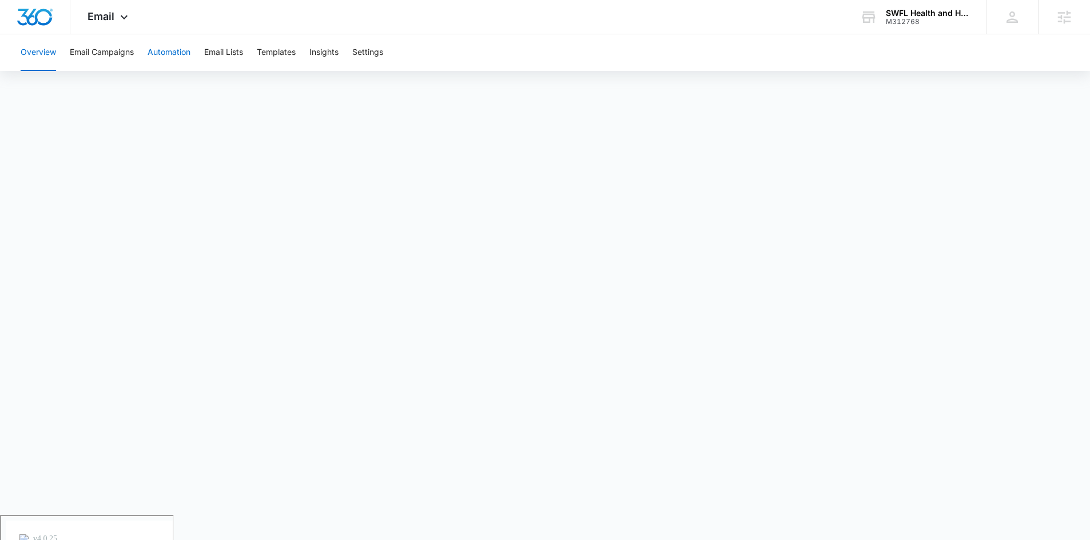
click at [174, 53] on button "Automation" at bounding box center [169, 52] width 43 height 37
click at [111, 49] on button "Email Campaigns" at bounding box center [102, 52] width 64 height 37
click at [909, 9] on div "SWFL Health and Hydration" at bounding box center [928, 13] width 84 height 9
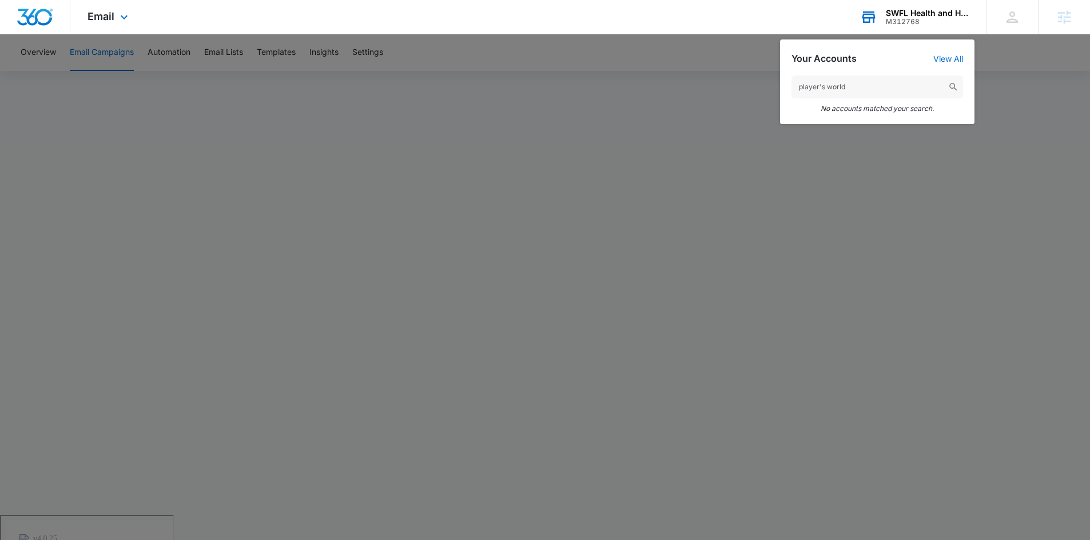
drag, startPoint x: 865, startPoint y: 81, endPoint x: 798, endPoint y: 87, distance: 67.2
click at [798, 87] on input "player's world" at bounding box center [878, 87] width 172 height 23
click at [874, 82] on input "player's world" at bounding box center [878, 87] width 172 height 23
click at [821, 85] on input "player's world" at bounding box center [878, 87] width 172 height 23
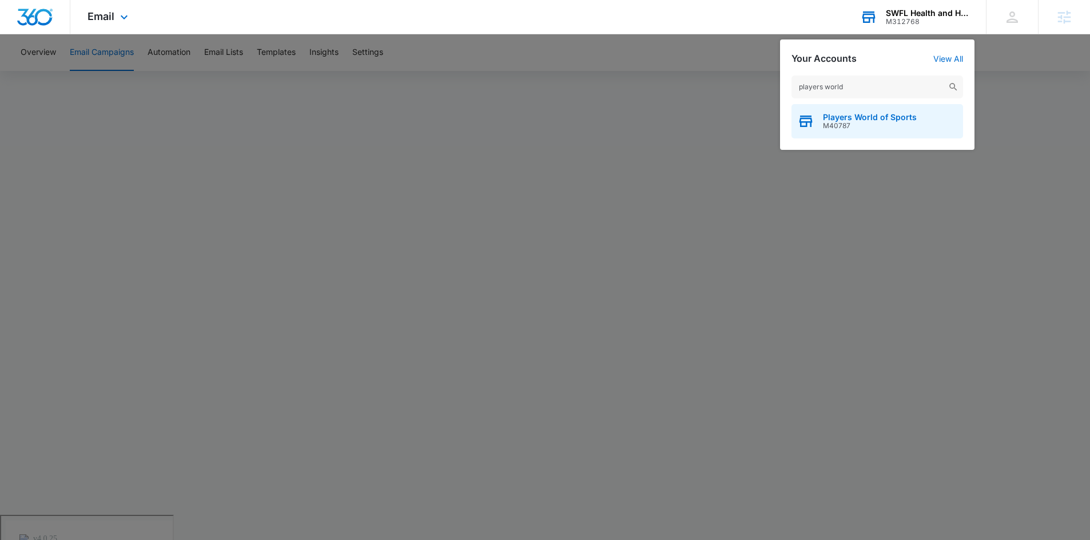
type input "players world"
click at [867, 115] on span "Players World of Sports" at bounding box center [870, 117] width 94 height 9
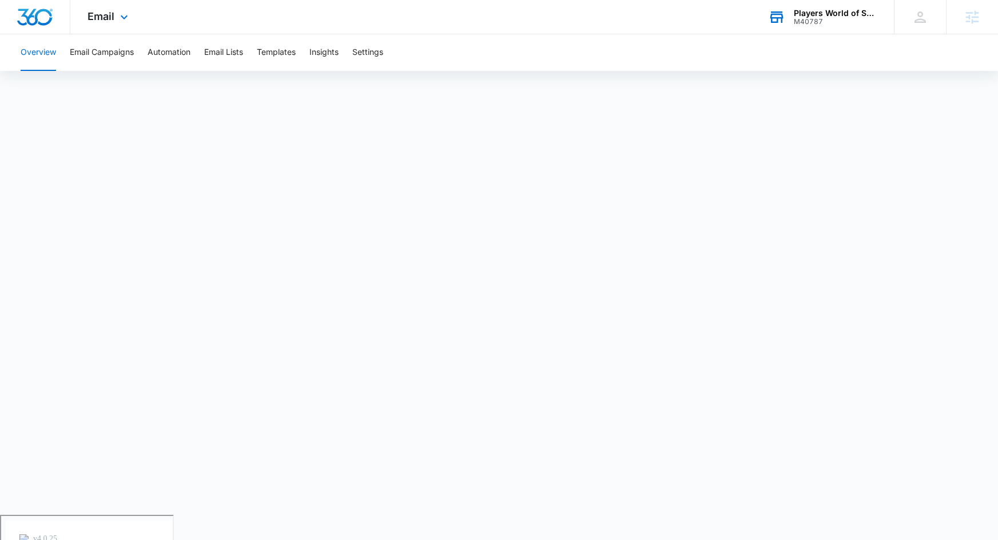
click at [819, 13] on div "Players World of Sports" at bounding box center [836, 13] width 84 height 9
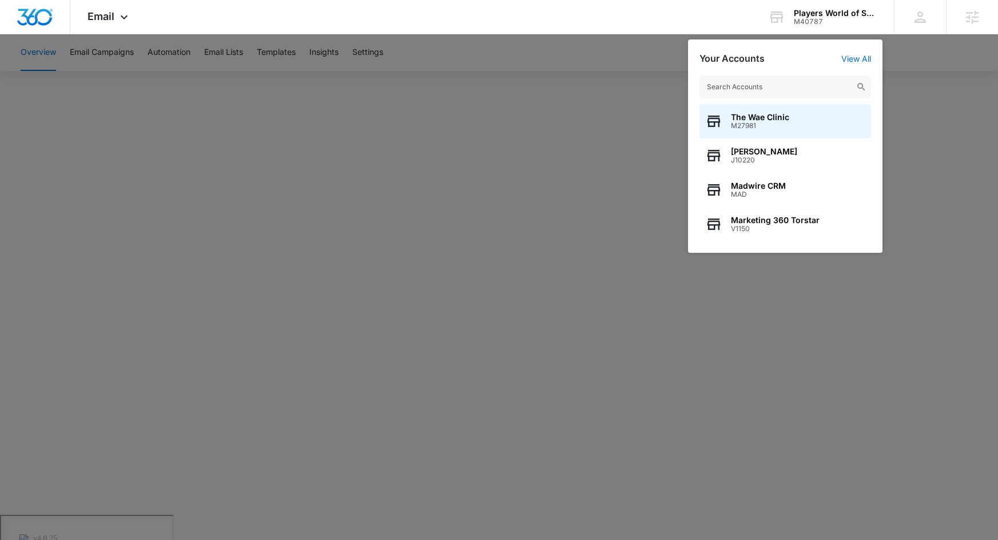
click at [759, 86] on input "text" at bounding box center [786, 87] width 172 height 23
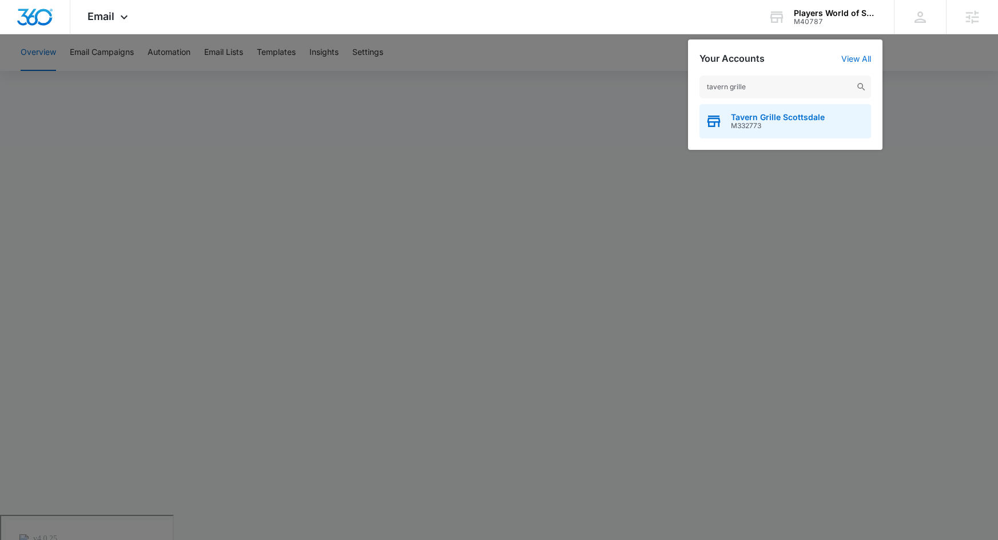
type input "tavern grille"
click at [759, 114] on span "Tavern Grille Scottsdale" at bounding box center [778, 117] width 94 height 9
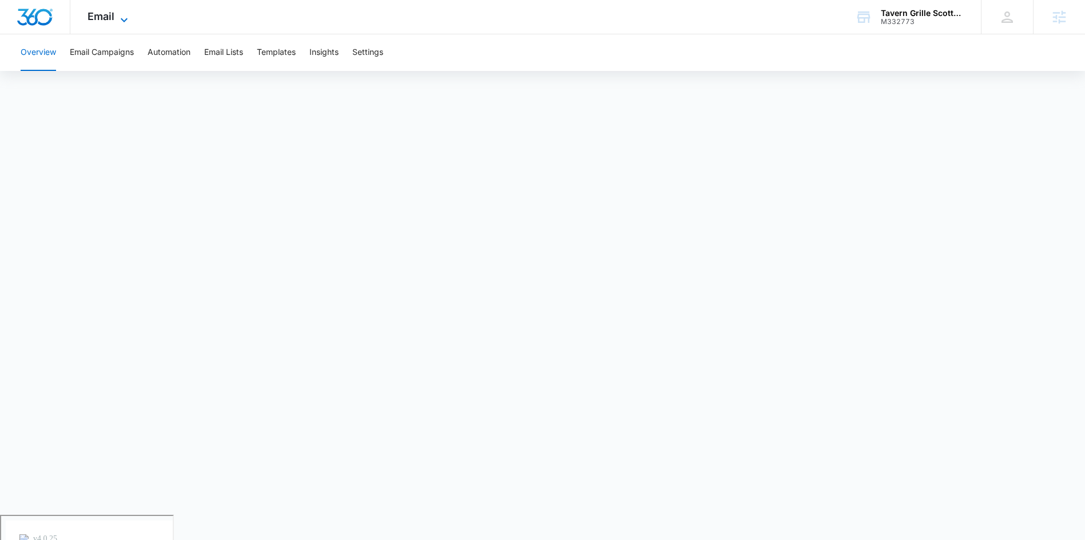
click at [102, 19] on span "Email" at bounding box center [101, 16] width 27 height 12
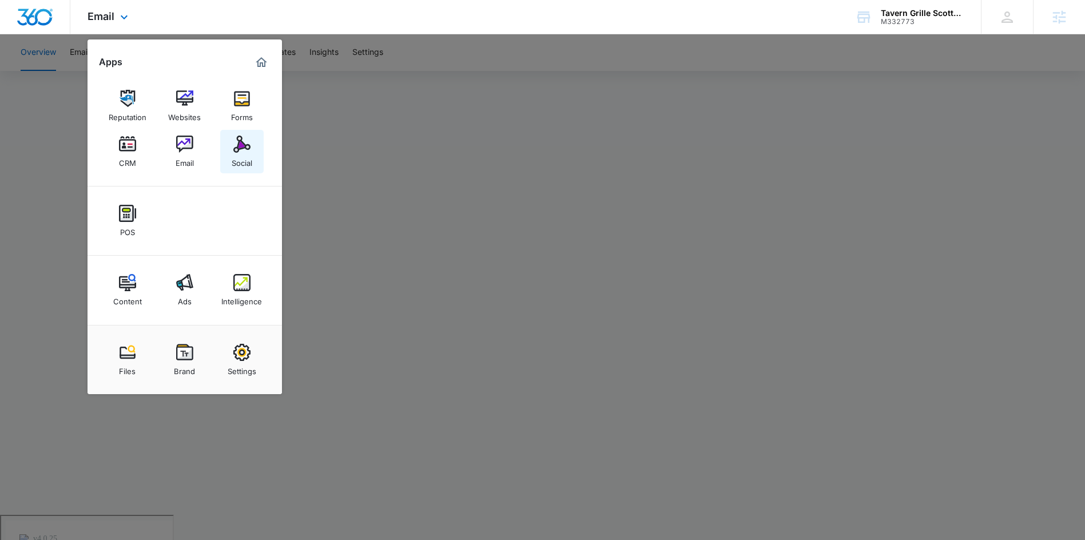
click at [237, 137] on img at bounding box center [241, 144] width 17 height 17
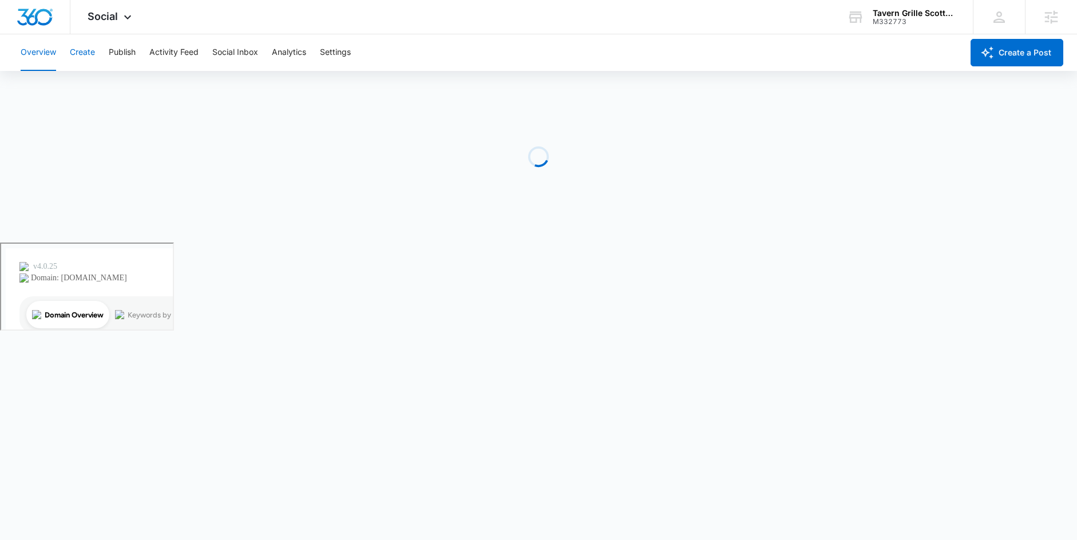
click at [80, 50] on button "Create" at bounding box center [82, 52] width 25 height 37
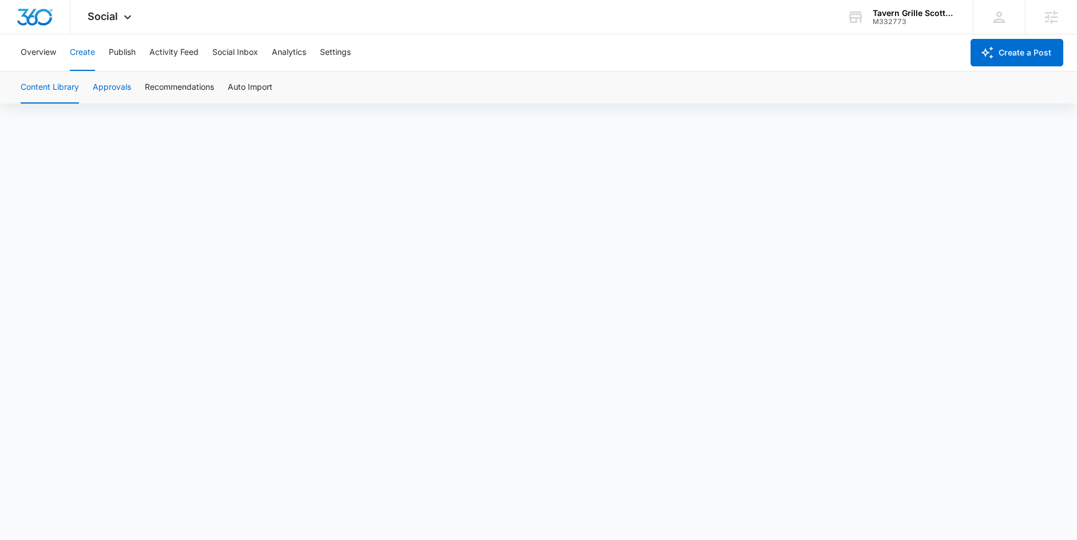
click at [114, 77] on button "Approvals" at bounding box center [112, 88] width 38 height 32
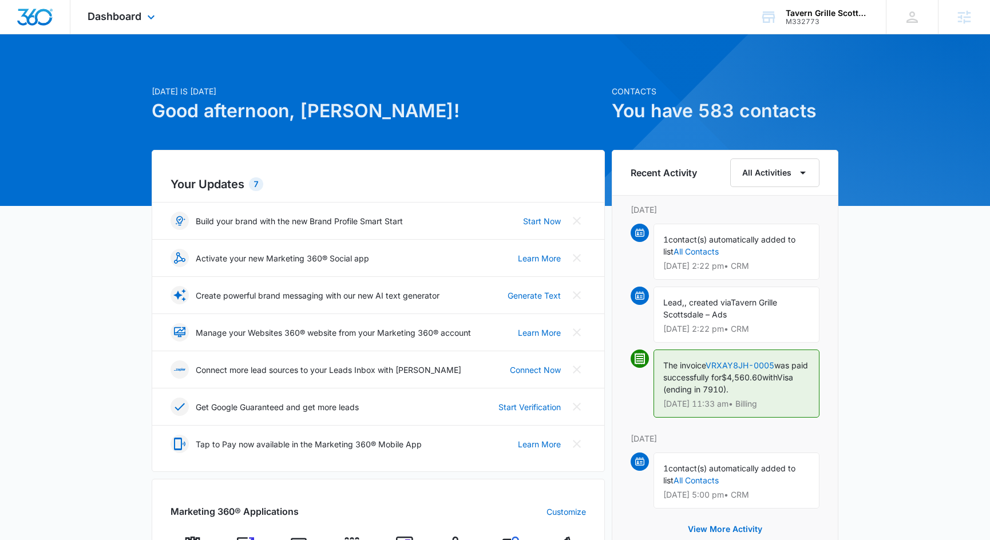
click at [118, 30] on div "Dashboard Apps Reputation Websites Forms CRM Email Social POS Content Ads Intel…" at bounding box center [122, 17] width 105 height 34
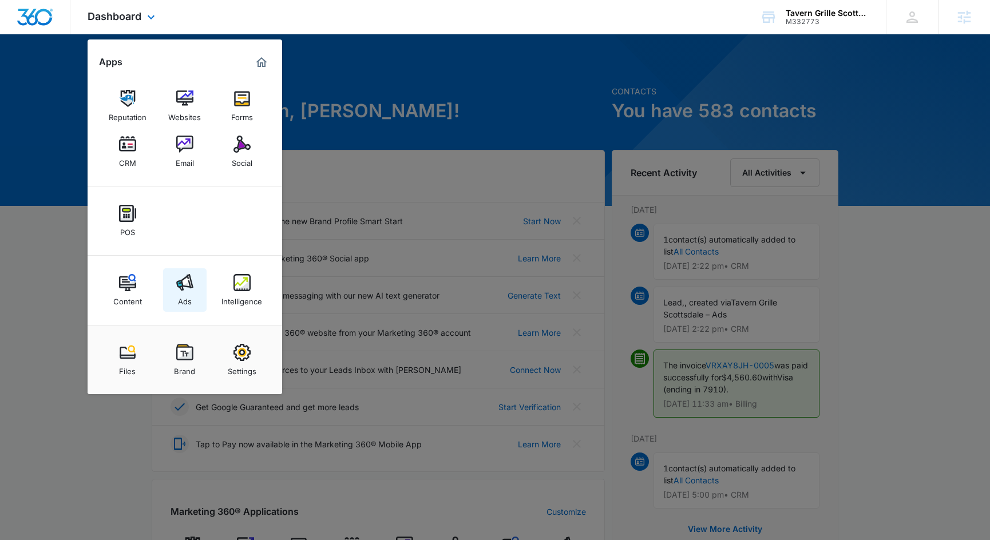
click at [192, 268] on link "Ads" at bounding box center [184, 289] width 43 height 43
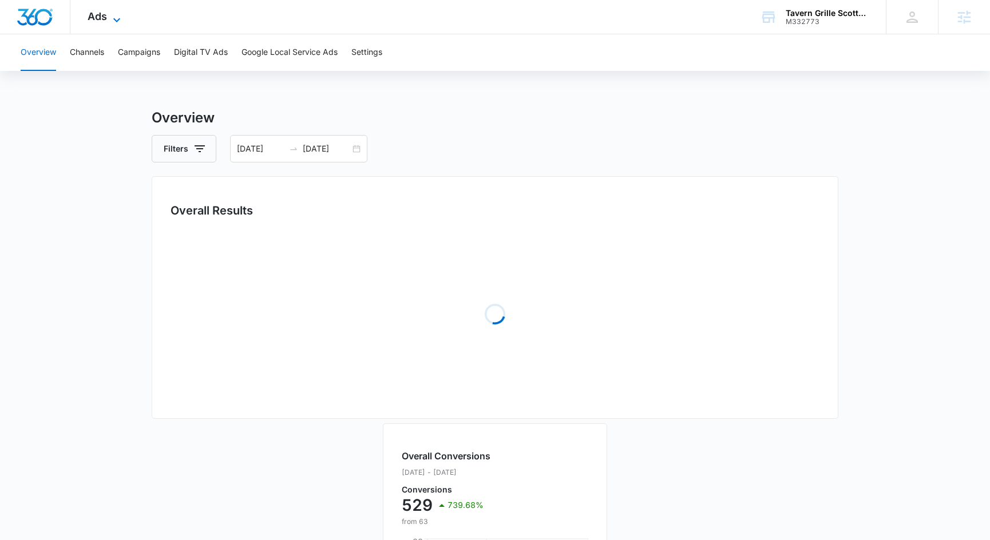
click at [92, 11] on span "Ads" at bounding box center [97, 16] width 19 height 12
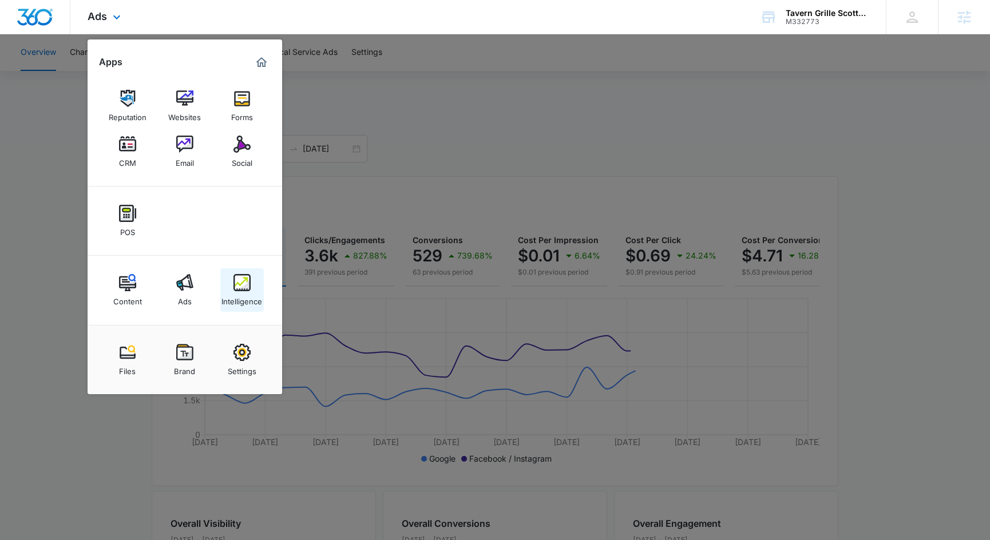
click at [250, 300] on div "Intelligence" at bounding box center [241, 298] width 41 height 15
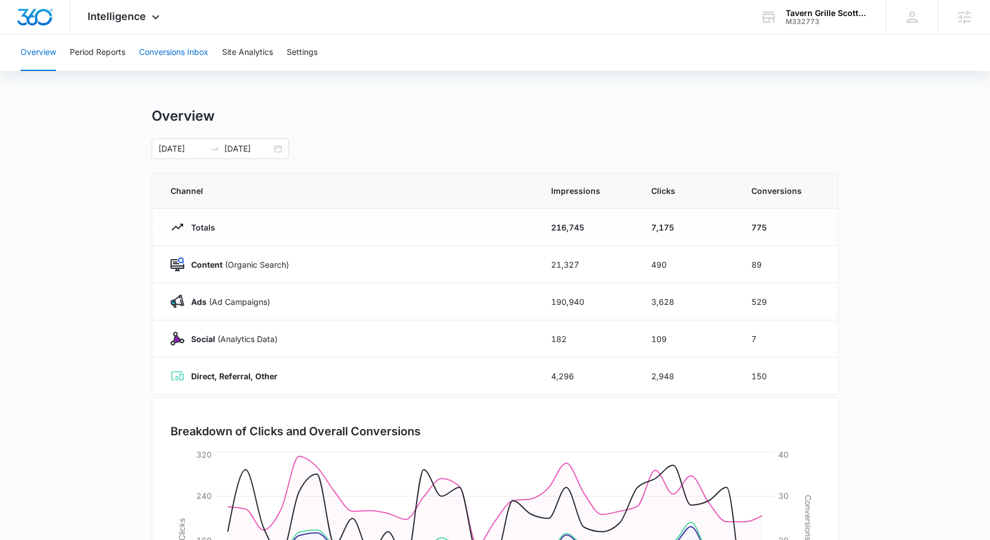
click at [208, 51] on button "Conversions Inbox" at bounding box center [173, 52] width 69 height 37
